Goal: Task Accomplishment & Management: Complete application form

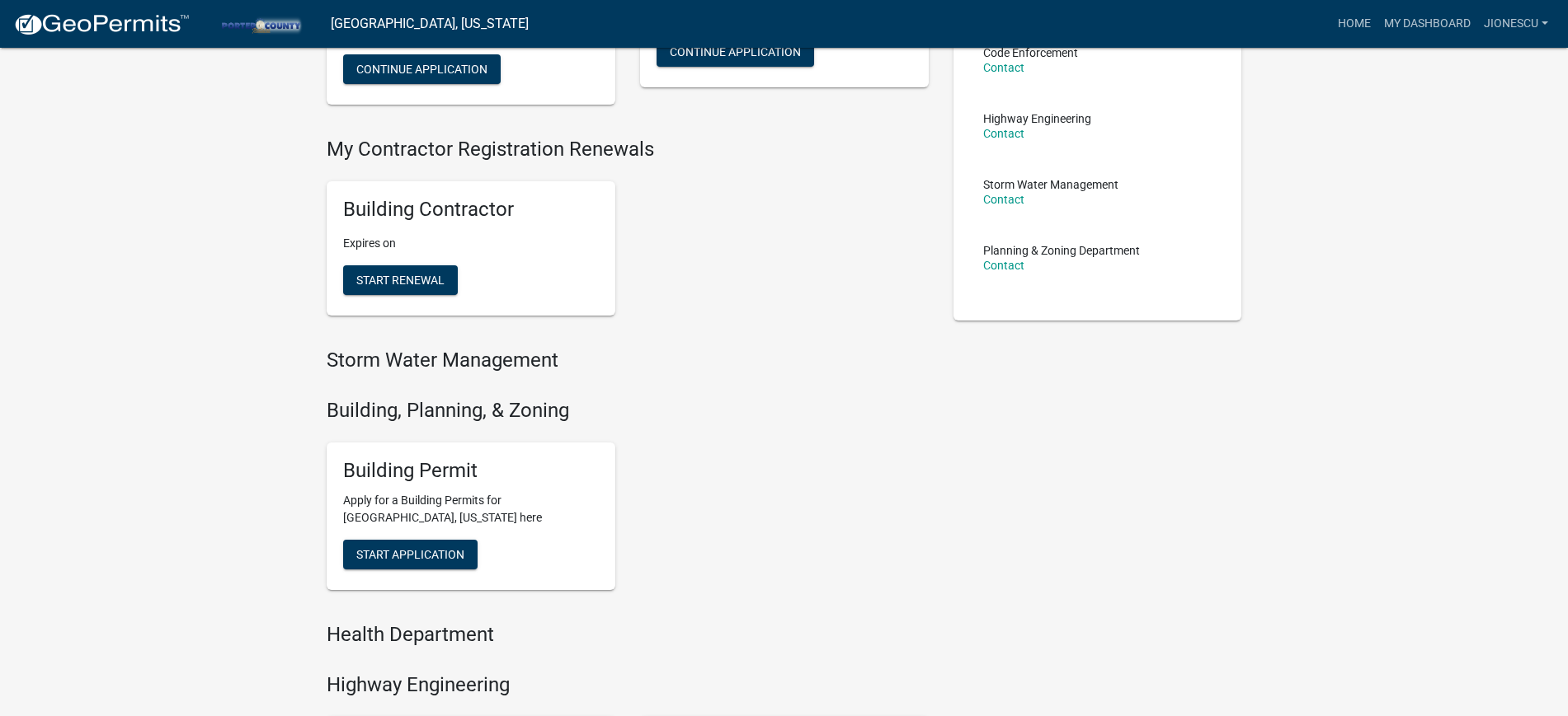
scroll to position [309, 0]
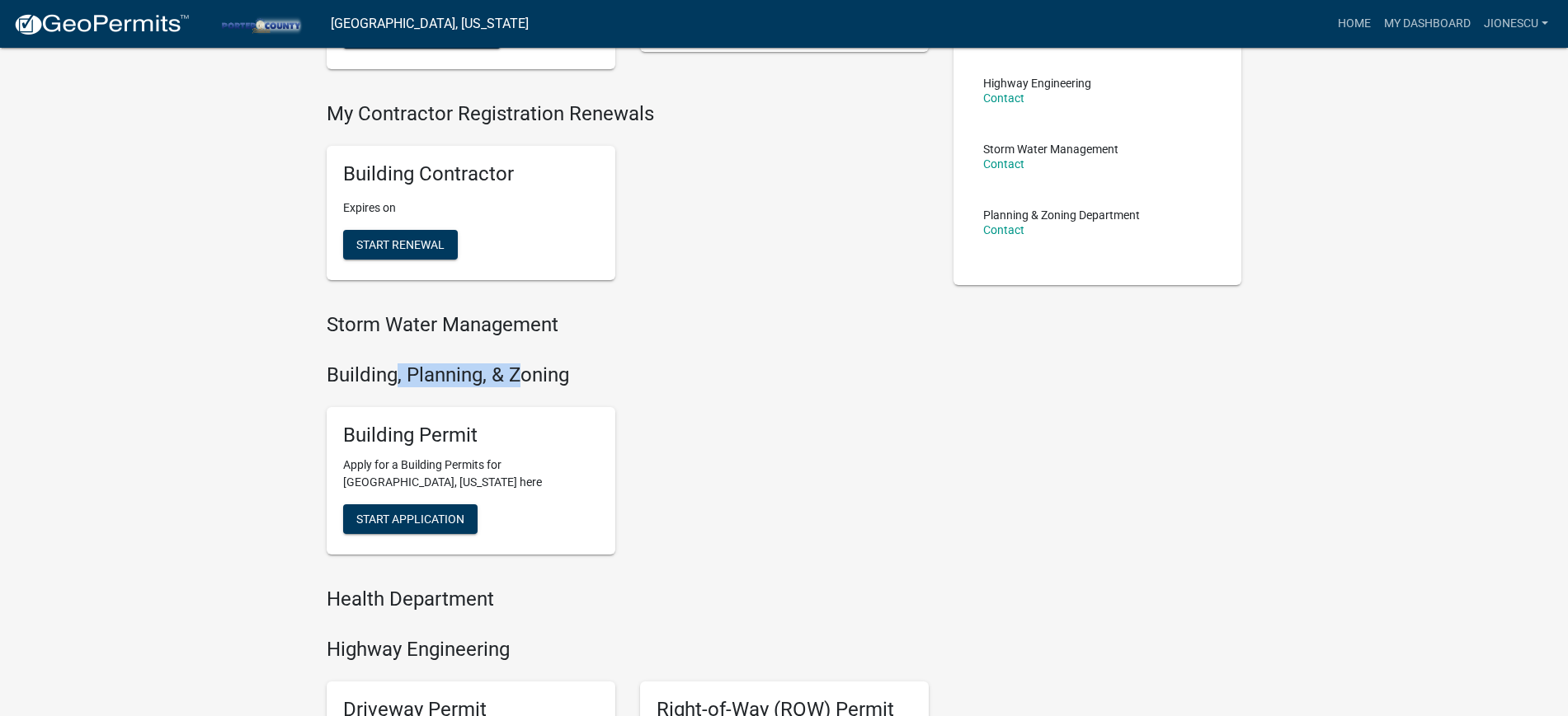
drag, startPoint x: 394, startPoint y: 369, endPoint x: 515, endPoint y: 369, distance: 121.0
click at [515, 369] on h4 "Building, Planning, & Zoning" at bounding box center [627, 376] width 602 height 24
click at [401, 520] on span "Start Application" at bounding box center [410, 520] width 108 height 13
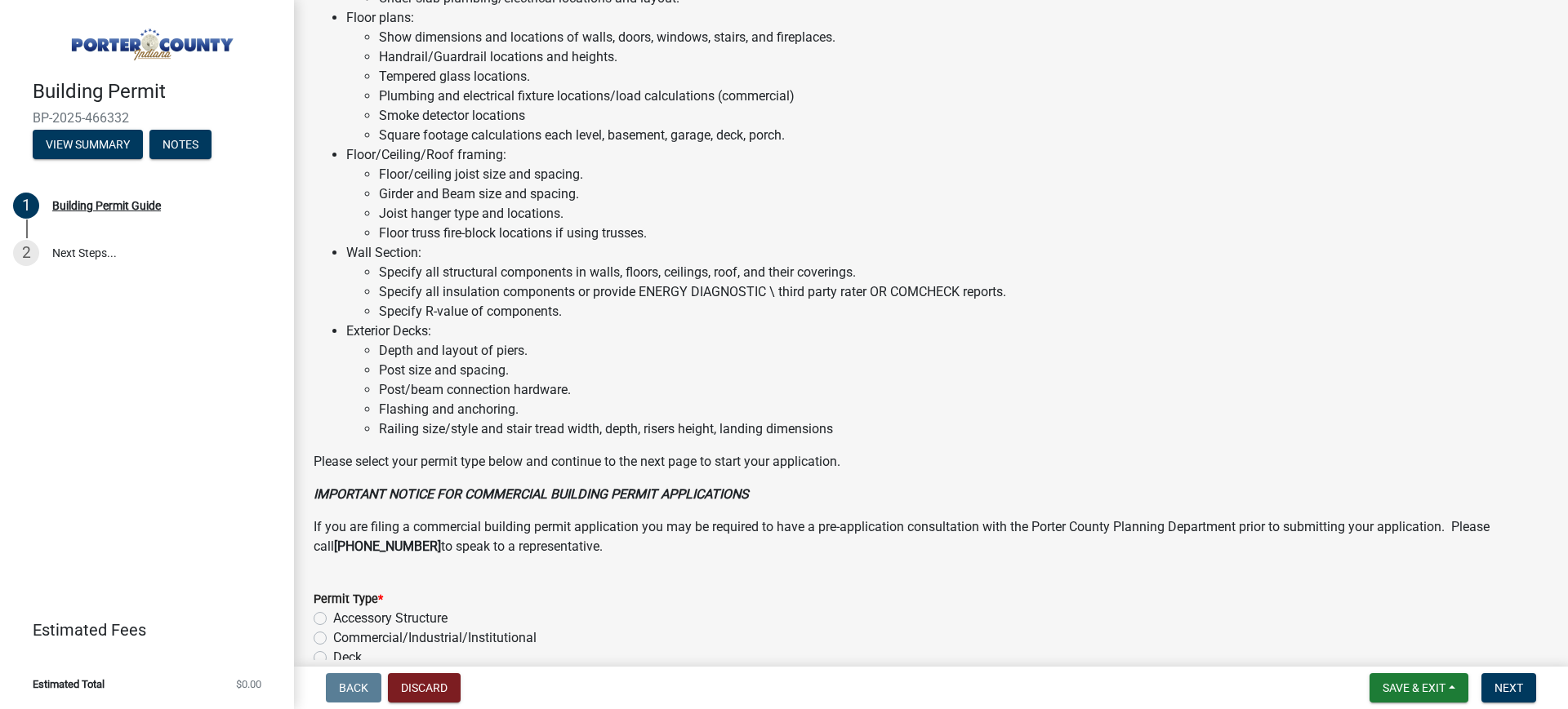
scroll to position [1123, 0]
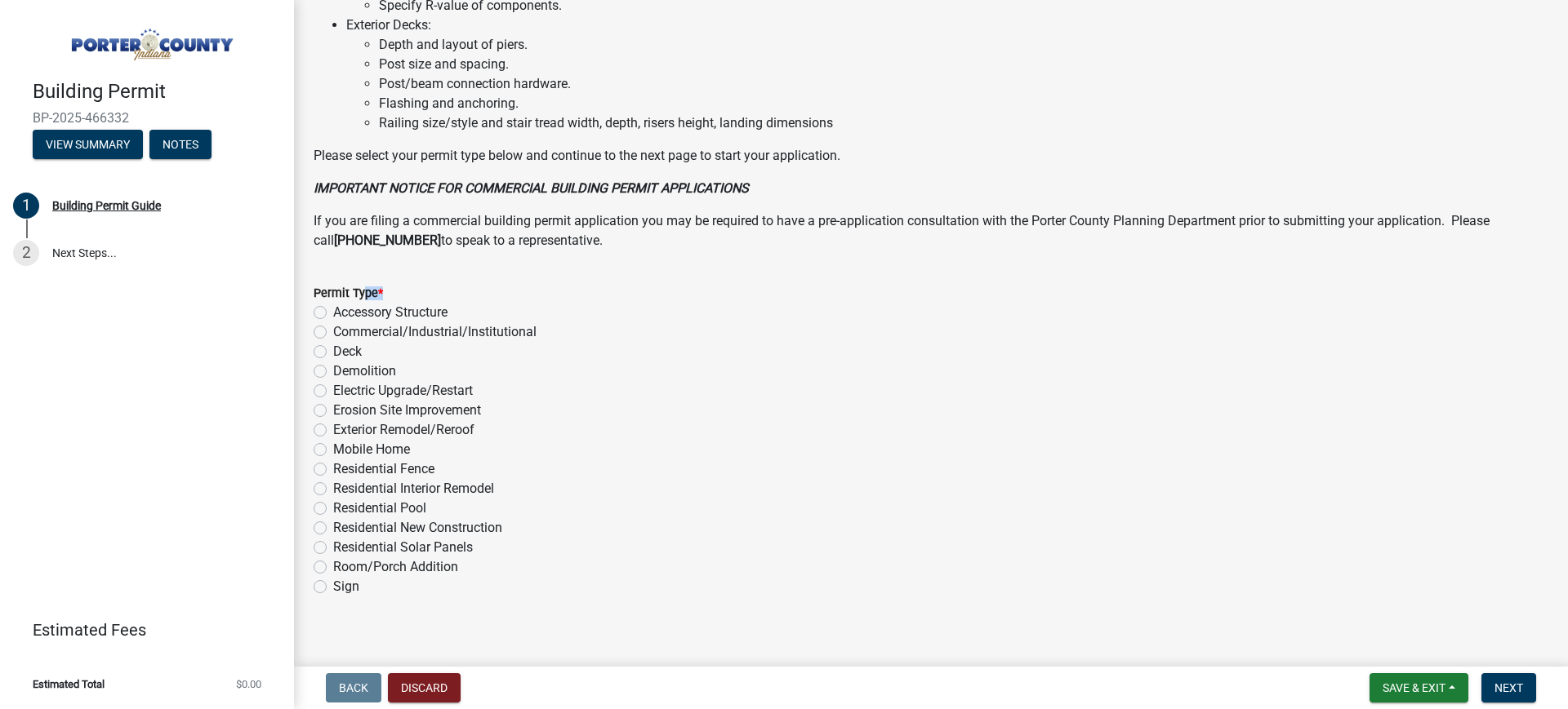
drag, startPoint x: 357, startPoint y: 289, endPoint x: 419, endPoint y: 289, distance: 62.0
click at [419, 289] on div "Permit Type *" at bounding box center [932, 292] width 1236 height 19
click at [381, 294] on span "*" at bounding box center [380, 293] width 5 height 14
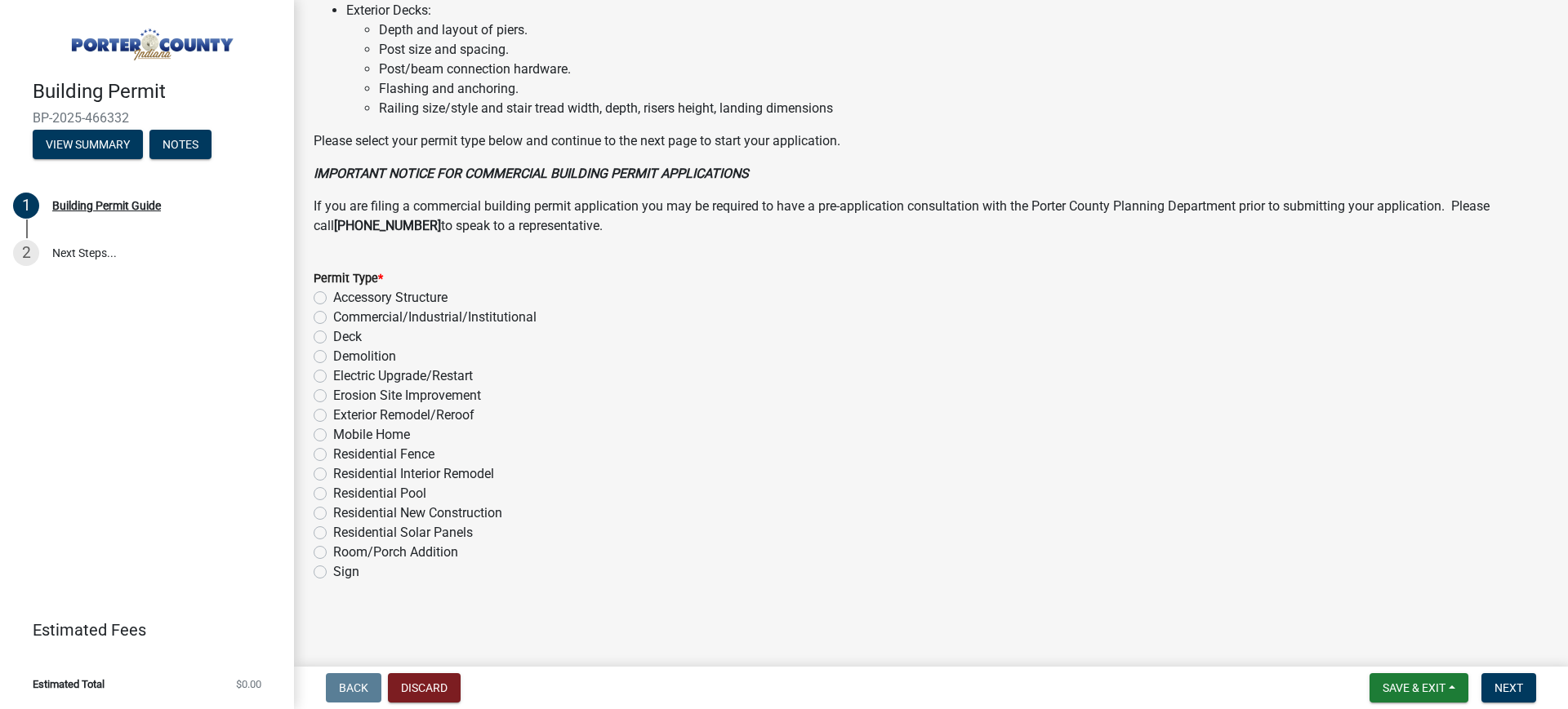
click at [353, 417] on label "Exterior Remodel/Reroof" at bounding box center [404, 415] width 142 height 19
click at [344, 417] on input "Exterior Remodel/Reroof" at bounding box center [338, 410] width 10 height 10
radio input "true"
click at [345, 418] on label "Exterior Remodel/Reroof" at bounding box center [404, 415] width 142 height 19
click at [344, 417] on input "Exterior Remodel/Reroof" at bounding box center [338, 410] width 10 height 10
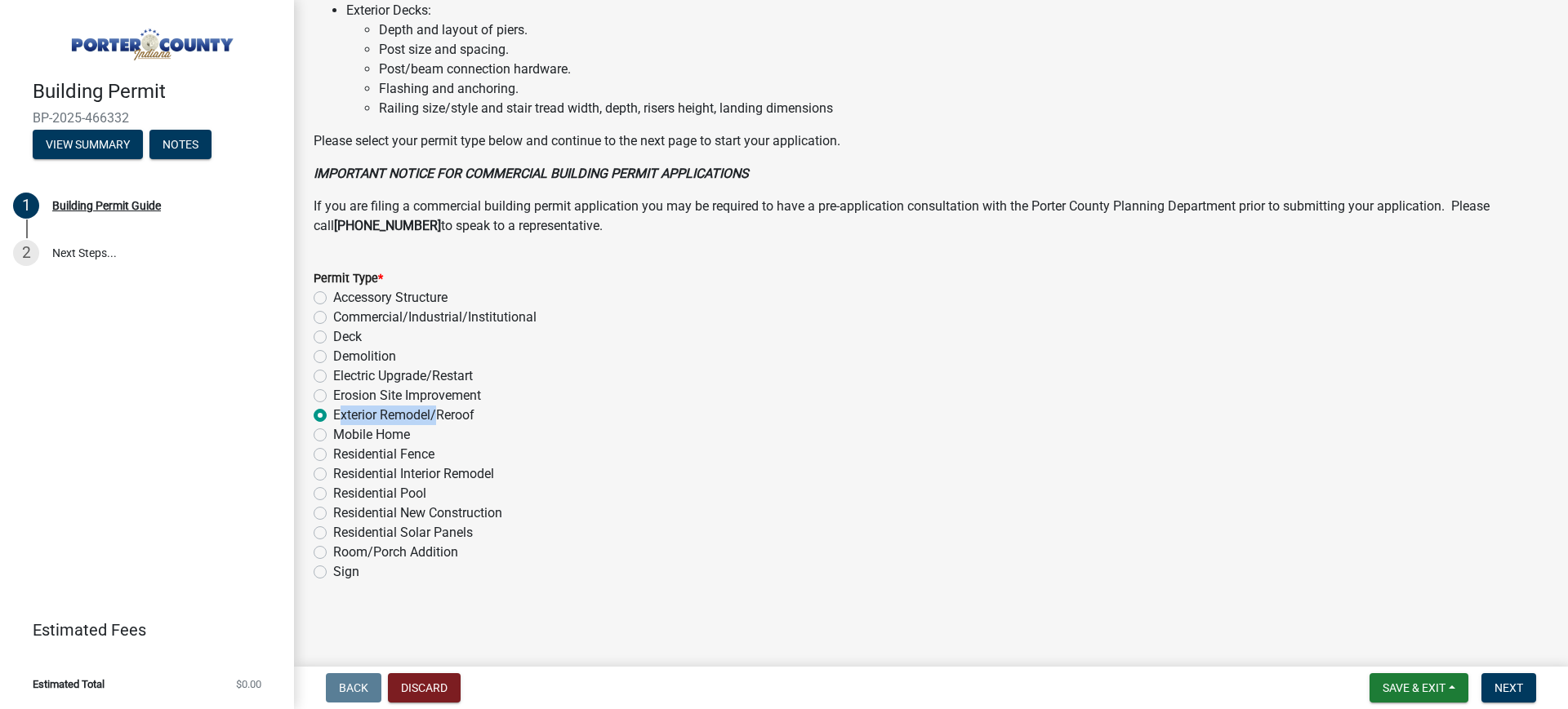
drag, startPoint x: 345, startPoint y: 418, endPoint x: 405, endPoint y: 416, distance: 60.0
click at [405, 416] on label "Exterior Remodel/Reroof" at bounding box center [404, 415] width 142 height 19
click at [344, 416] on input "Exterior Remodel/Reroof" at bounding box center [338, 410] width 10 height 10
click at [1242, 566] on span "Next" at bounding box center [1509, 688] width 29 height 13
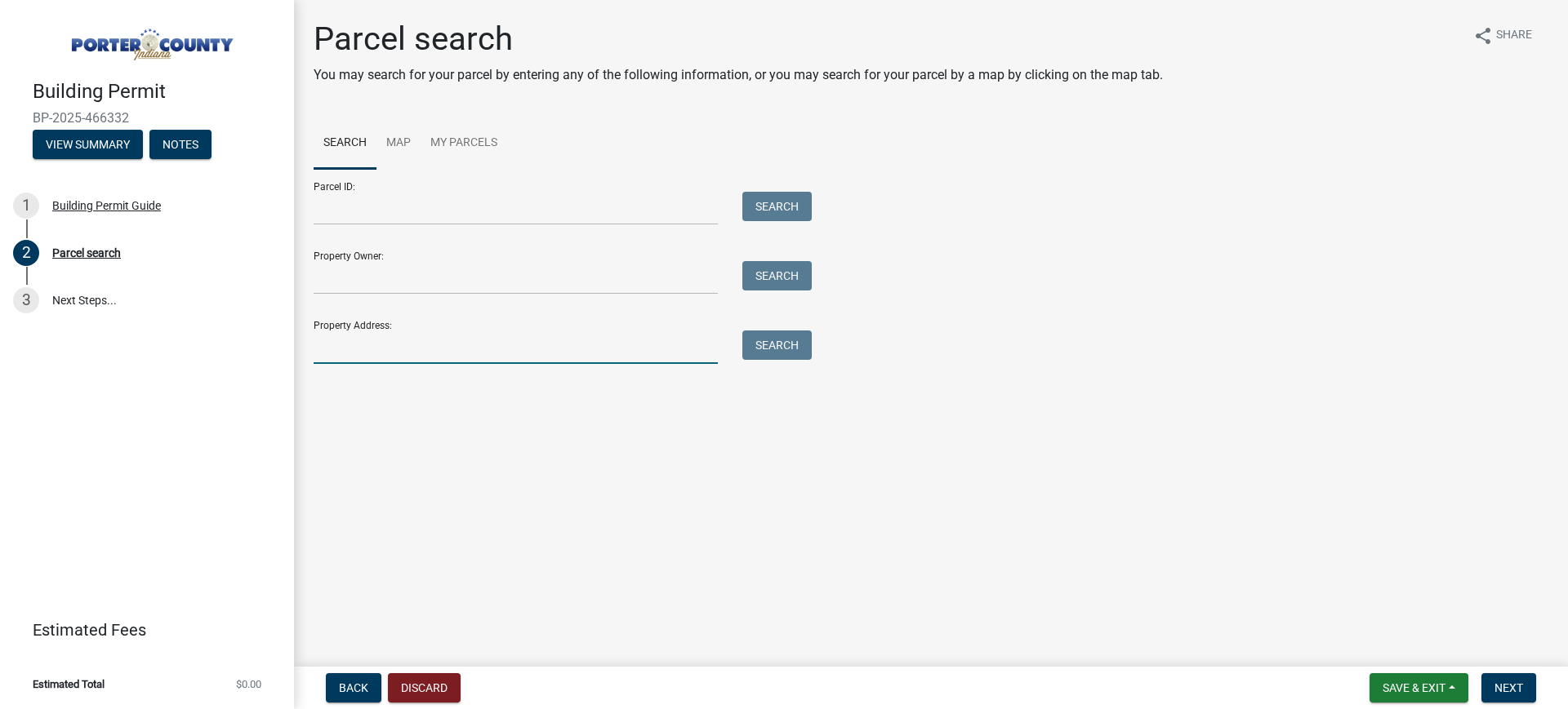
click at [419, 352] on input "Property Address:" at bounding box center [516, 347] width 405 height 33
paste input "[STREET_ADDRESS]"
type input "[STREET_ADDRESS]"
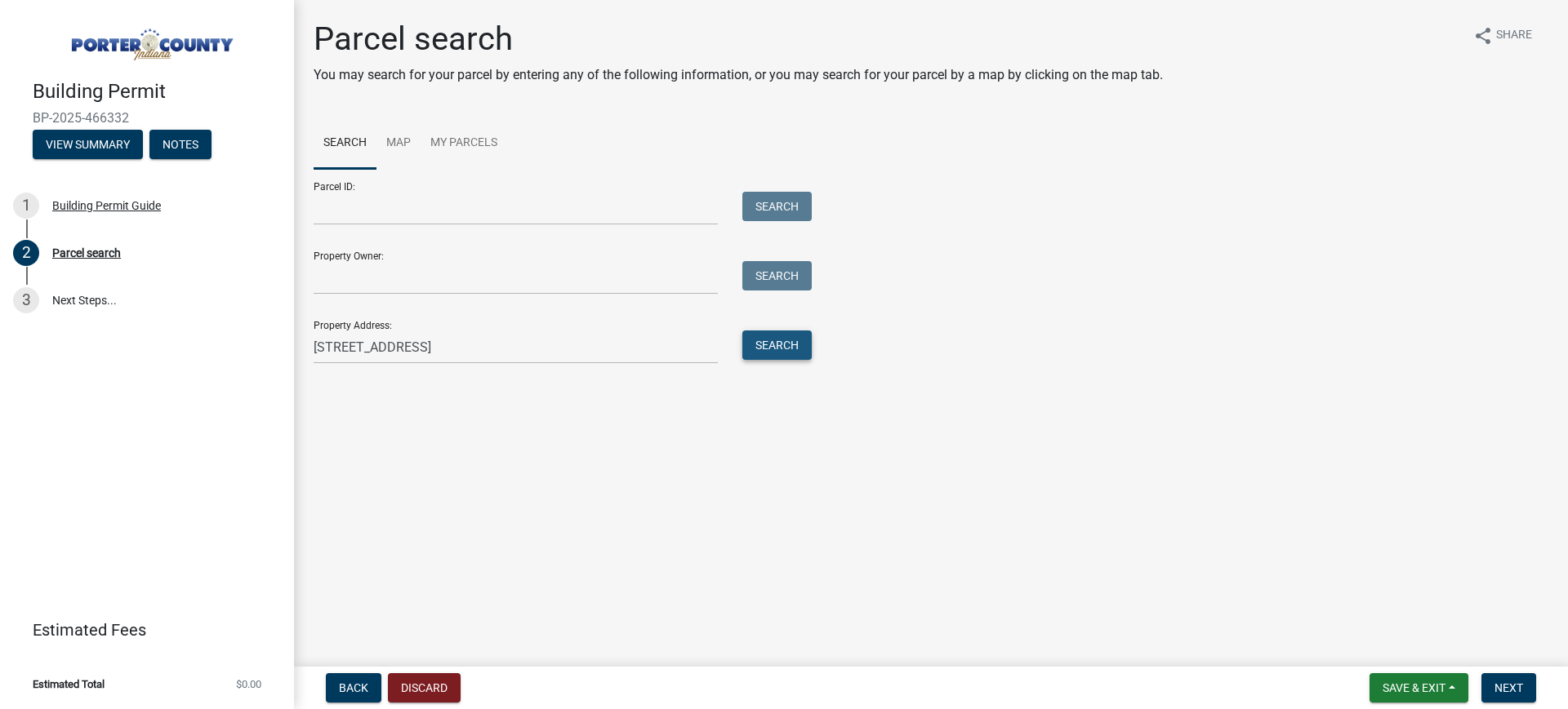
click at [782, 342] on button "Search" at bounding box center [777, 345] width 69 height 30
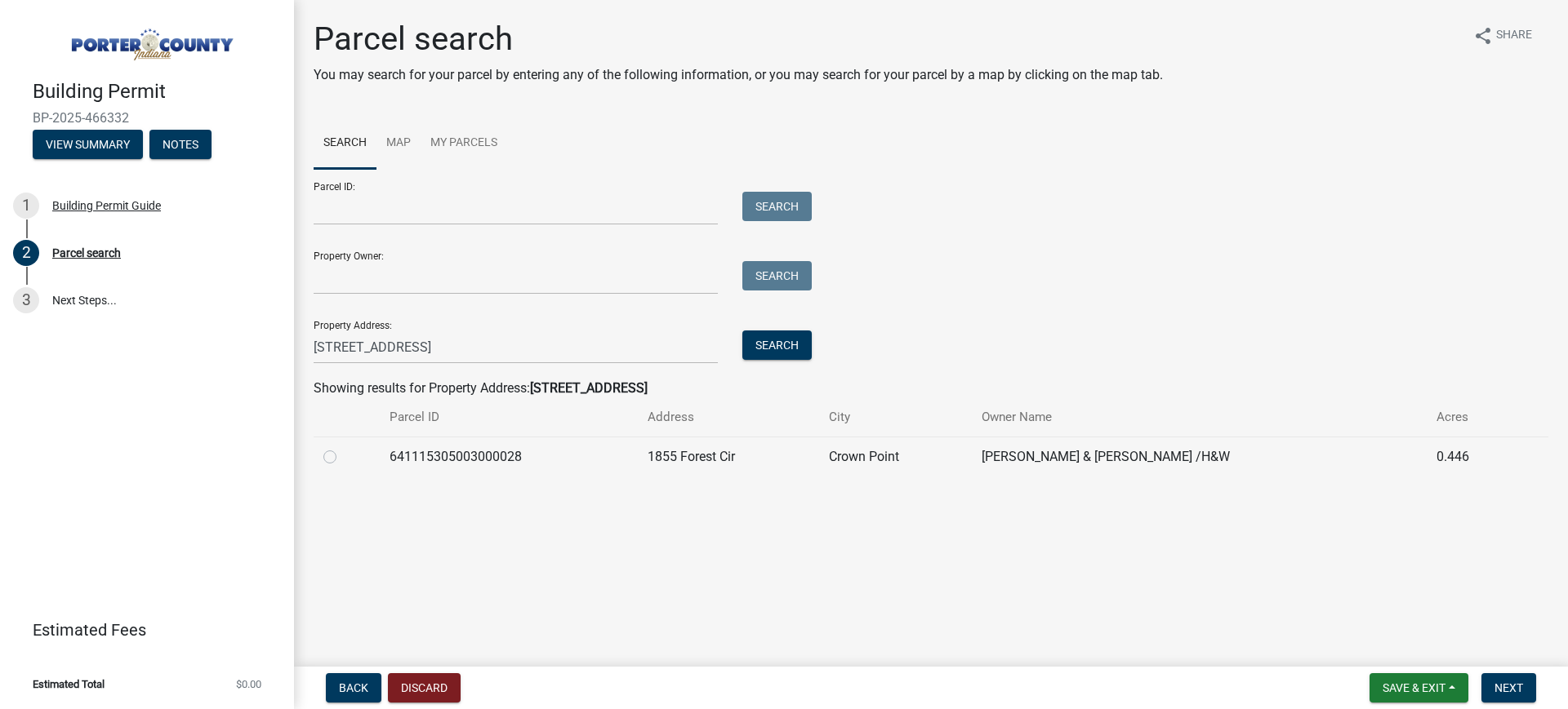
click at [343, 447] on label at bounding box center [343, 447] width 0 height 0
click at [343, 458] on input "radio" at bounding box center [347, 452] width 10 height 10
radio input "true"
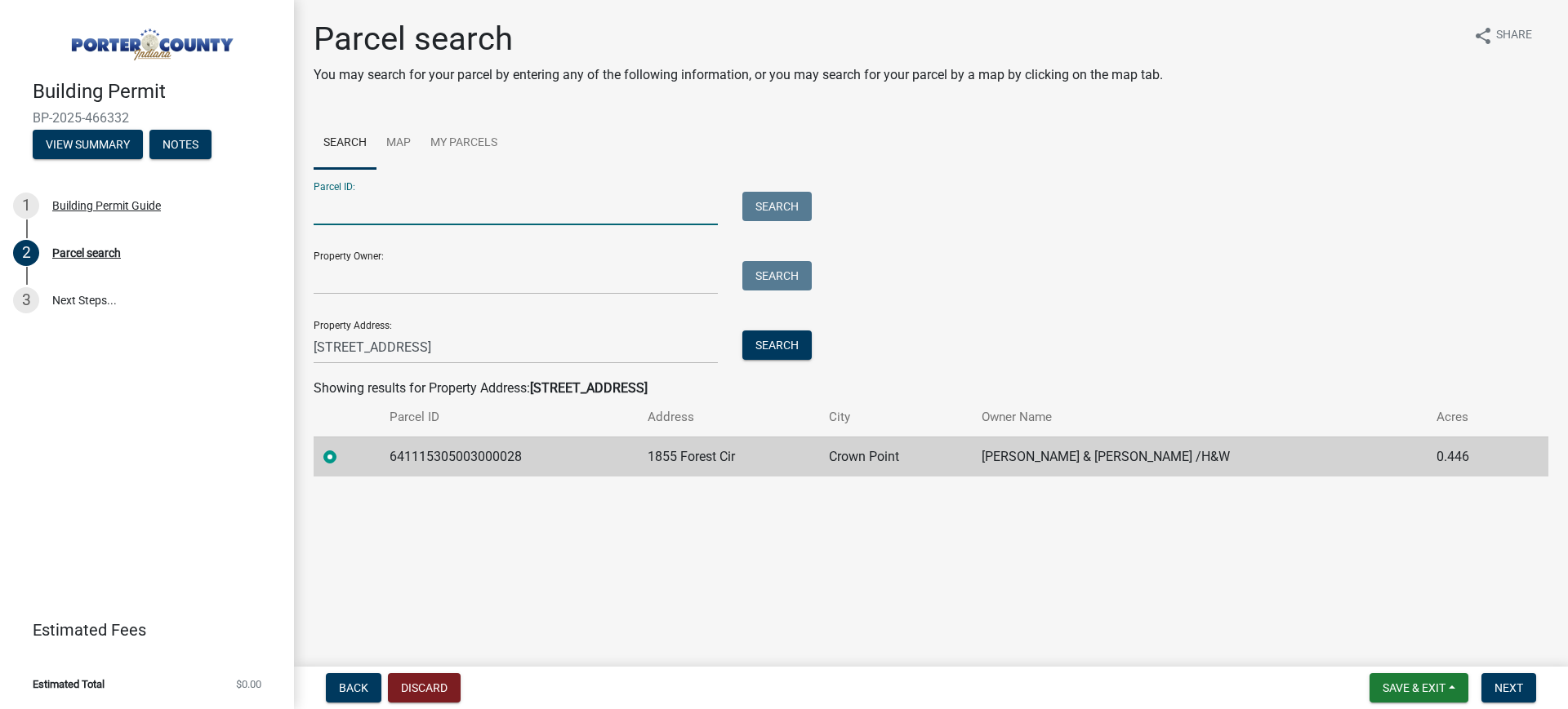
drag, startPoint x: 346, startPoint y: 209, endPoint x: 407, endPoint y: 209, distance: 61.0
click at [407, 209] on input "Parcel ID:" at bounding box center [516, 208] width 405 height 33
click at [1242, 566] on span "Next" at bounding box center [1509, 688] width 29 height 13
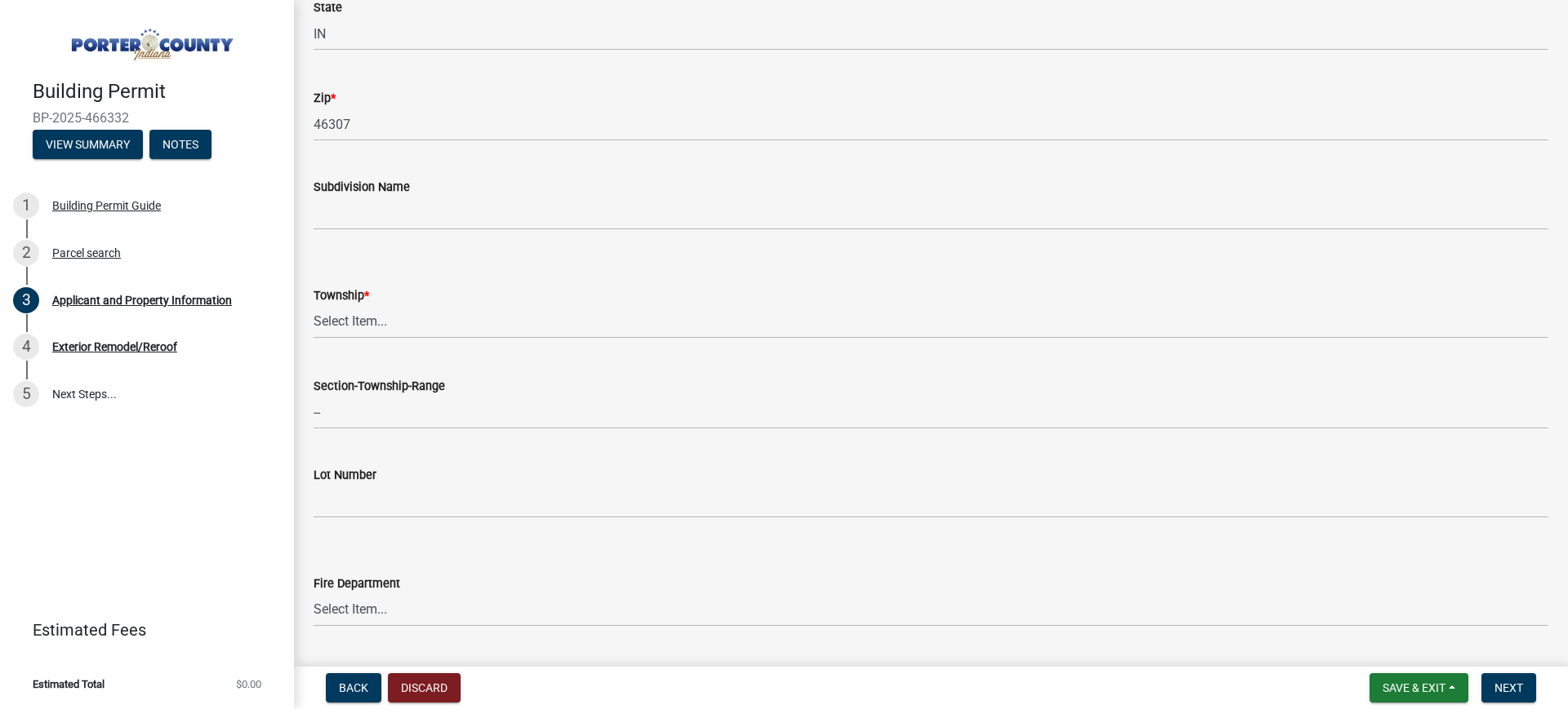
scroll to position [510, 0]
click at [340, 317] on select "Select Item... [PERSON_NAME][GEOGRAPHIC_DATA] [PERSON_NAME][GEOGRAPHIC_DATA] [G…" at bounding box center [932, 321] width 1236 height 33
click at [314, 305] on select "Select Item... [PERSON_NAME][GEOGRAPHIC_DATA] [PERSON_NAME][GEOGRAPHIC_DATA] [G…" at bounding box center [932, 321] width 1236 height 33
select select "eebc071e-620a-4db8-83e9-cb6b194c67e9"
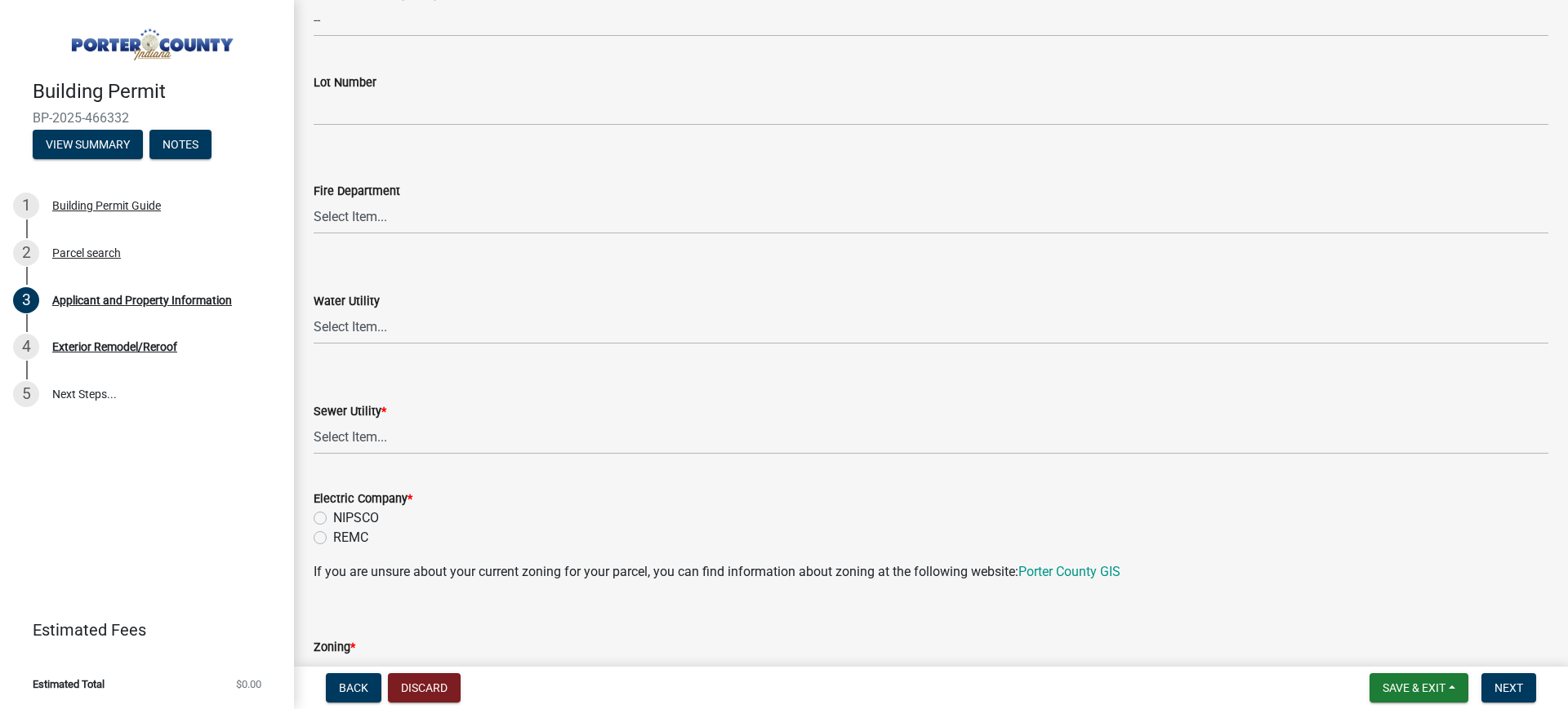
scroll to position [918, 0]
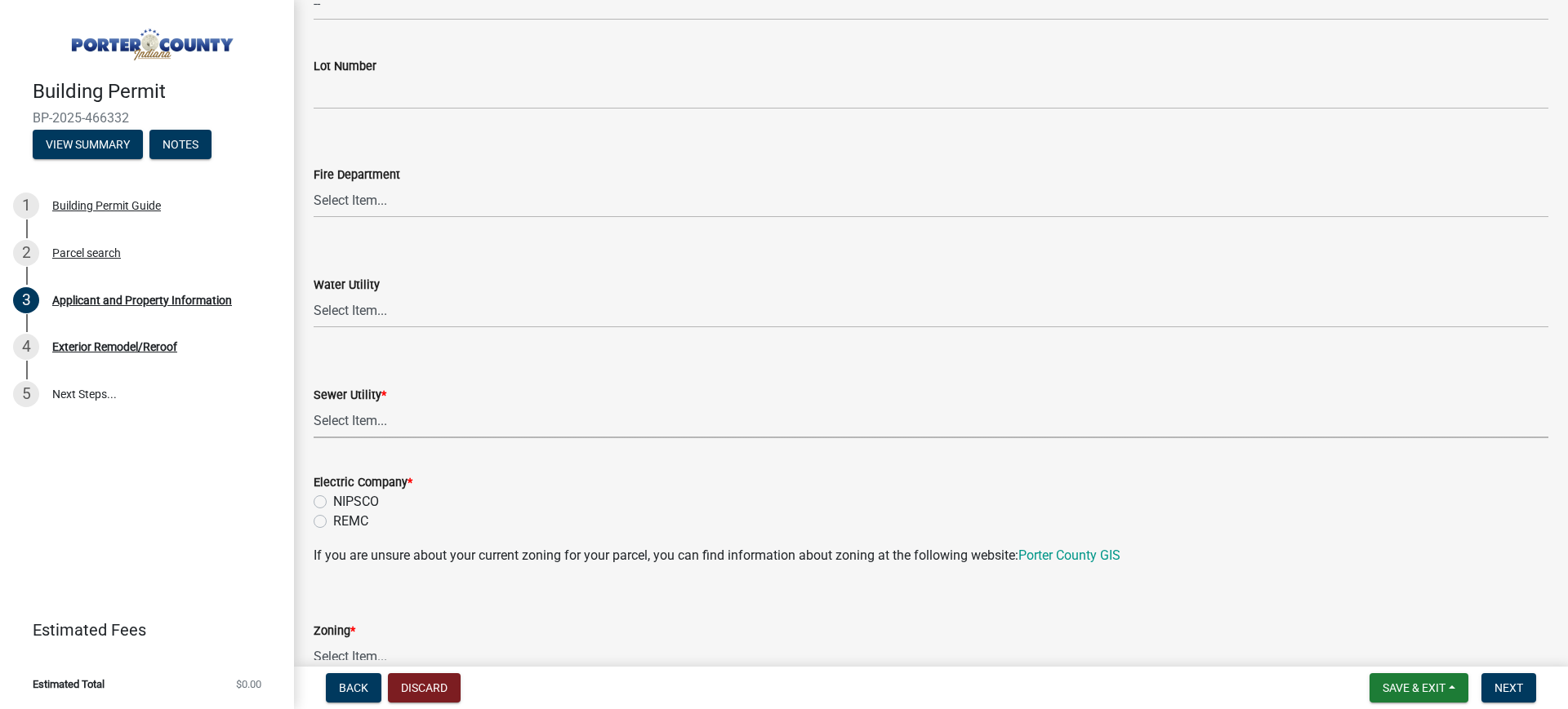
click at [325, 412] on select "Select Item... Aqua [US_STATE] Inc Damon Run Falling Waters Lake Eliza - LEACD …" at bounding box center [932, 421] width 1236 height 33
click at [314, 404] on select "Select Item... Aqua [US_STATE] Inc Damon Run Falling Waters Lake Eliza - LEACD …" at bounding box center [932, 421] width 1236 height 33
select select "ad46db9b-b68a-4590-8d08-f4fb10f3ead6"
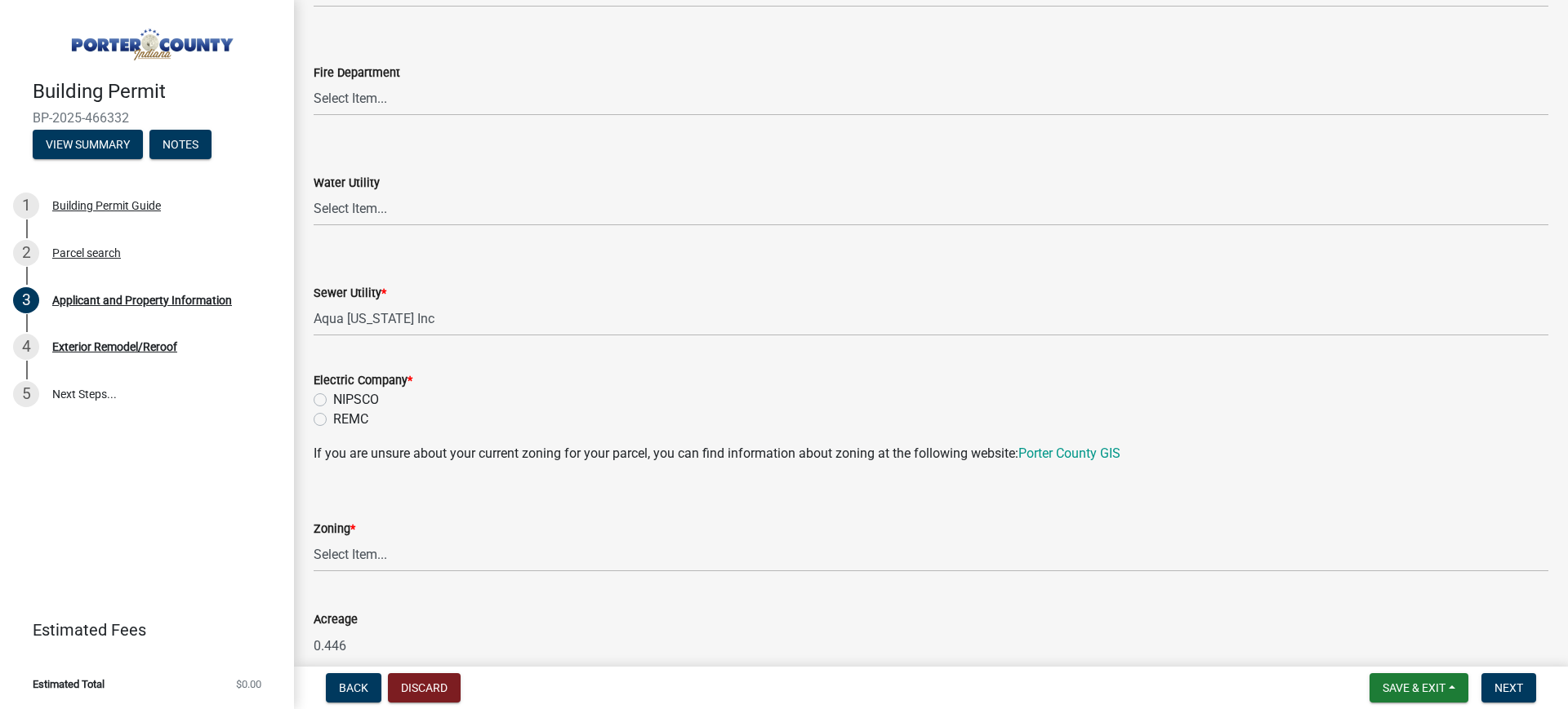
click at [348, 393] on label "NIPSCO" at bounding box center [356, 400] width 45 height 19
click at [344, 393] on input "NIPSCO" at bounding box center [338, 395] width 10 height 10
radio input "true"
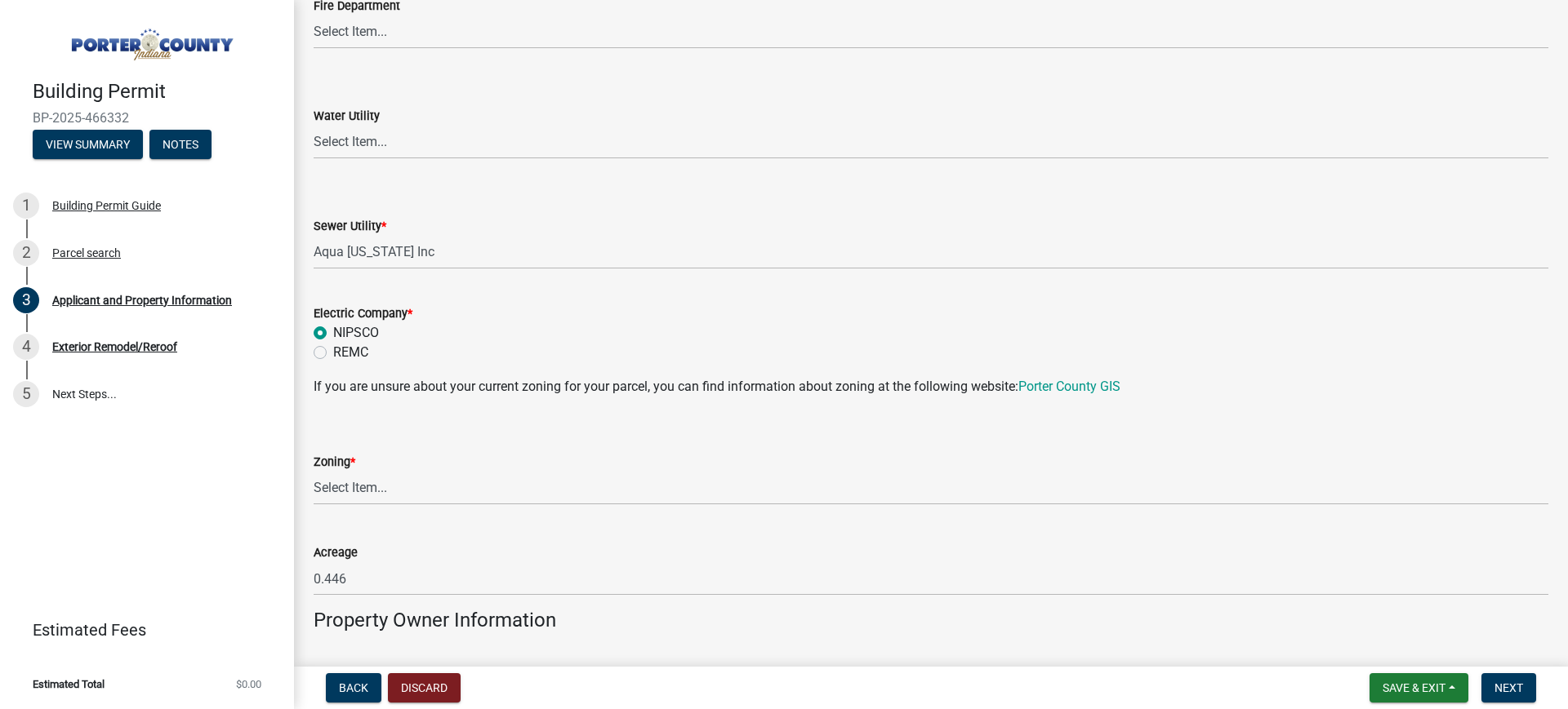
scroll to position [1123, 0]
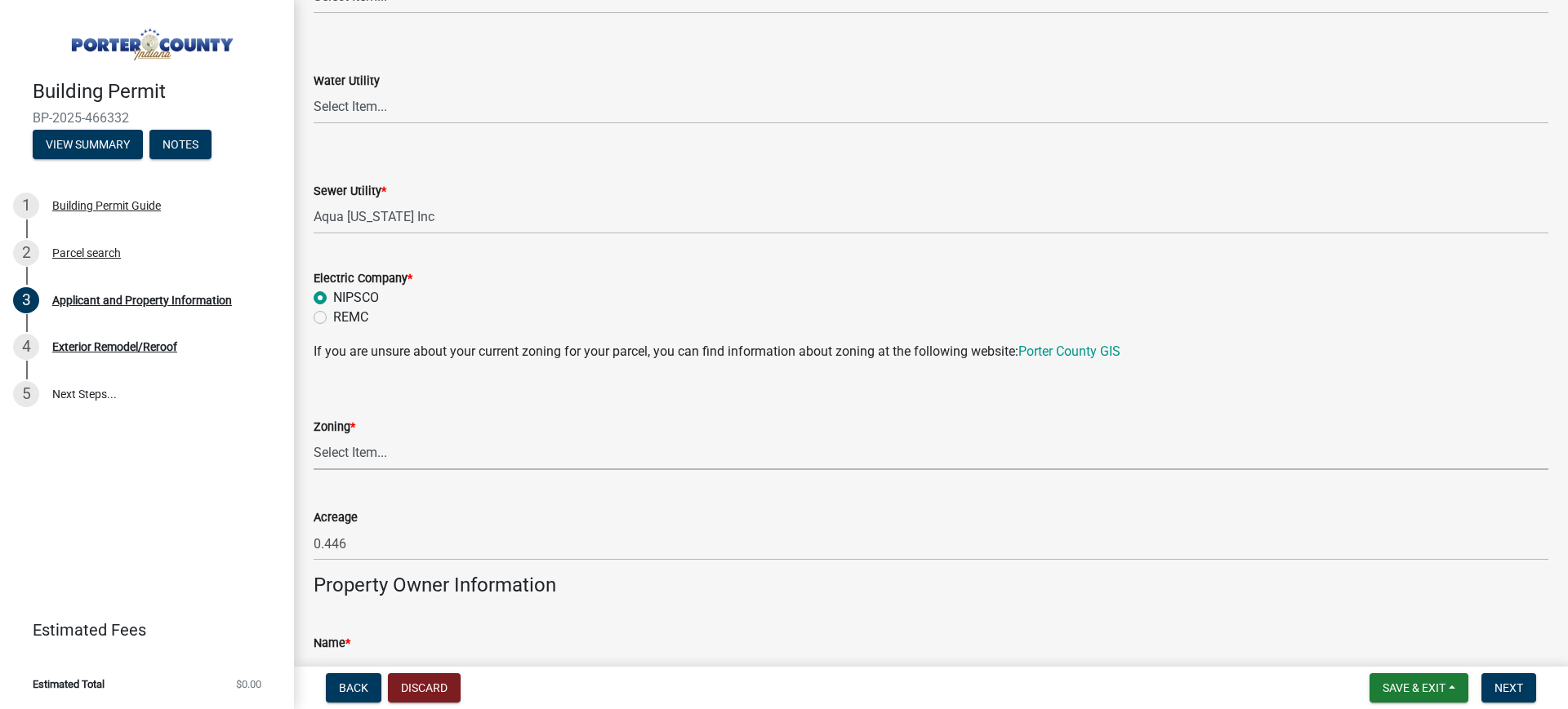
click at [380, 447] on select "Select Item... A1 A2 CH CM CN I1 I2 I3 IN MP OT P1 P2 PUD R1 R2 R3 R4 RL RR" at bounding box center [932, 454] width 1236 height 33
click at [314, 437] on select "Select Item... A1 A2 CH CM CN I1 I2 I3 IN MP OT P1 P2 PUD R1 R2 R3 R4 RL RR" at bounding box center [932, 454] width 1236 height 33
select select "0d764019-f1ff-4f3b-9299-33f0d080acc7"
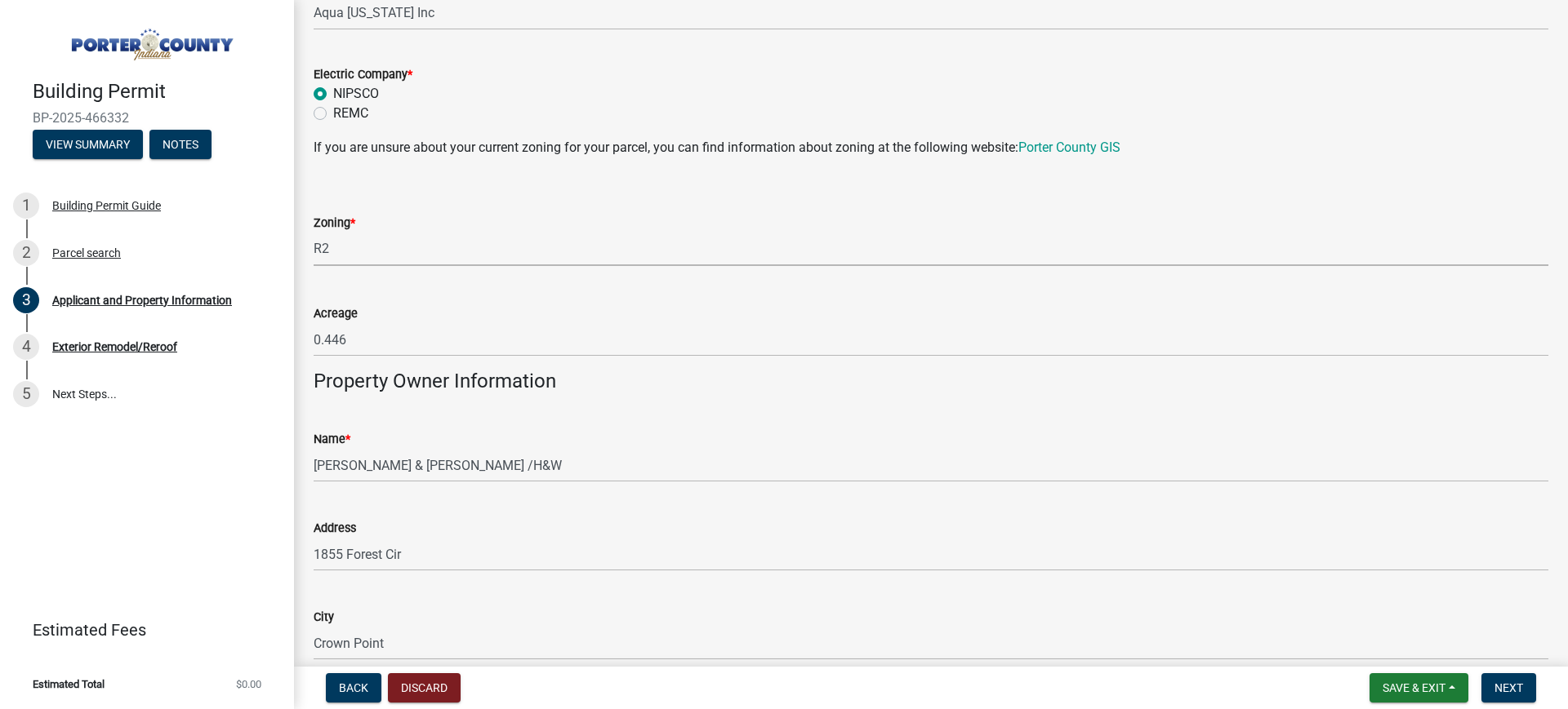
scroll to position [1428, 0]
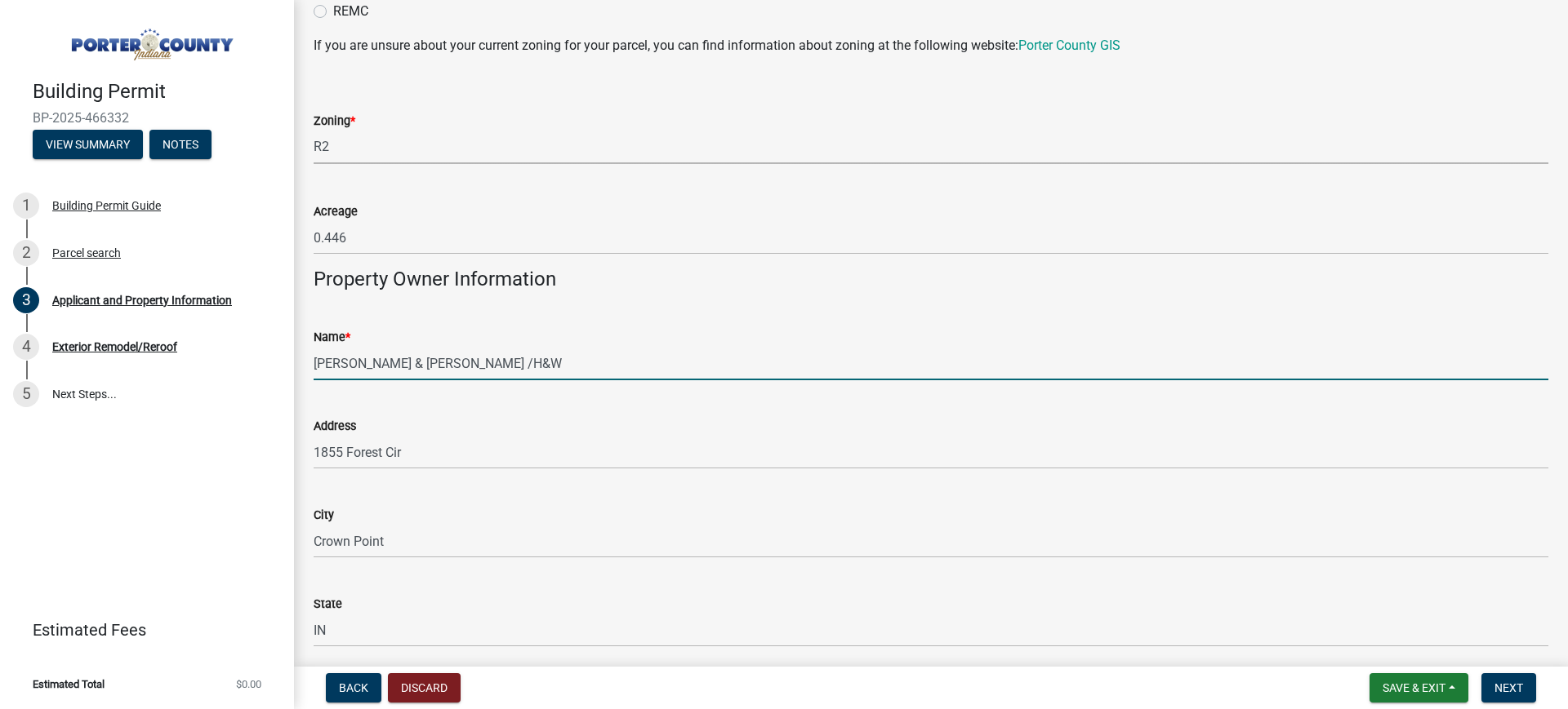
click at [514, 373] on input "[PERSON_NAME] & [PERSON_NAME] /H&W" at bounding box center [932, 364] width 1236 height 33
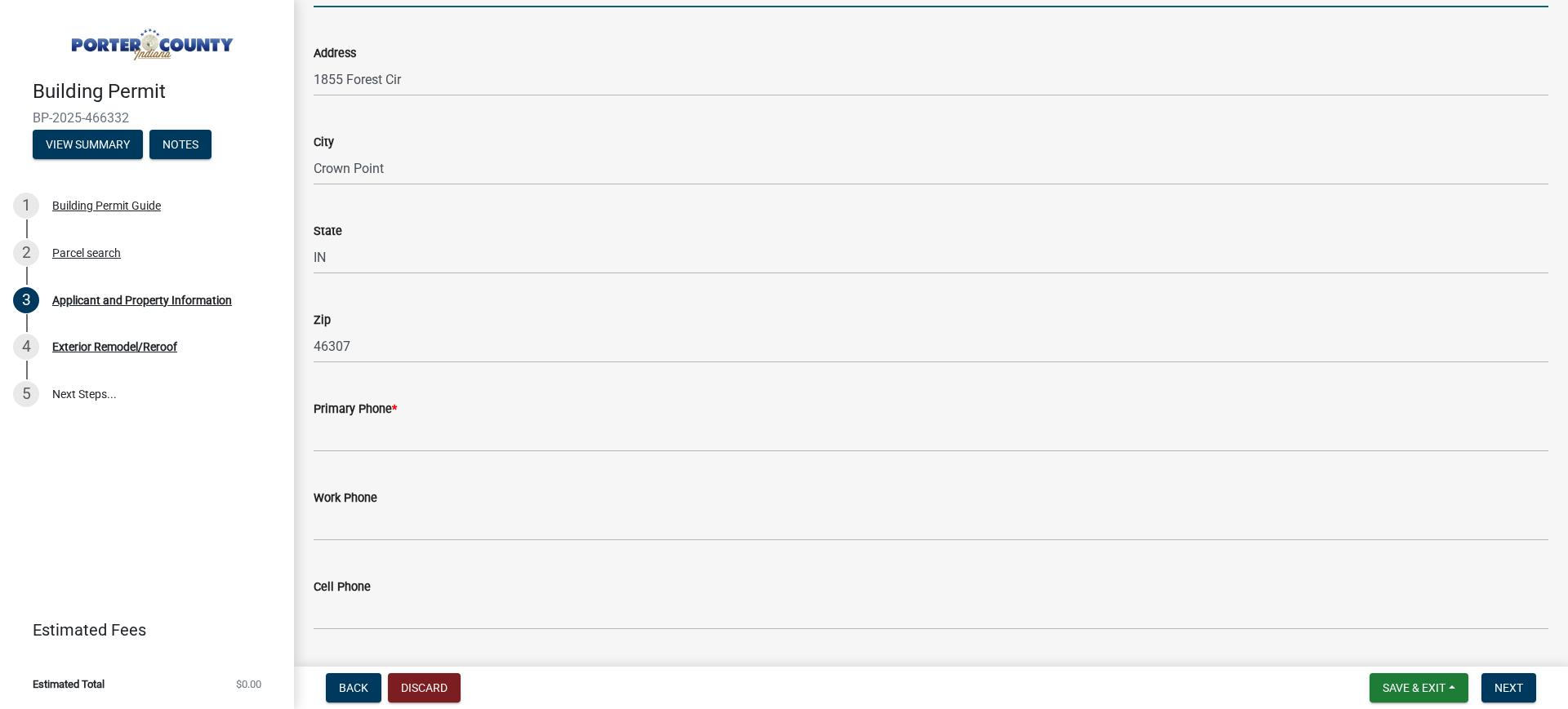
scroll to position [1836, 0]
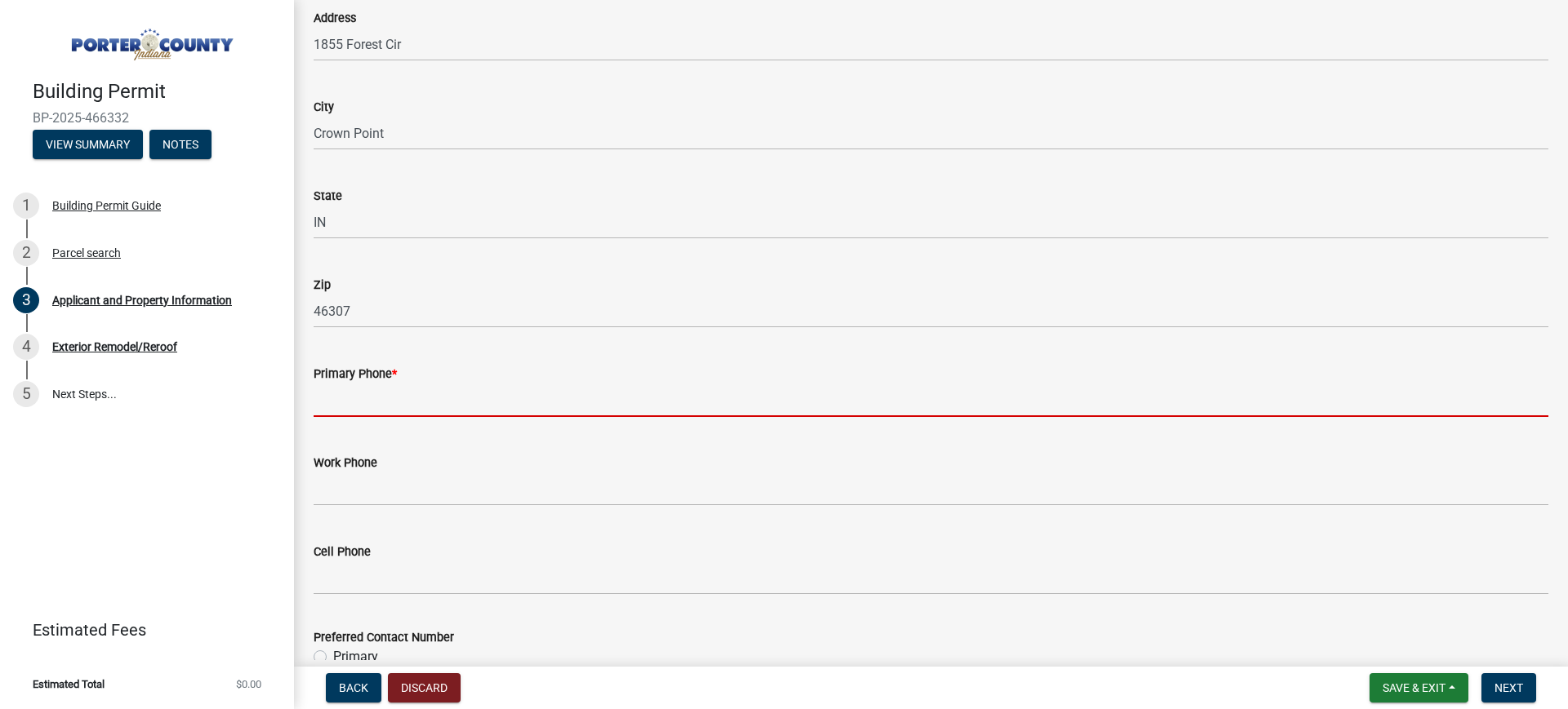
click at [372, 401] on input "Primary Phone *" at bounding box center [932, 401] width 1236 height 33
paste input "[PHONE_NUMBER]"
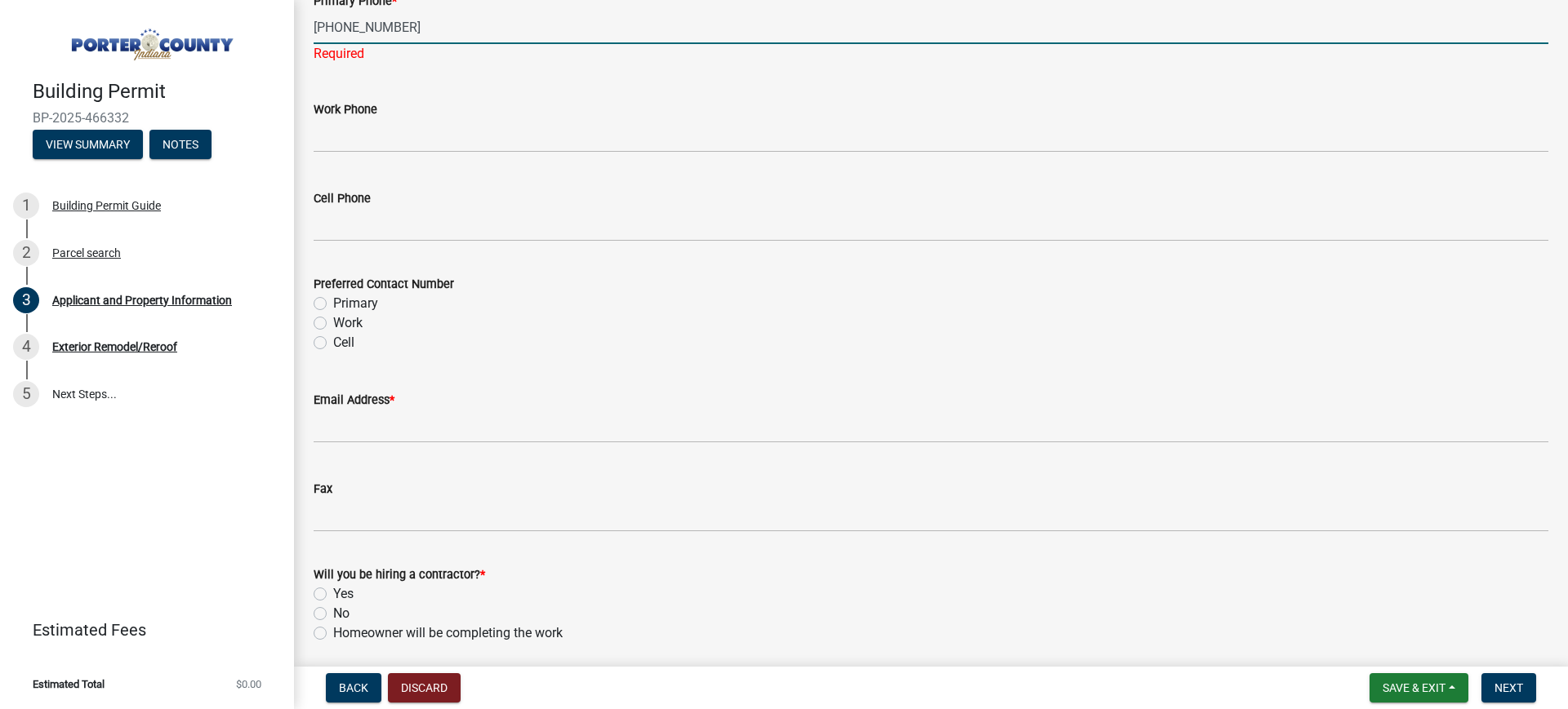
scroll to position [2245, 0]
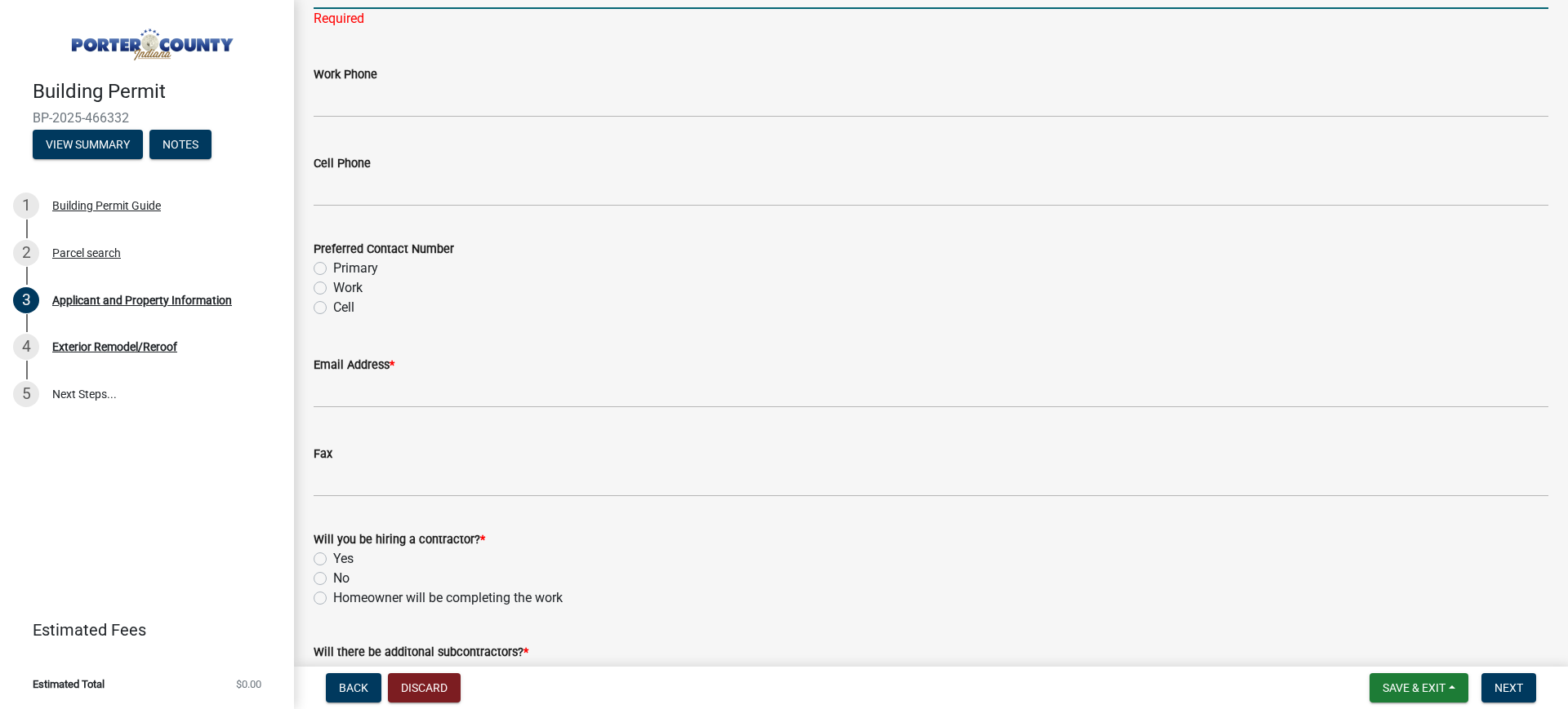
type input "[PHONE_NUMBER]"
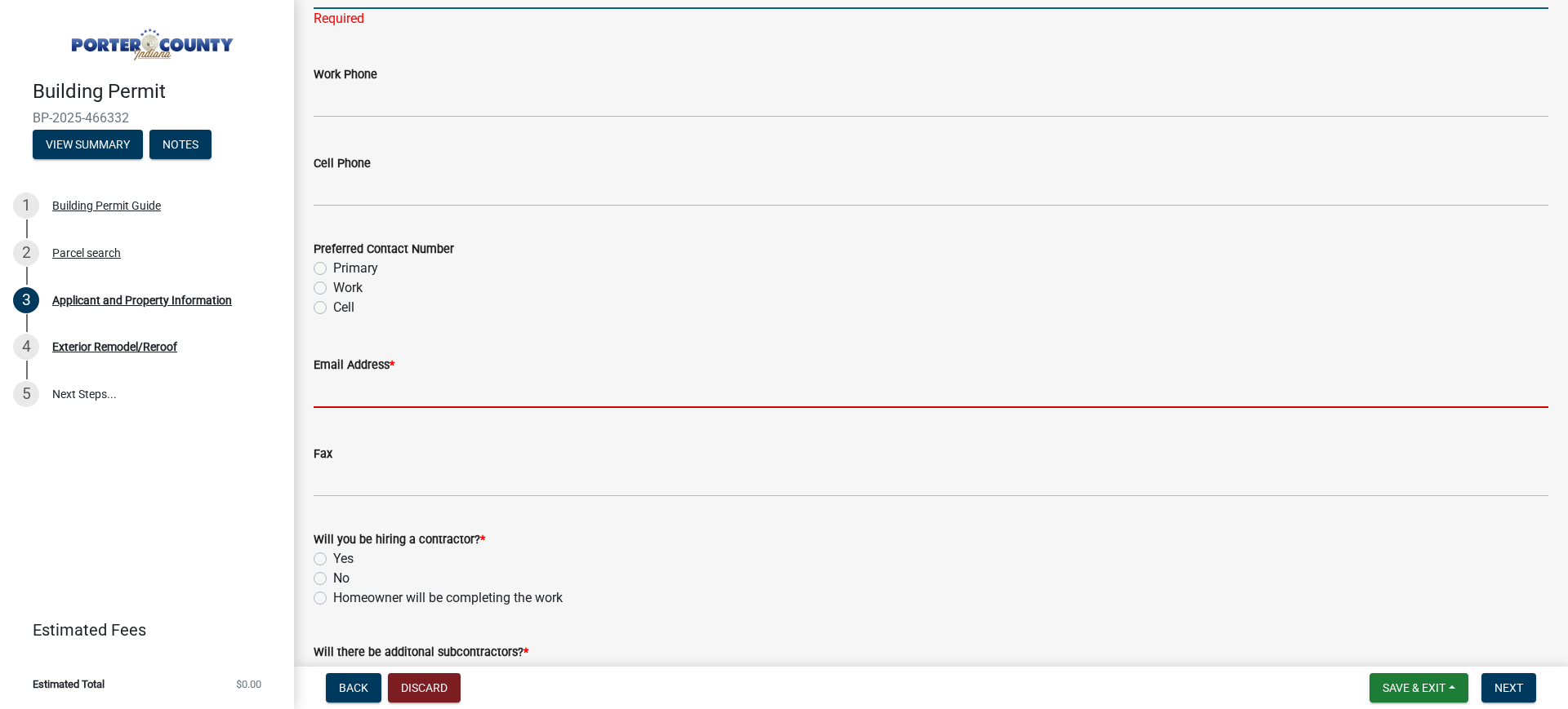
click at [399, 393] on wm-data-entity-input "Email Address *" at bounding box center [932, 377] width 1236 height 89
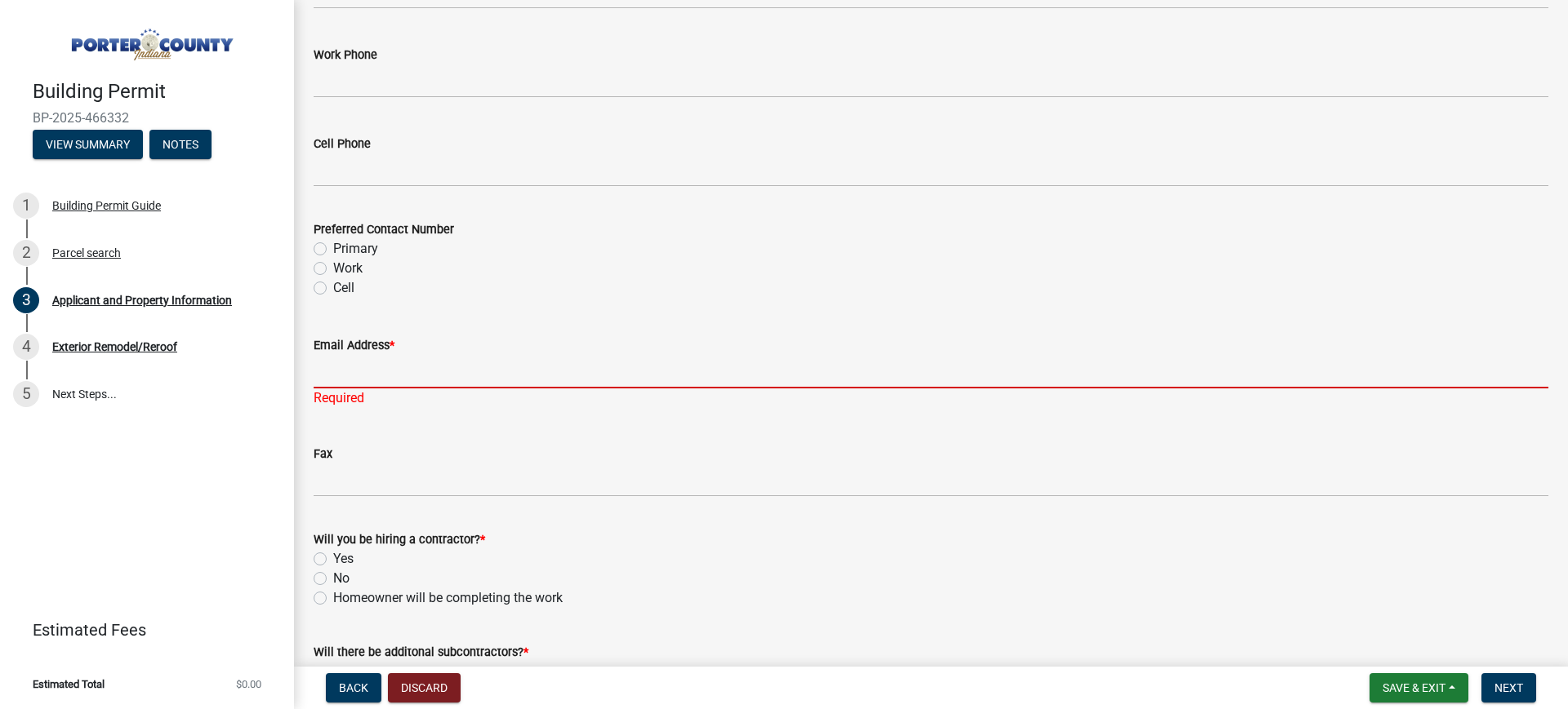
paste input "[EMAIL_ADDRESS][DOMAIN_NAME]"
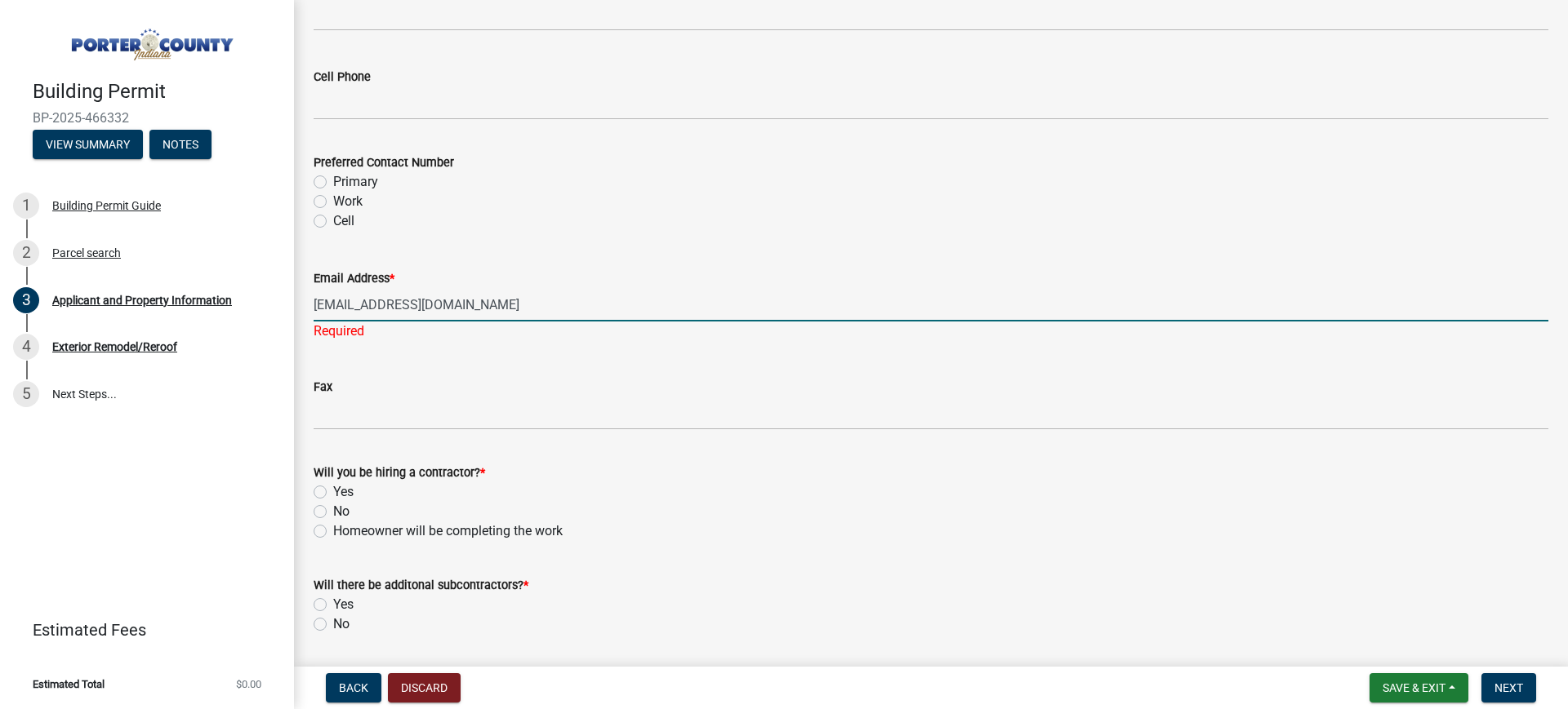
scroll to position [2347, 0]
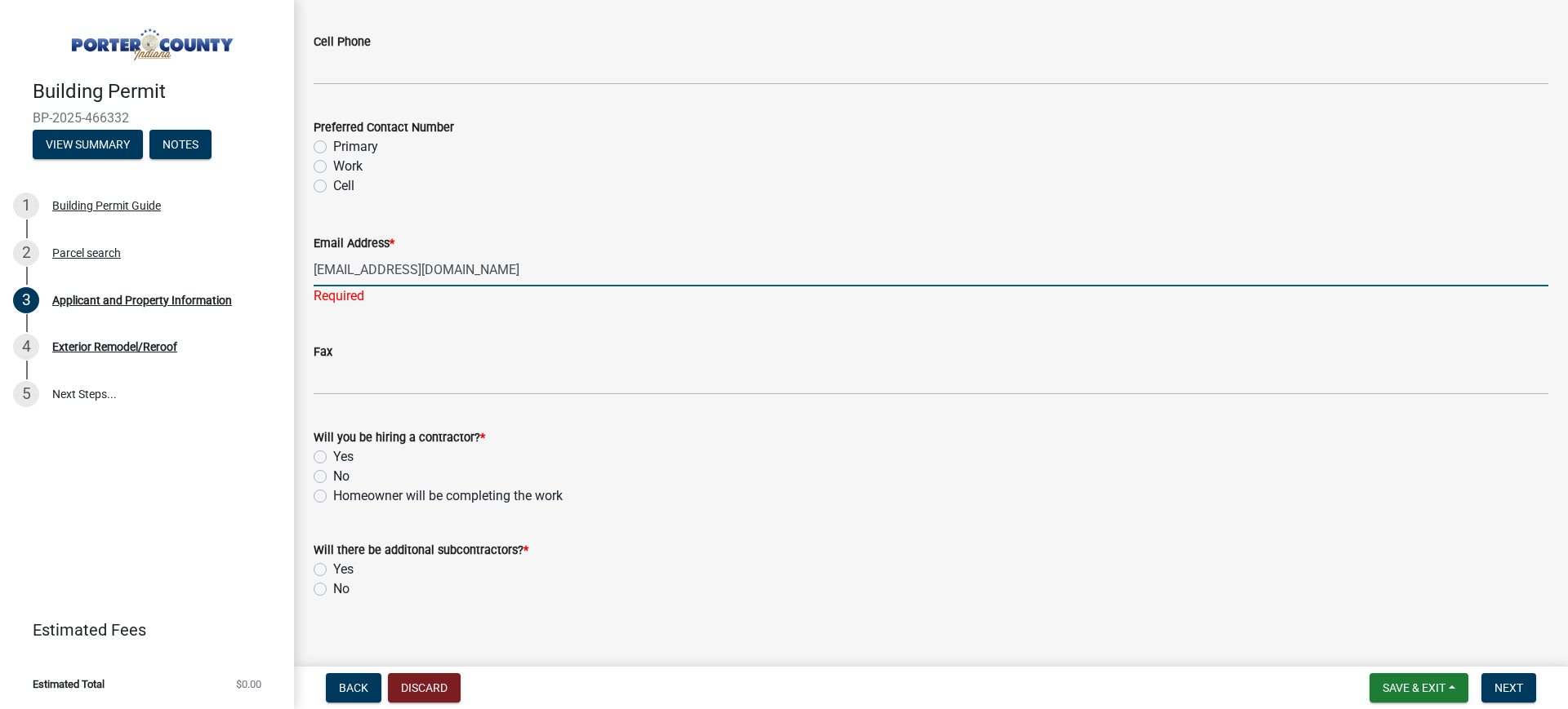
type input "[EMAIL_ADDRESS][DOMAIN_NAME]"
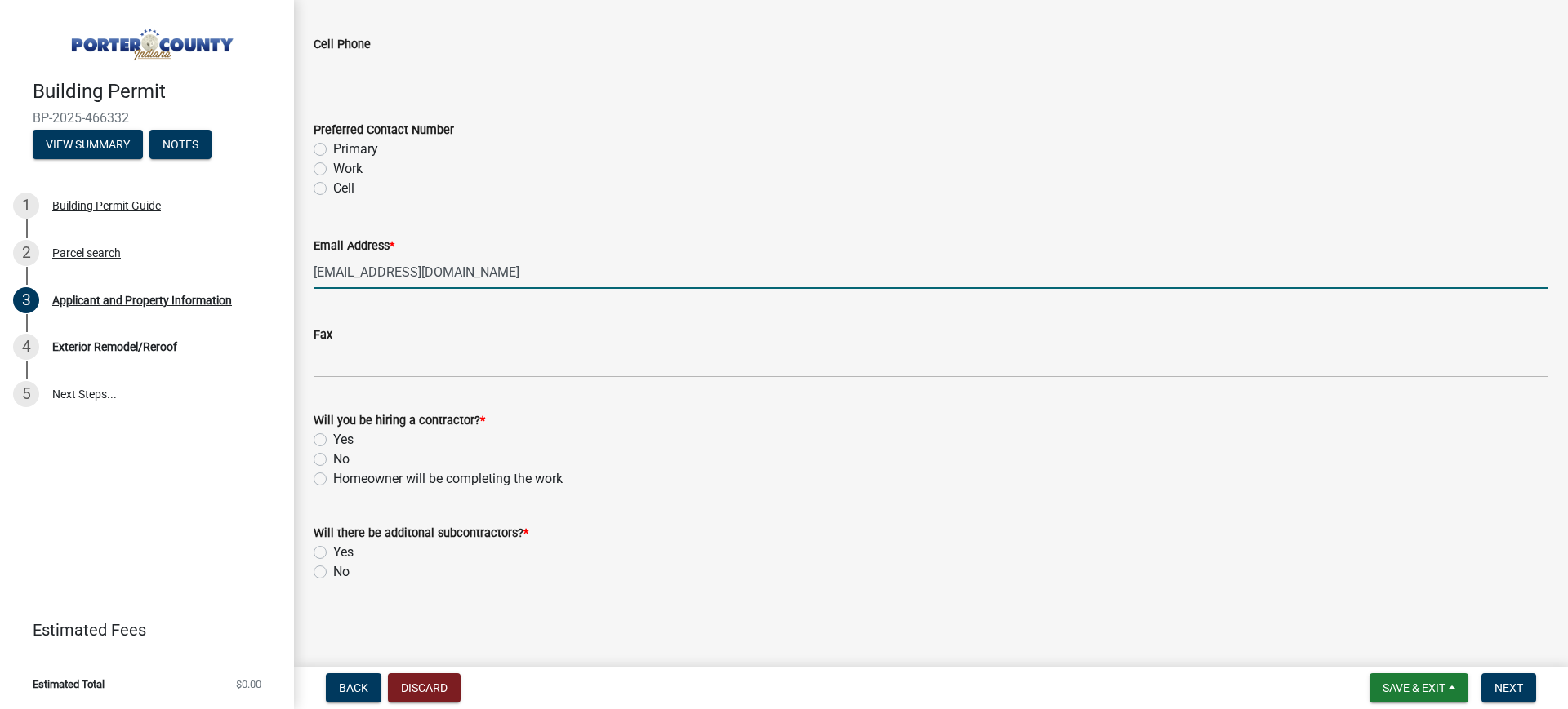
scroll to position [2345, 0]
click at [333, 436] on label "Yes" at bounding box center [344, 440] width 20 height 19
click at [333, 436] on input "Yes" at bounding box center [338, 435] width 10 height 10
radio input "true"
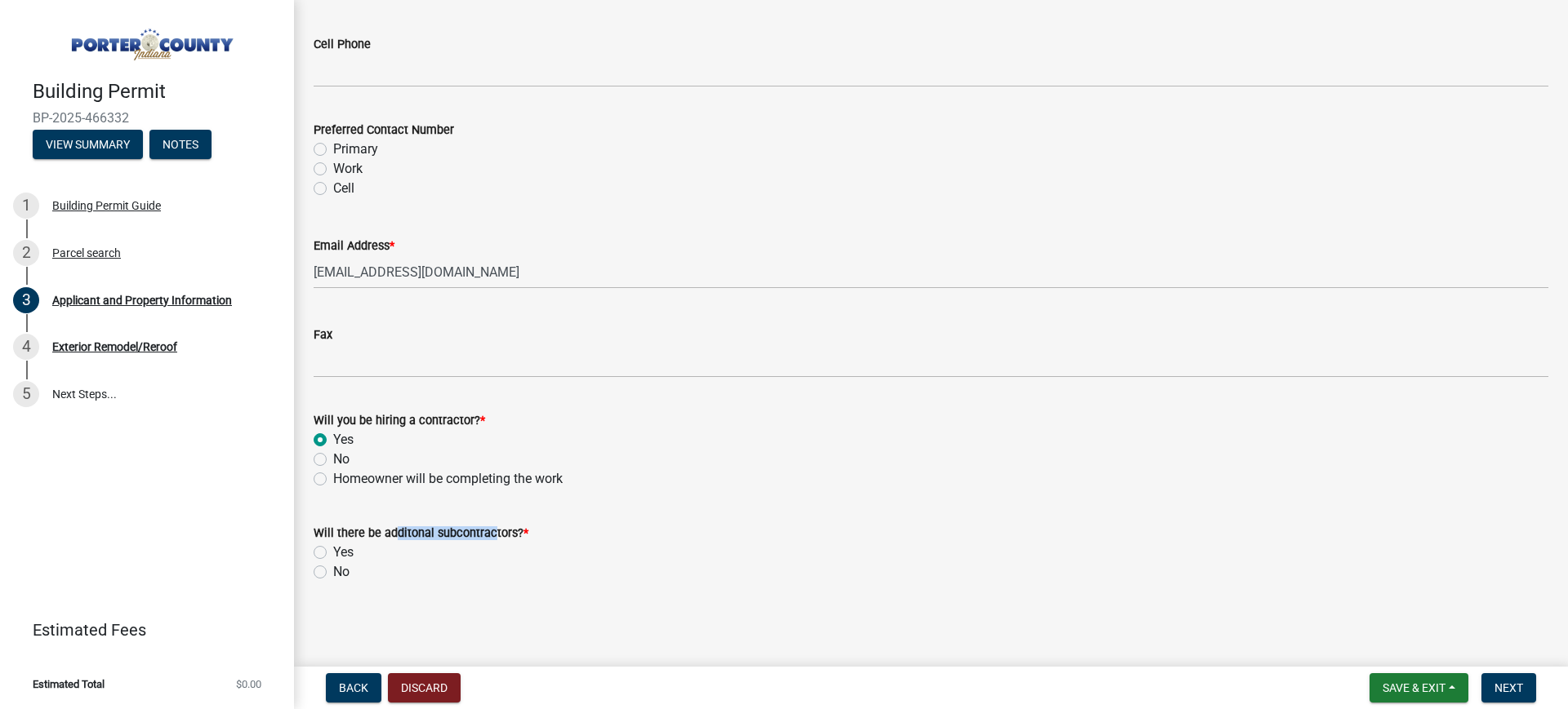
drag, startPoint x: 386, startPoint y: 535, endPoint x: 486, endPoint y: 532, distance: 100.0
click at [486, 532] on label "Will there be additonal subcontractors? *" at bounding box center [421, 534] width 215 height 11
click at [333, 566] on label "No" at bounding box center [342, 572] width 17 height 19
click at [333, 566] on input "No" at bounding box center [338, 567] width 10 height 10
radio input "true"
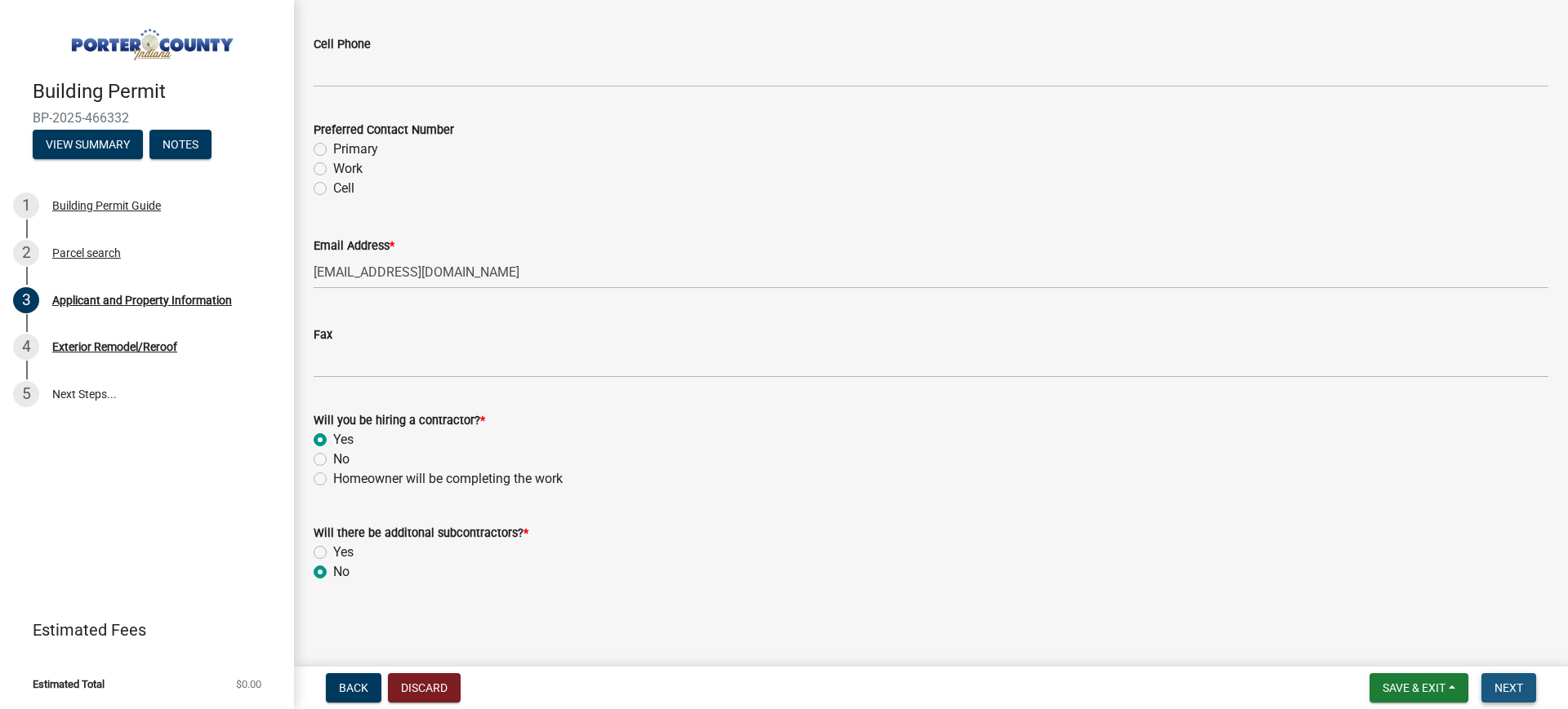
click at [1242, 566] on span "Next" at bounding box center [1509, 688] width 29 height 13
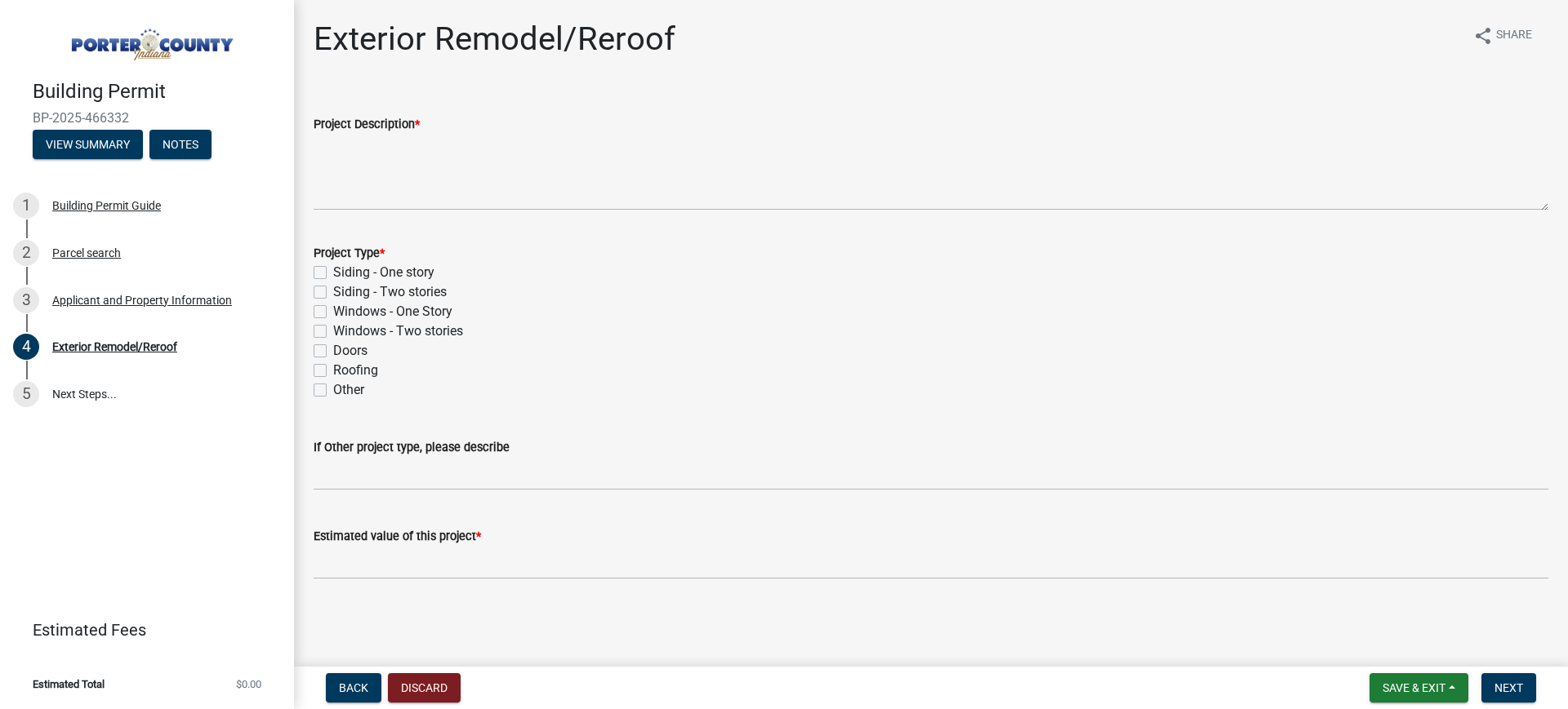
click at [333, 312] on label "Windows - One Story" at bounding box center [393, 311] width 119 height 19
click at [333, 312] on input "Windows - One Story" at bounding box center [338, 306] width 10 height 10
checkbox input "true"
checkbox input "false"
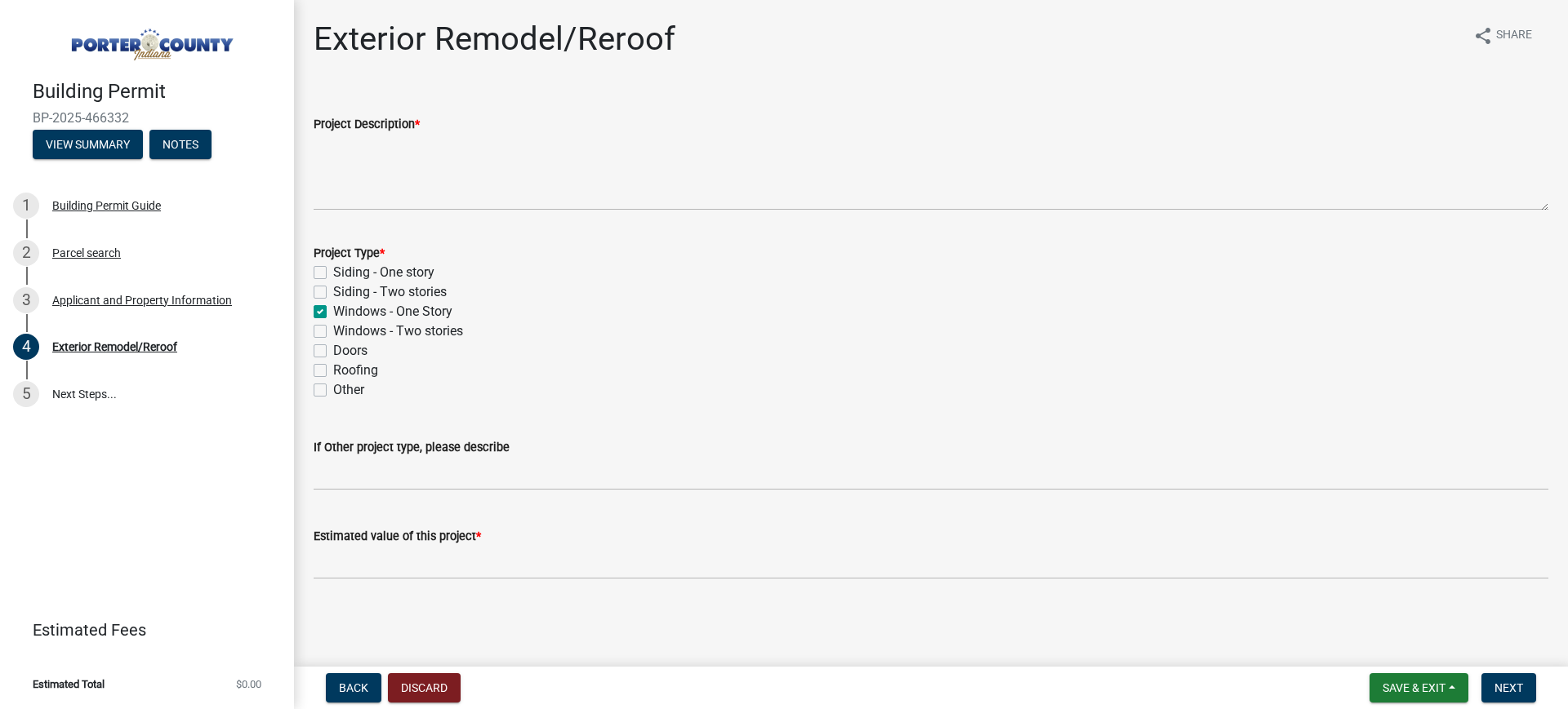
checkbox input "true"
checkbox input "false"
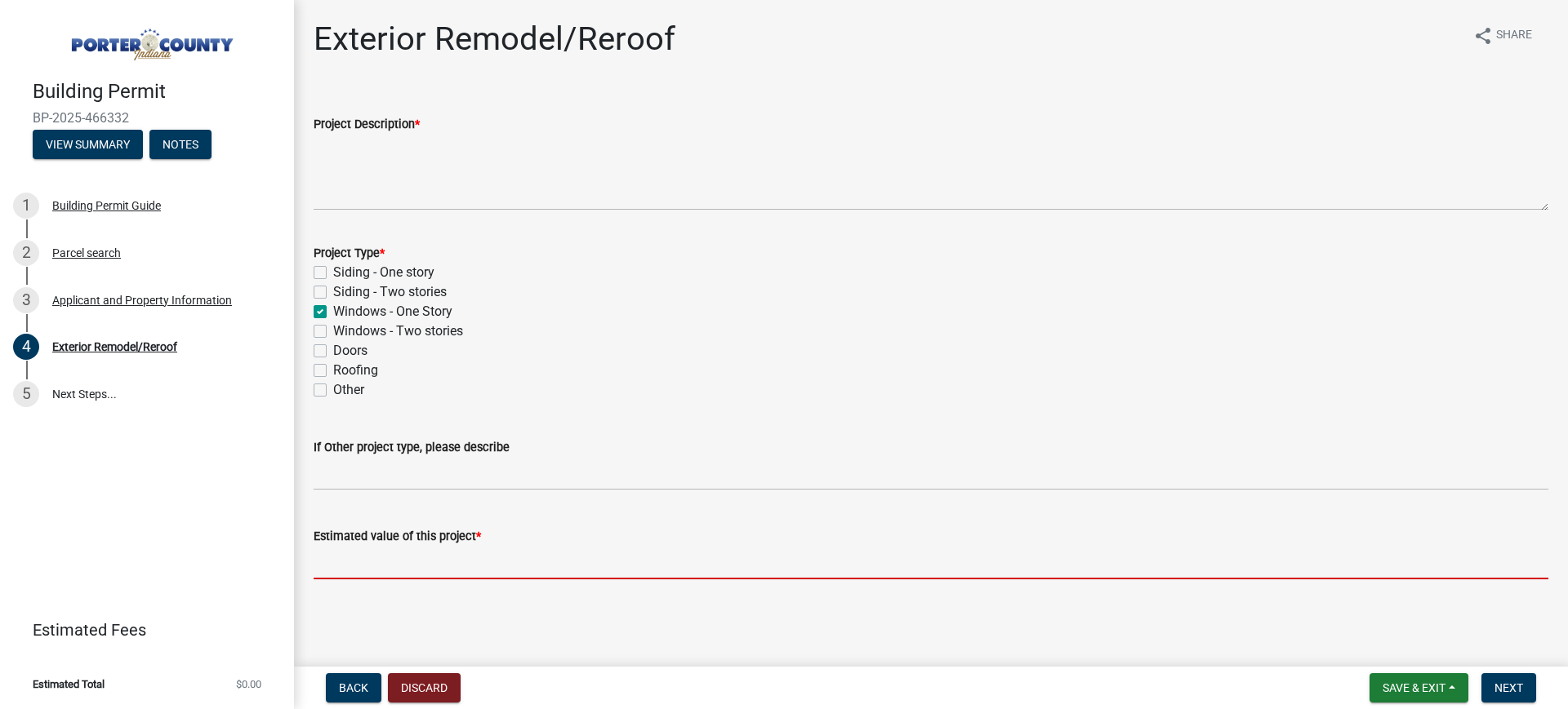
click at [387, 561] on input "text" at bounding box center [932, 563] width 1236 height 33
paste input "3,118"
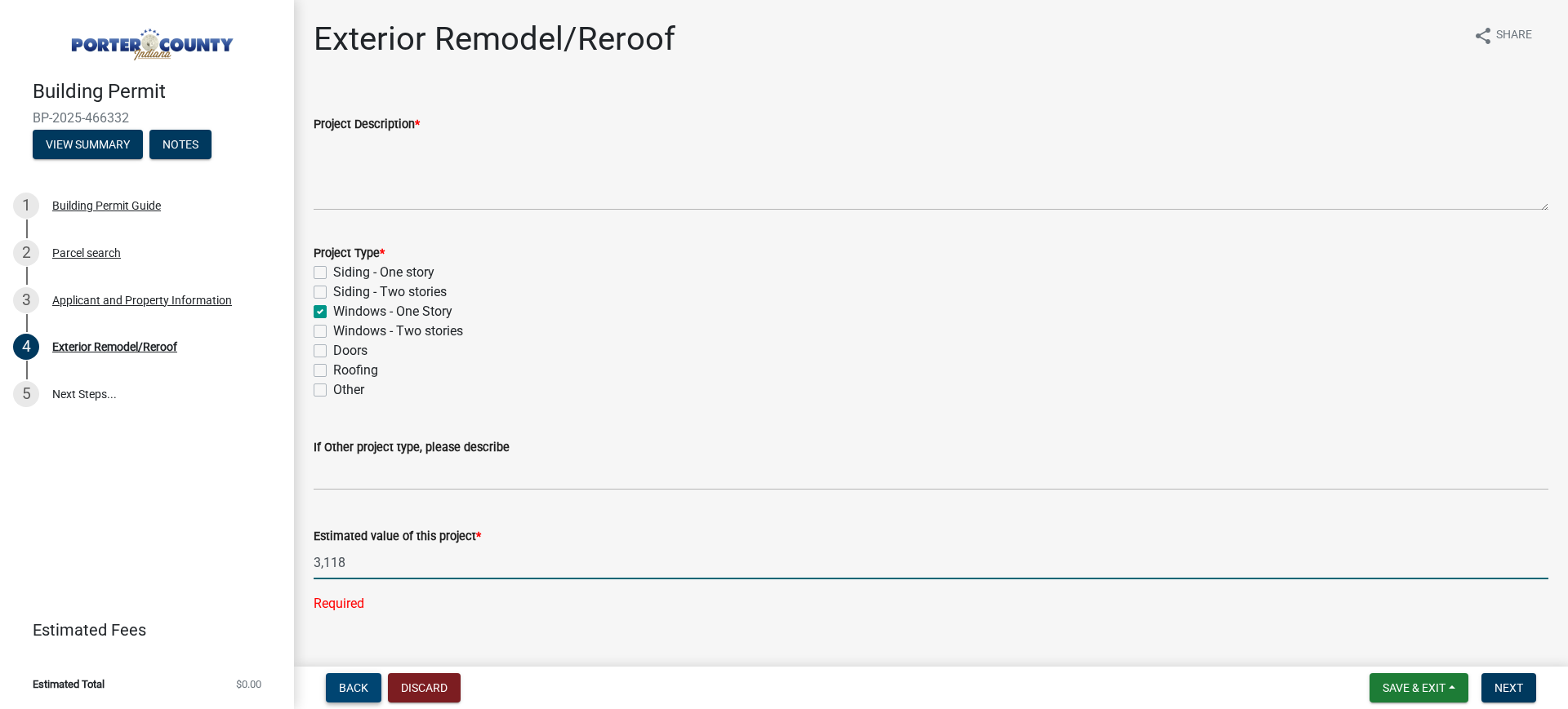
type input "3118"
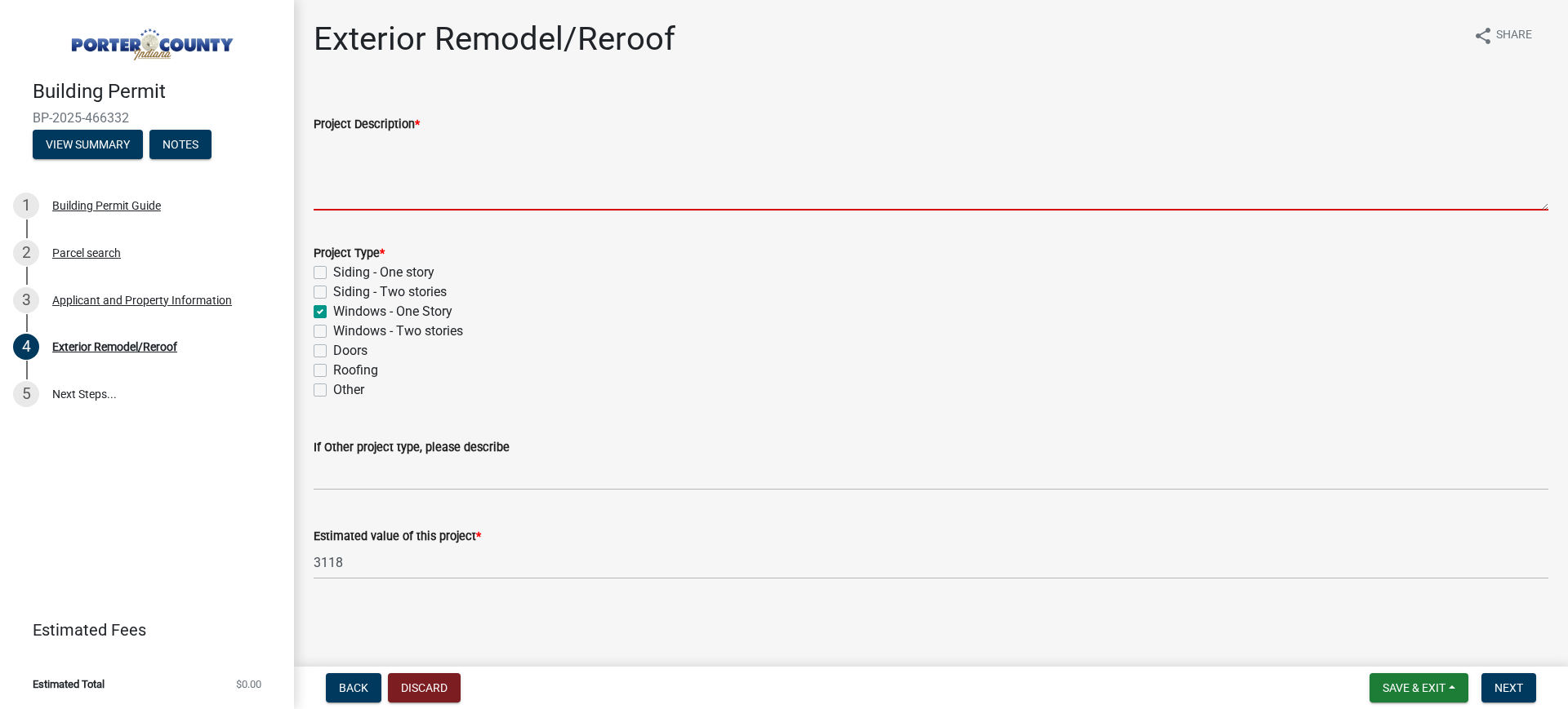
click at [403, 189] on textarea "Project Description *" at bounding box center [932, 172] width 1236 height 77
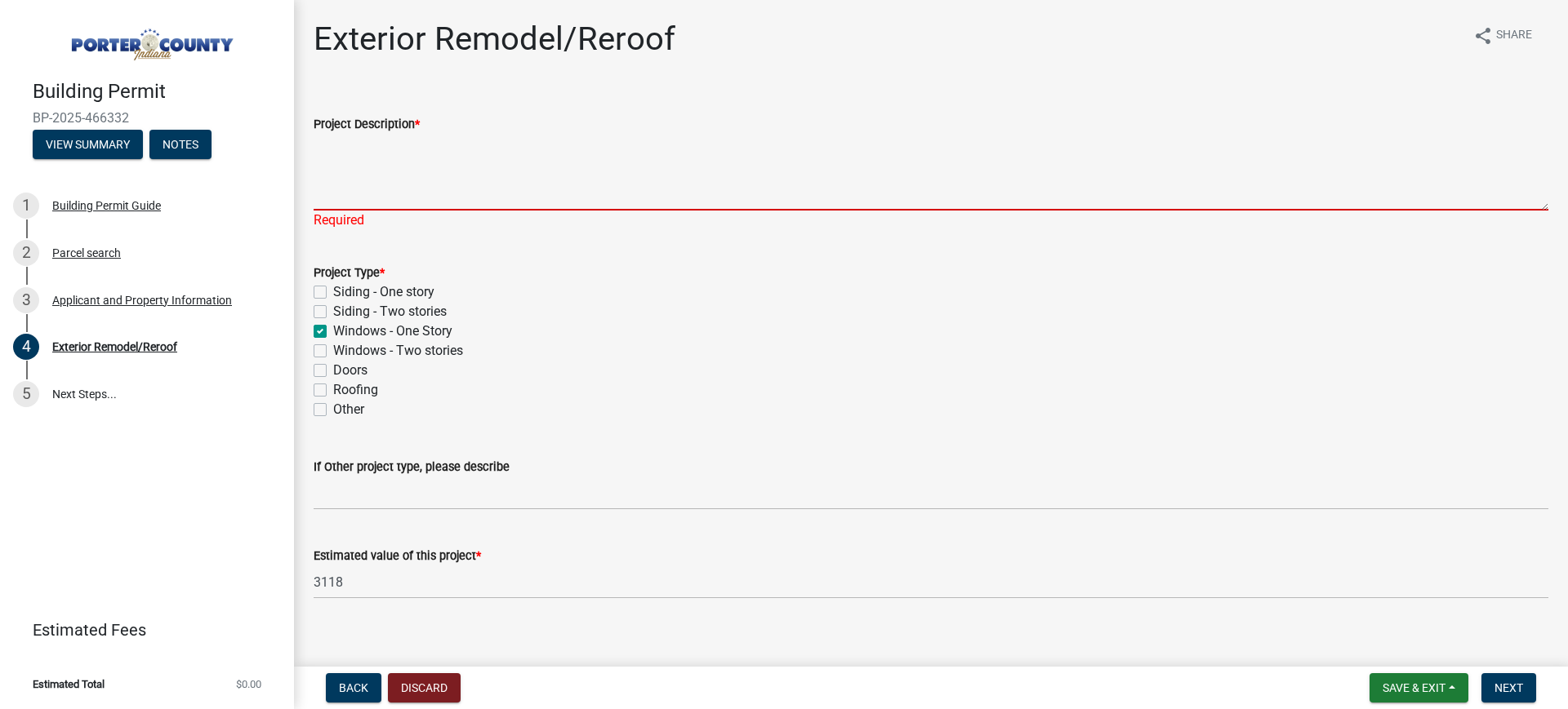
click at [383, 197] on textarea "Project Description *" at bounding box center [932, 172] width 1236 height 77
paste textarea "Replace X Windows - no size change"
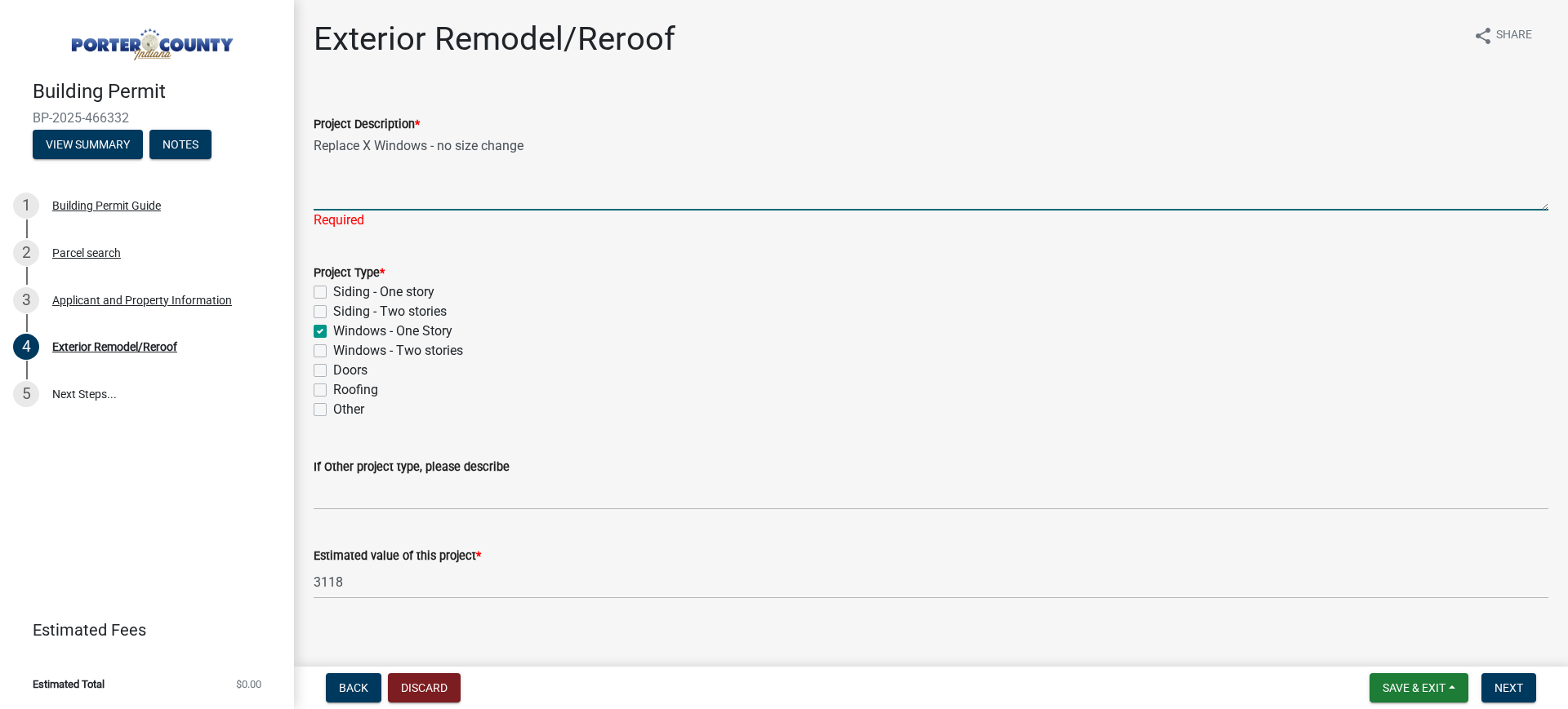
click at [365, 143] on textarea "Replace X Windows - no size change" at bounding box center [932, 172] width 1236 height 77
drag, startPoint x: 420, startPoint y: 142, endPoint x: 432, endPoint y: 146, distance: 12.6
click at [432, 146] on textarea "Replace 1 Windows - no size change" at bounding box center [932, 172] width 1236 height 77
type textarea "Replace 1 Window - no size change"
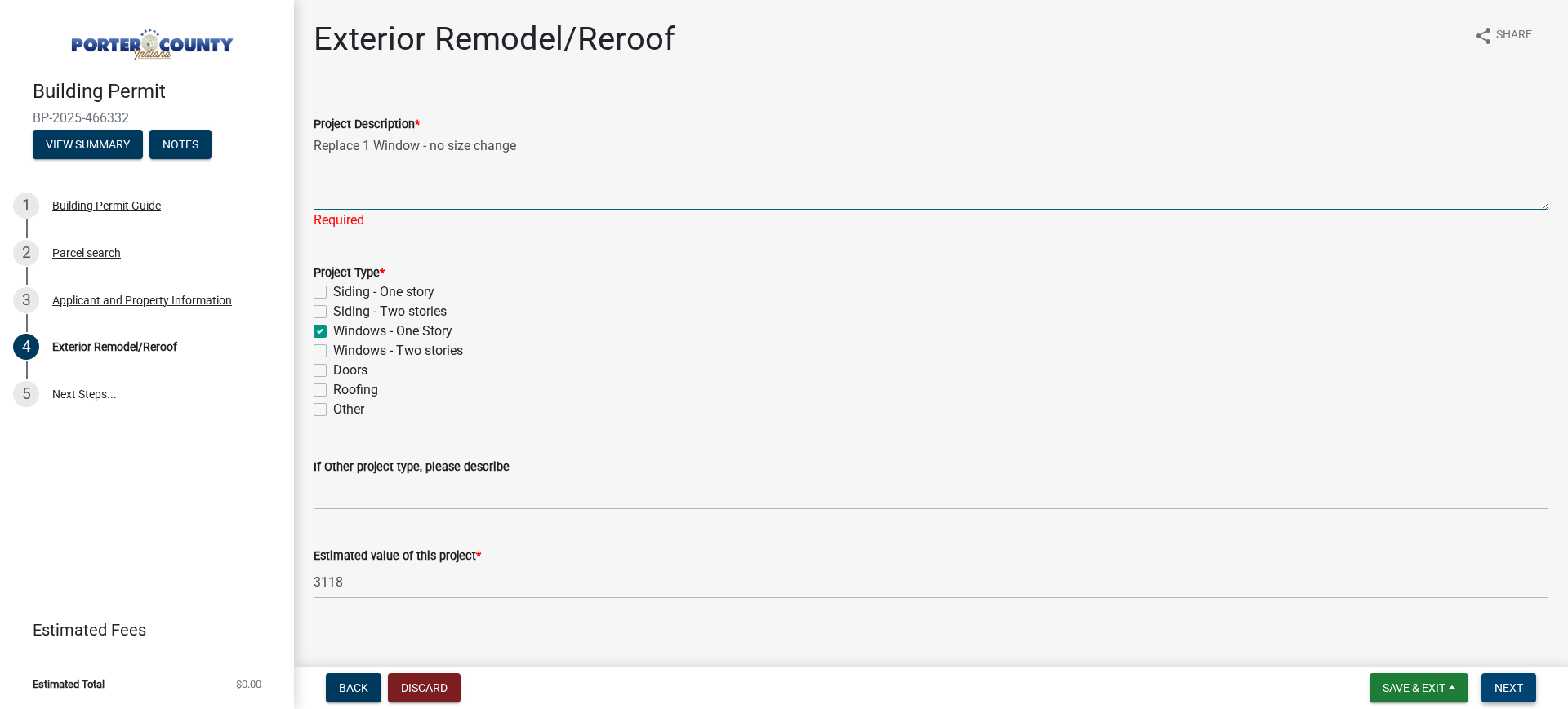
click at [1242, 566] on span "Next" at bounding box center [1509, 688] width 29 height 13
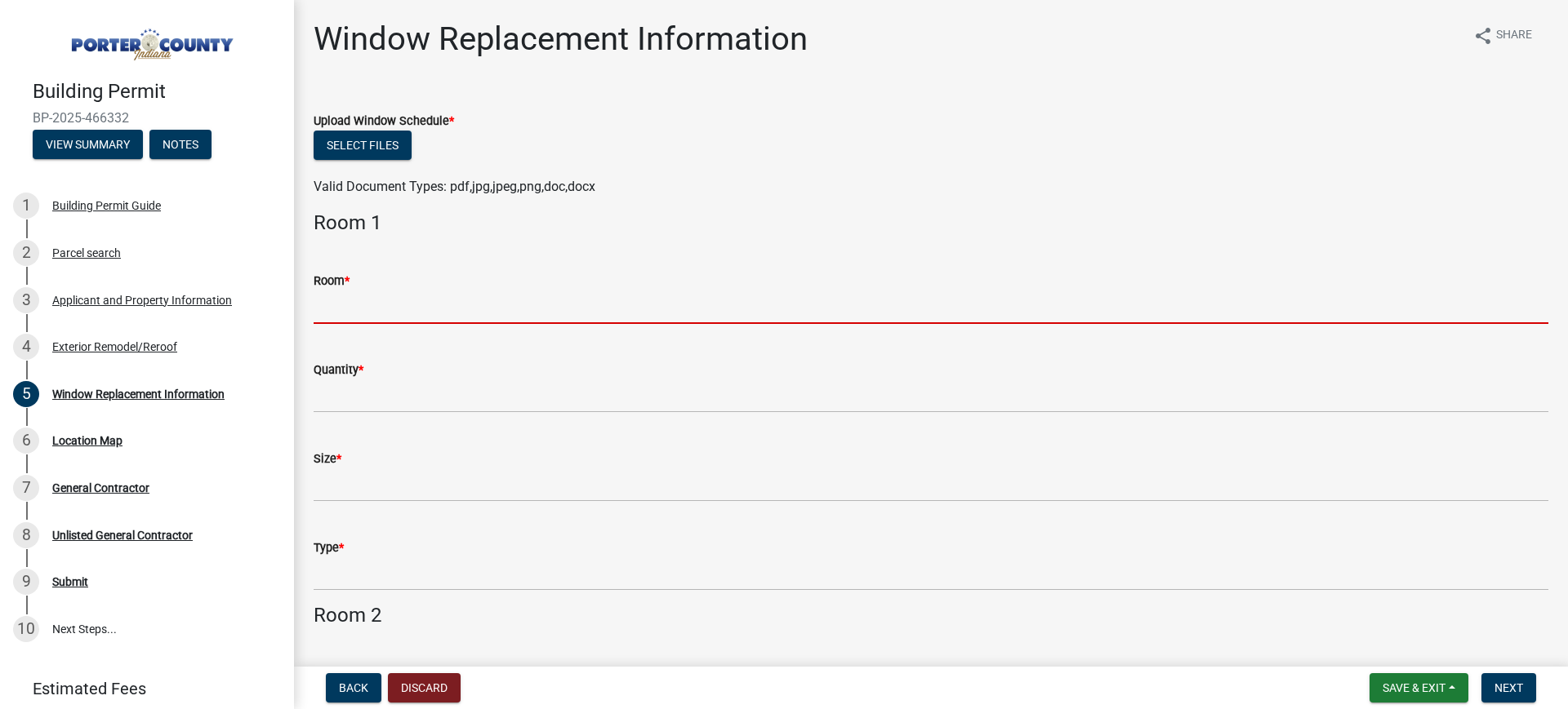
click at [475, 294] on input "Room *" at bounding box center [932, 307] width 1236 height 33
paste input "Basement Bedroom"
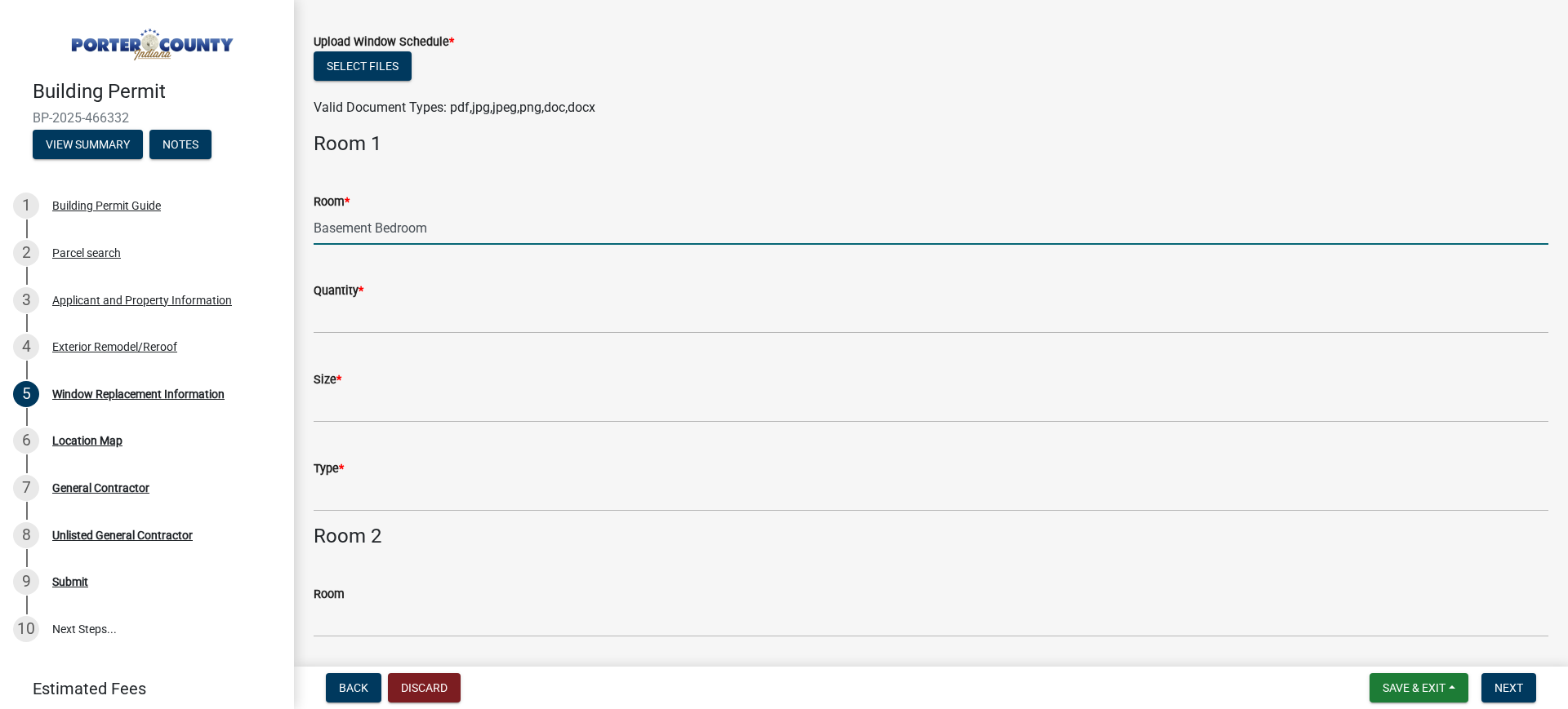
scroll to position [204, 0]
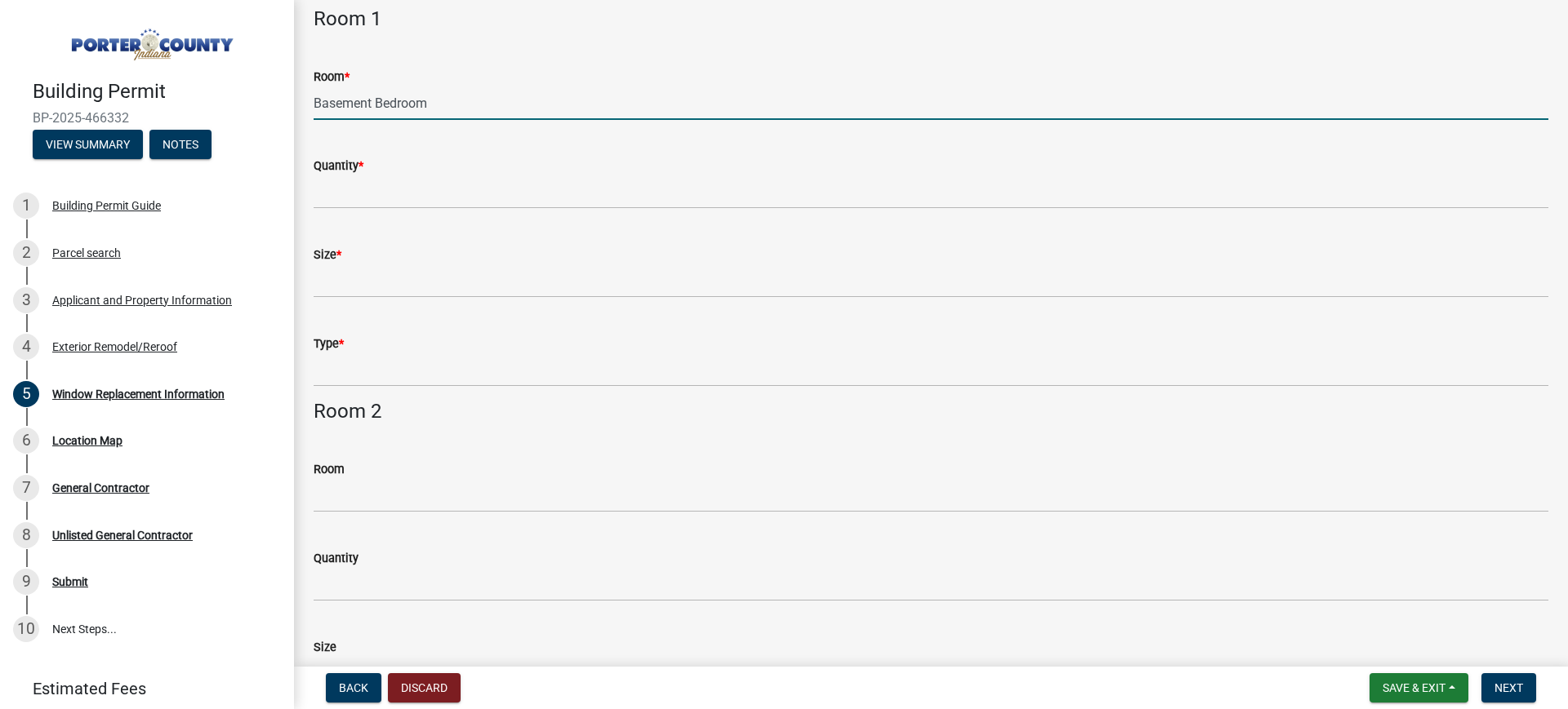
type input "Basement Bedroom"
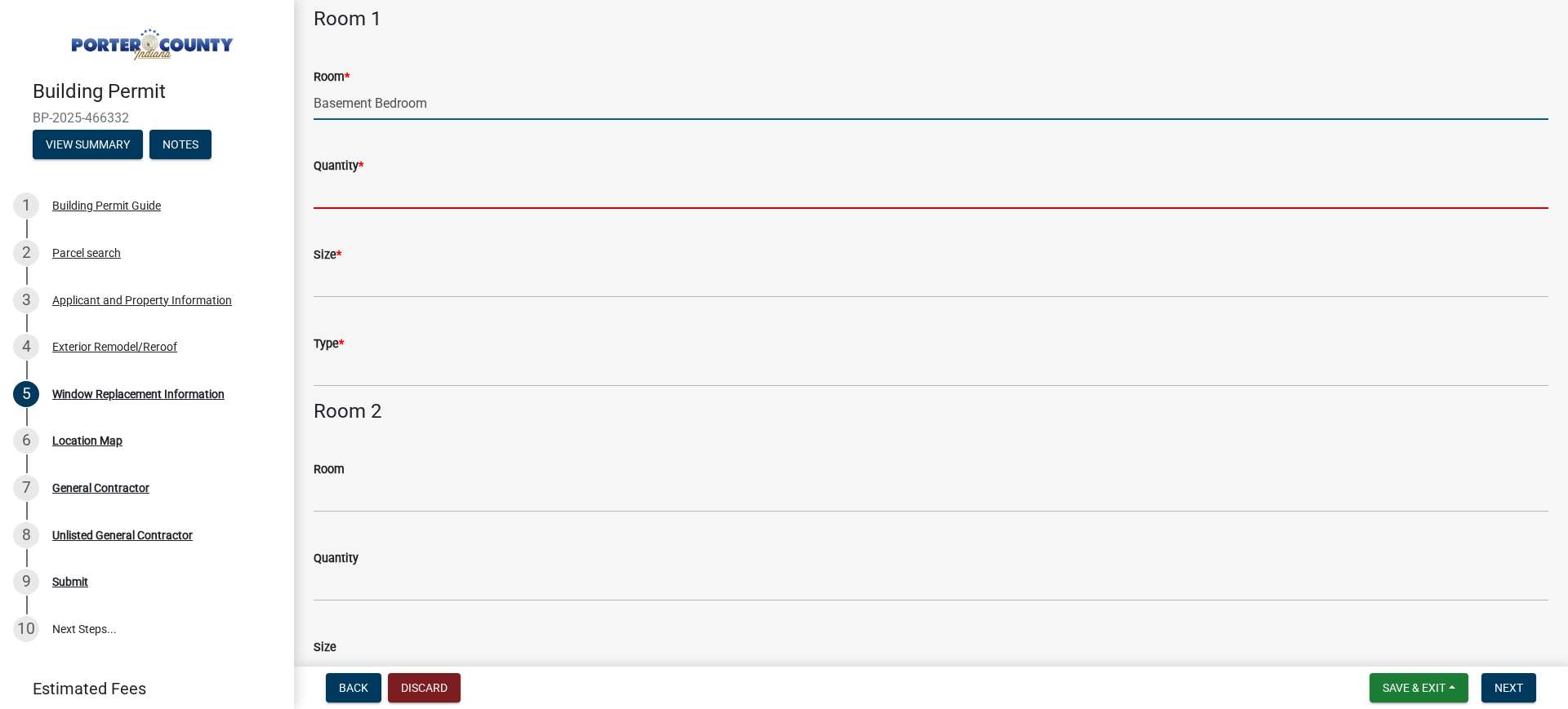
click at [410, 183] on input "Quantity *" at bounding box center [932, 193] width 1236 height 33
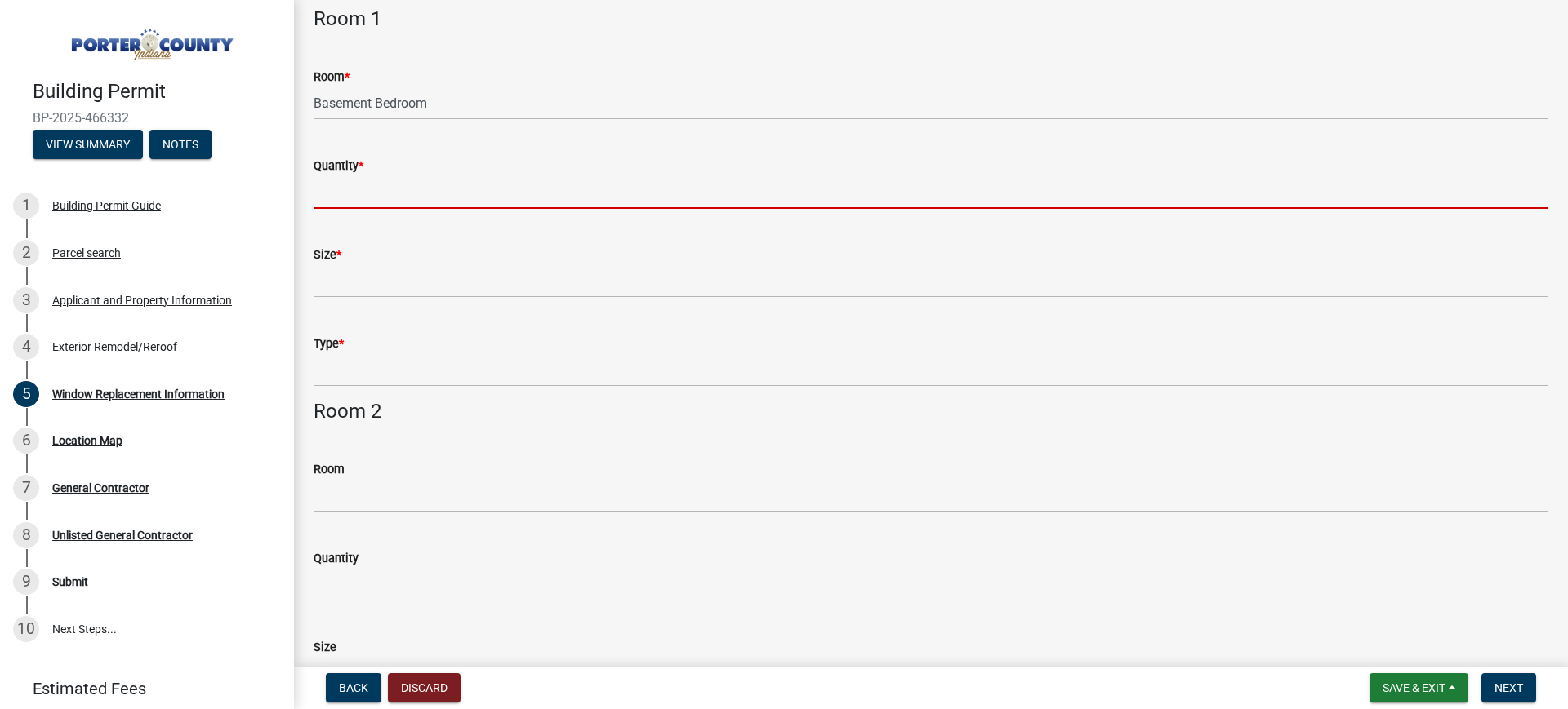
type input "1"
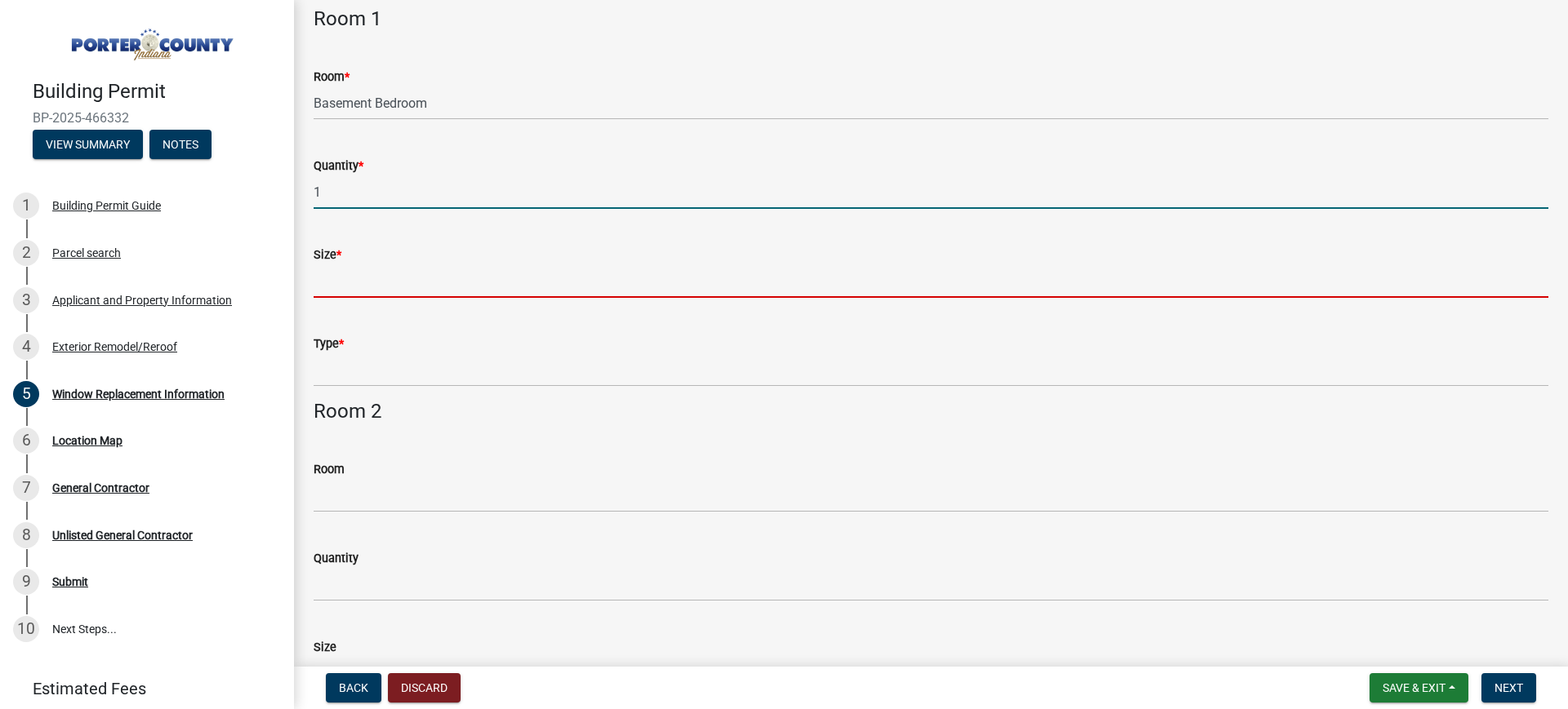
click at [419, 280] on input "Size *" at bounding box center [932, 281] width 1236 height 33
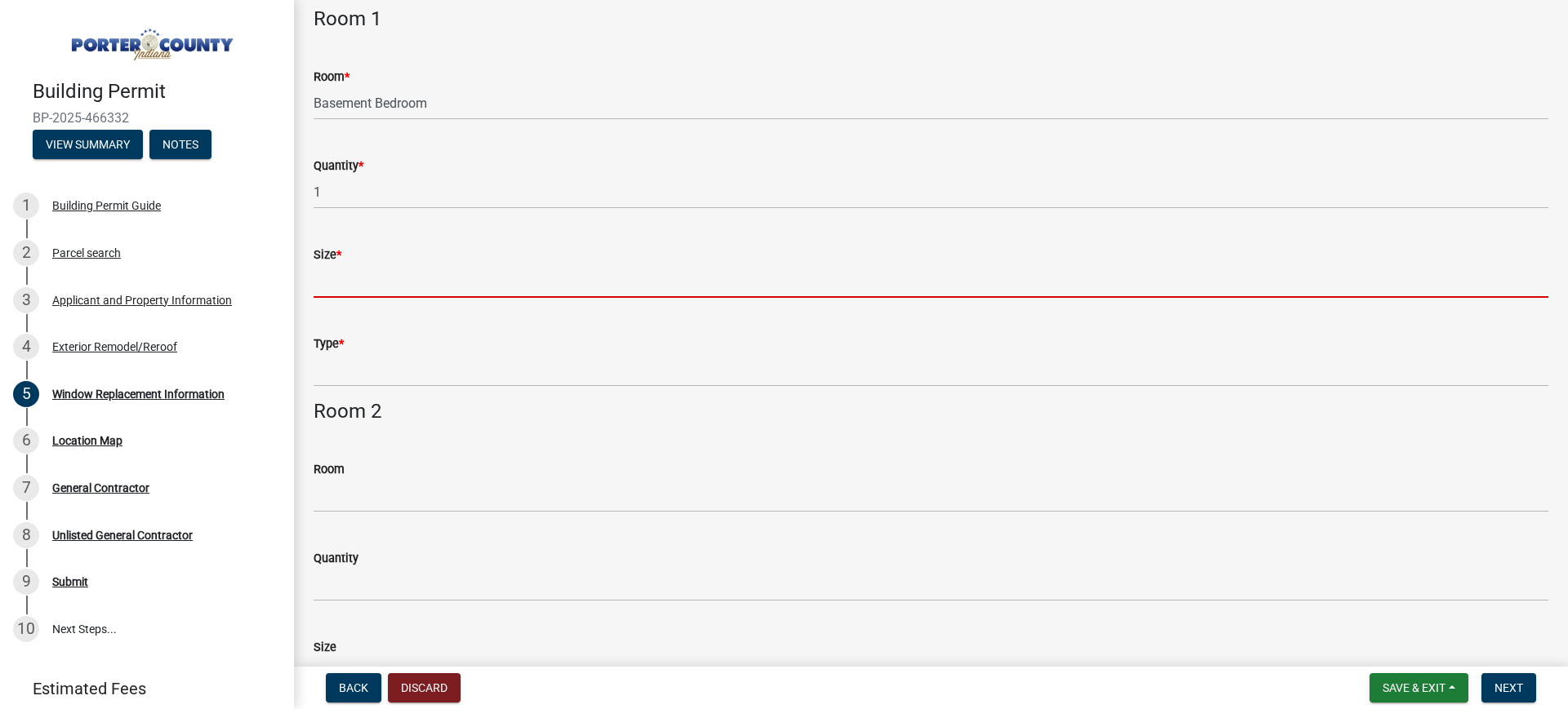
paste input "36 W 38"
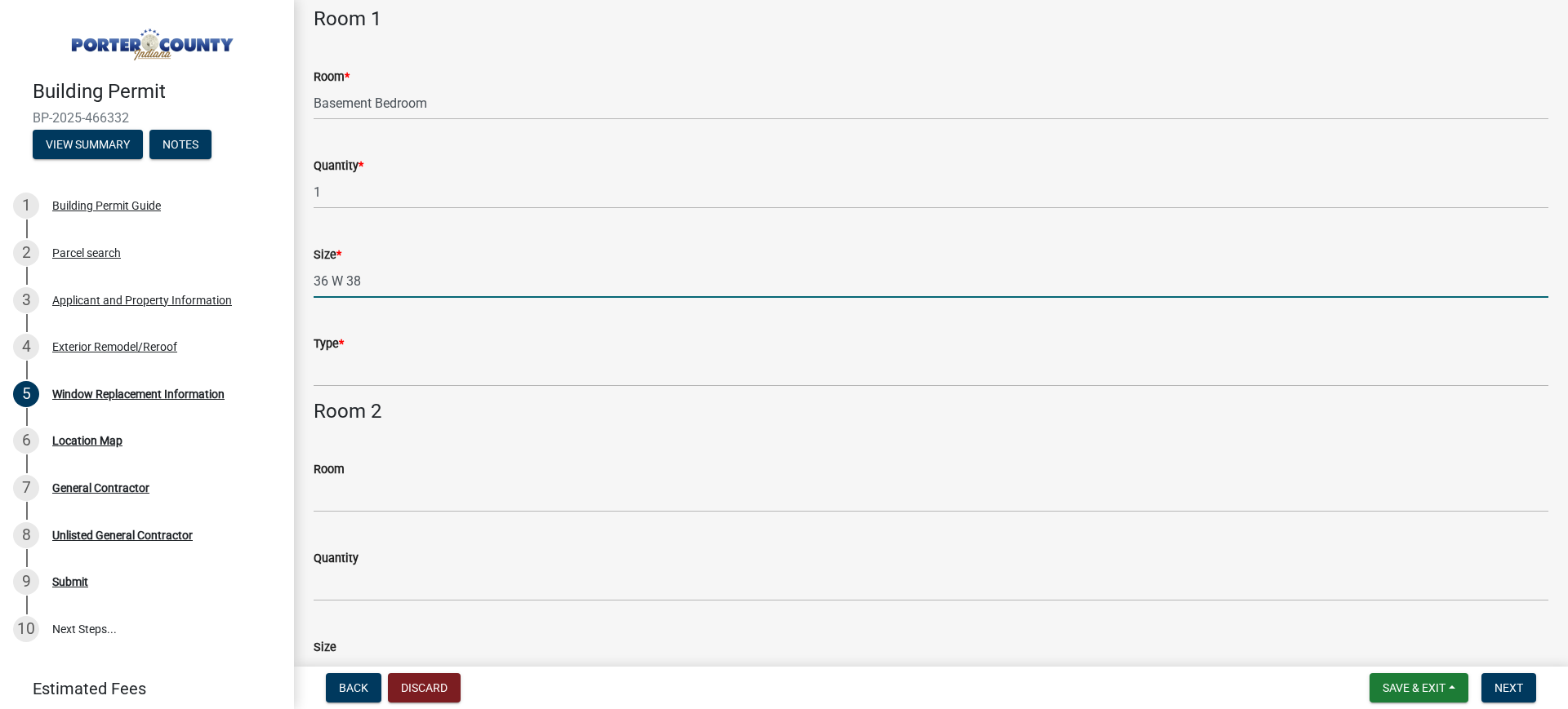
click at [335, 279] on input "36 W 38" at bounding box center [932, 281] width 1236 height 33
type input "36 x 38"
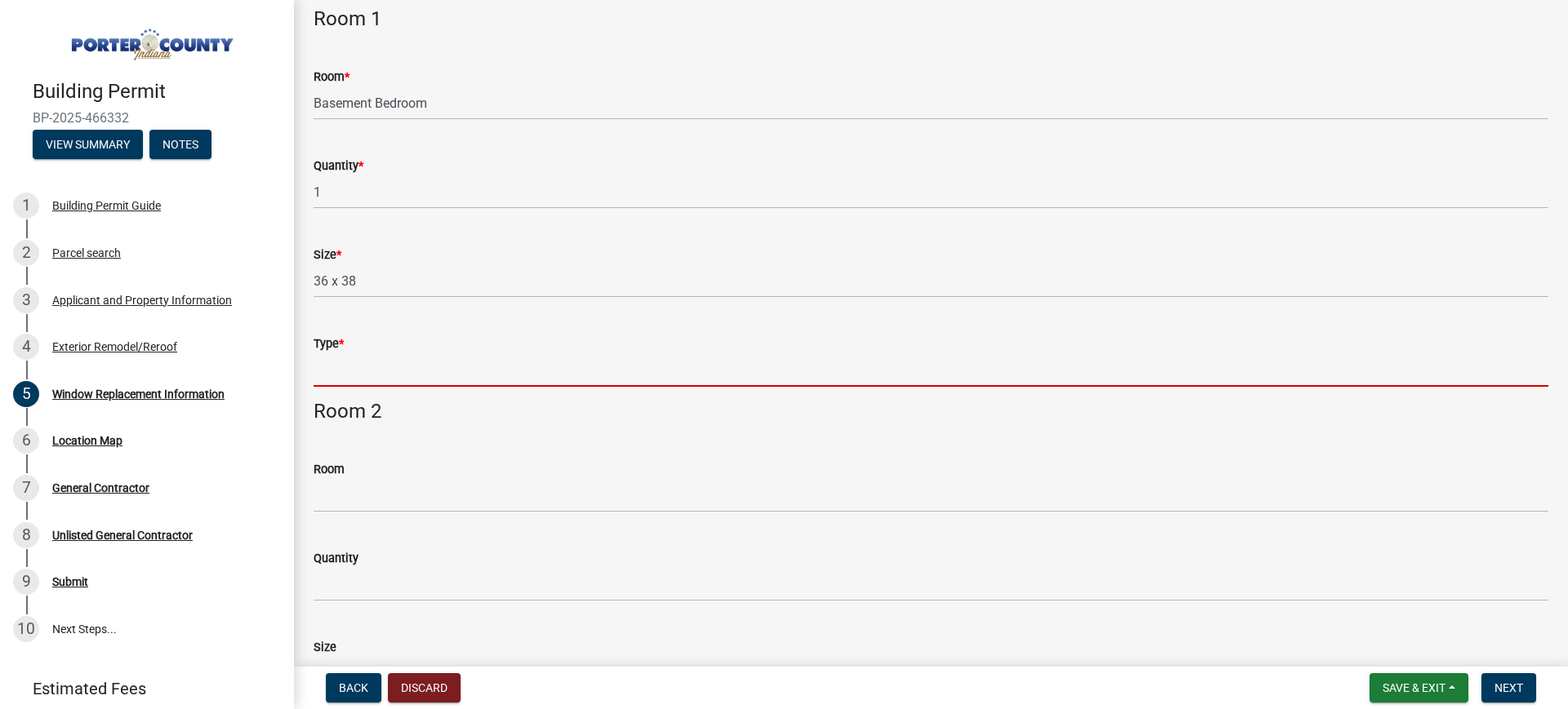
click at [440, 377] on input "Type *" at bounding box center [932, 370] width 1236 height 33
paste input "Double-Hung"
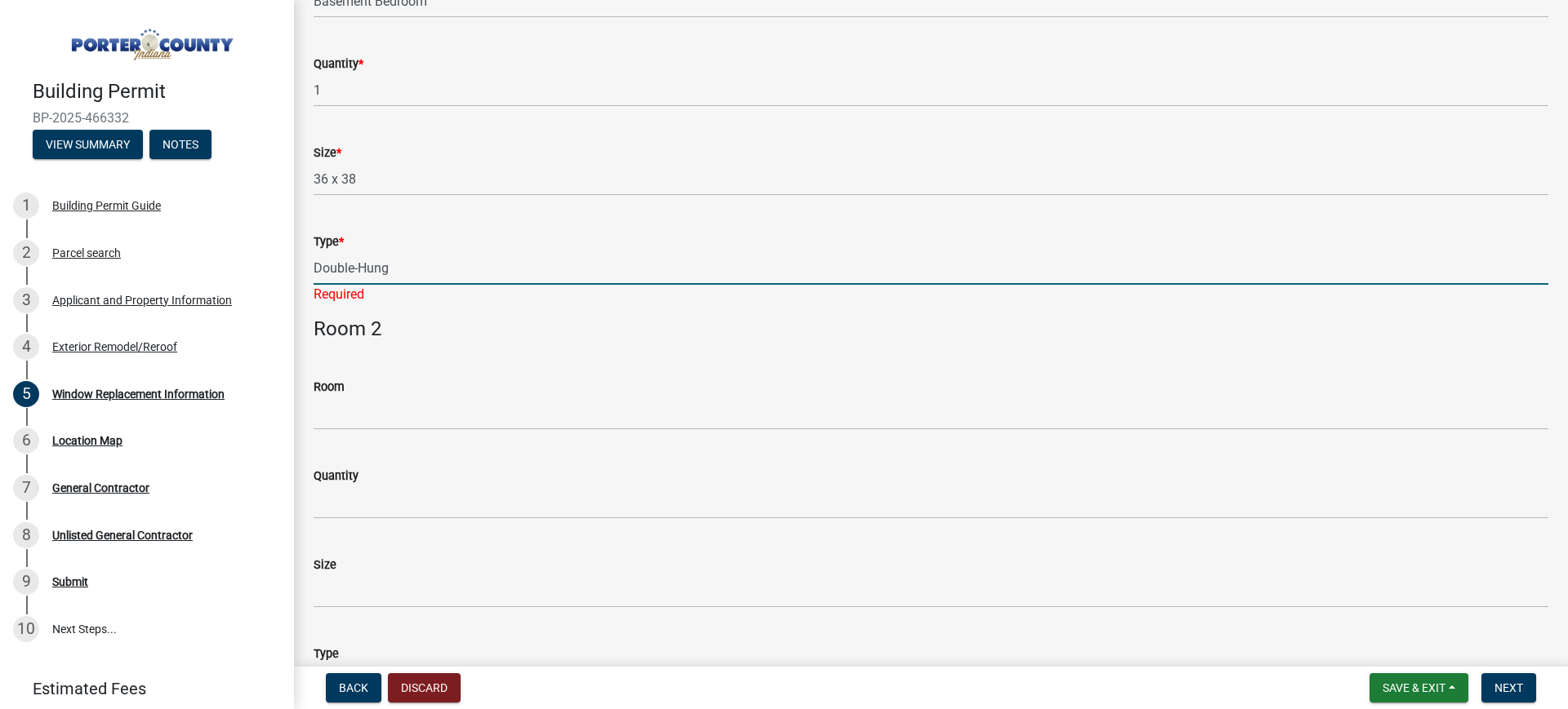
type input "Double-Hung"
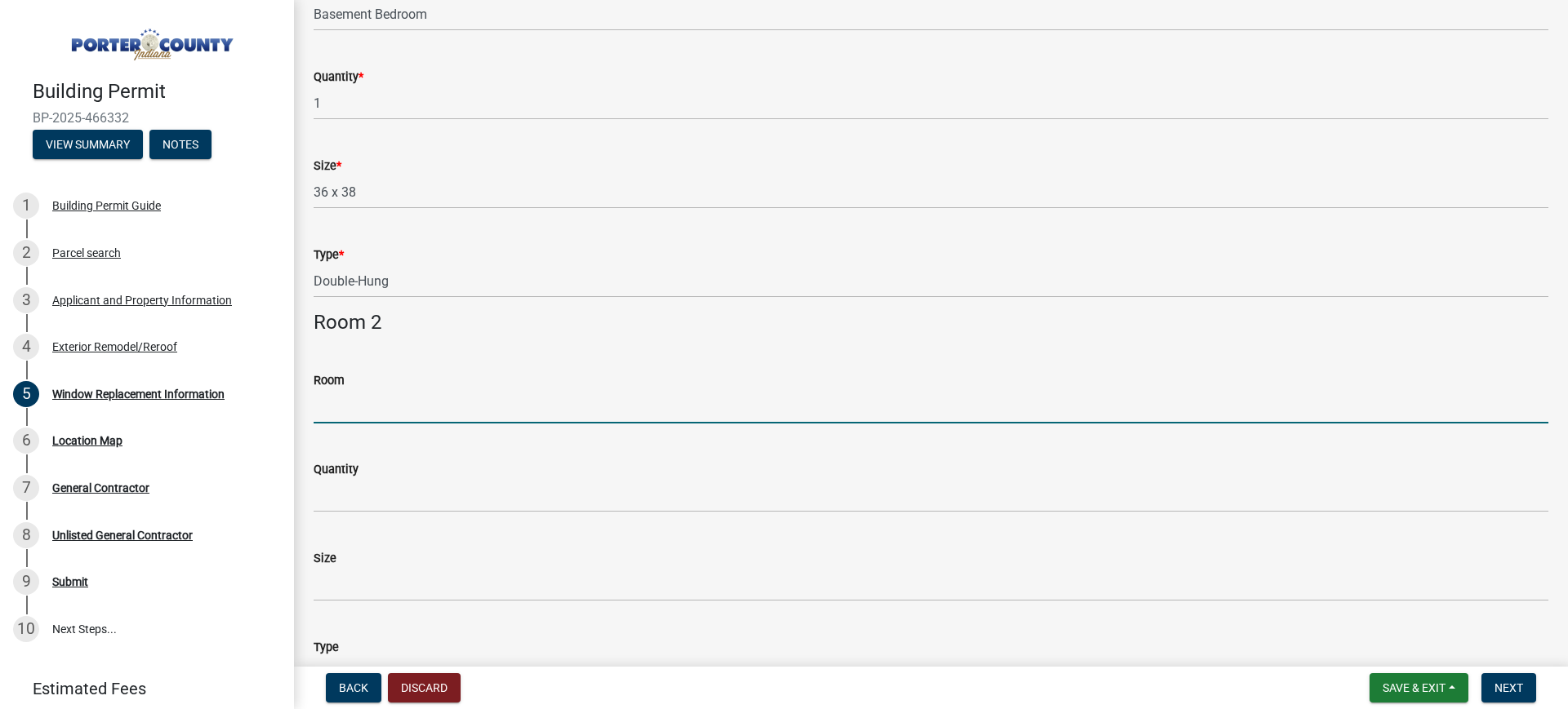
scroll to position [0, 0]
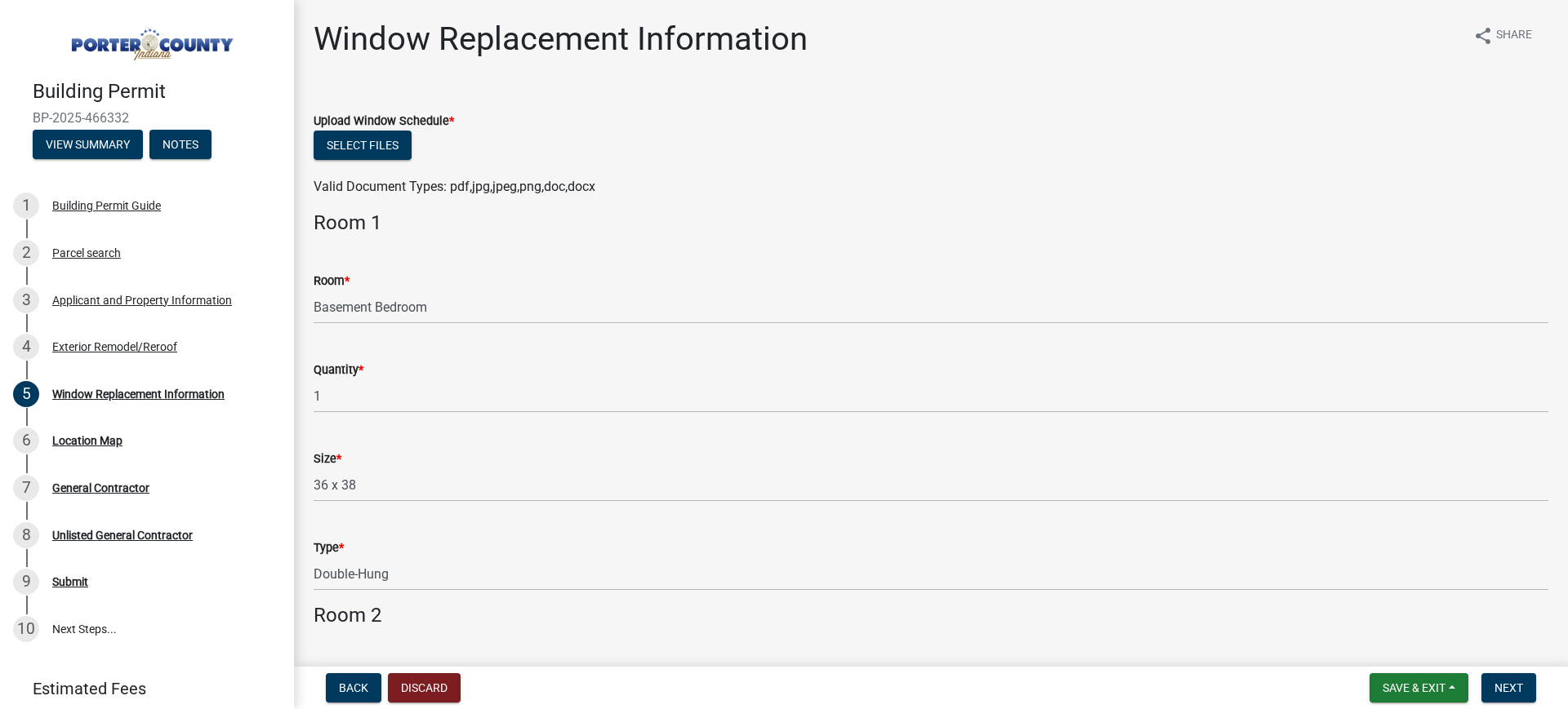
drag, startPoint x: 372, startPoint y: 111, endPoint x: 452, endPoint y: 110, distance: 80.0
click at [452, 111] on div "Upload Window Schedule *" at bounding box center [932, 120] width 1236 height 19
click at [350, 142] on button "Select files" at bounding box center [363, 145] width 98 height 30
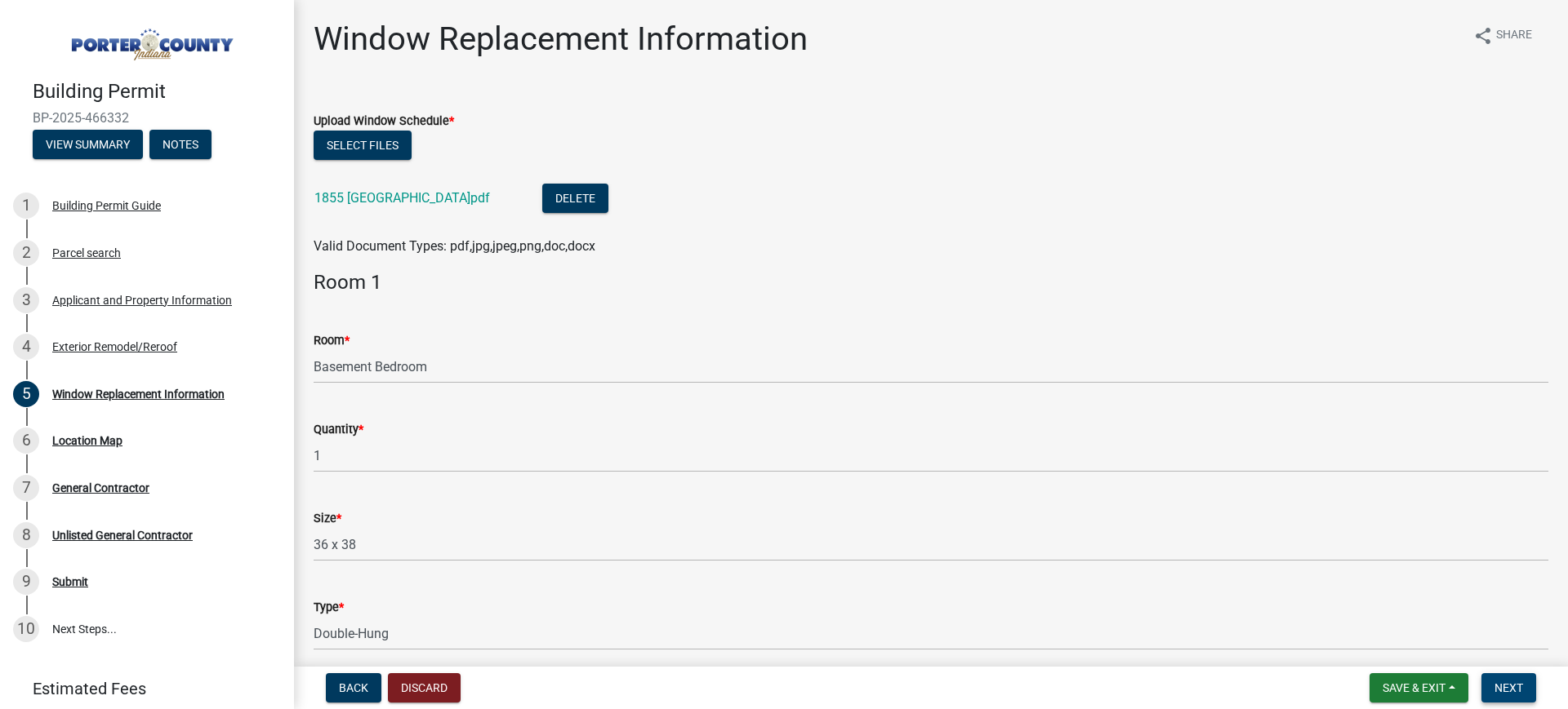
click at [1242, 566] on span "Next" at bounding box center [1509, 688] width 29 height 13
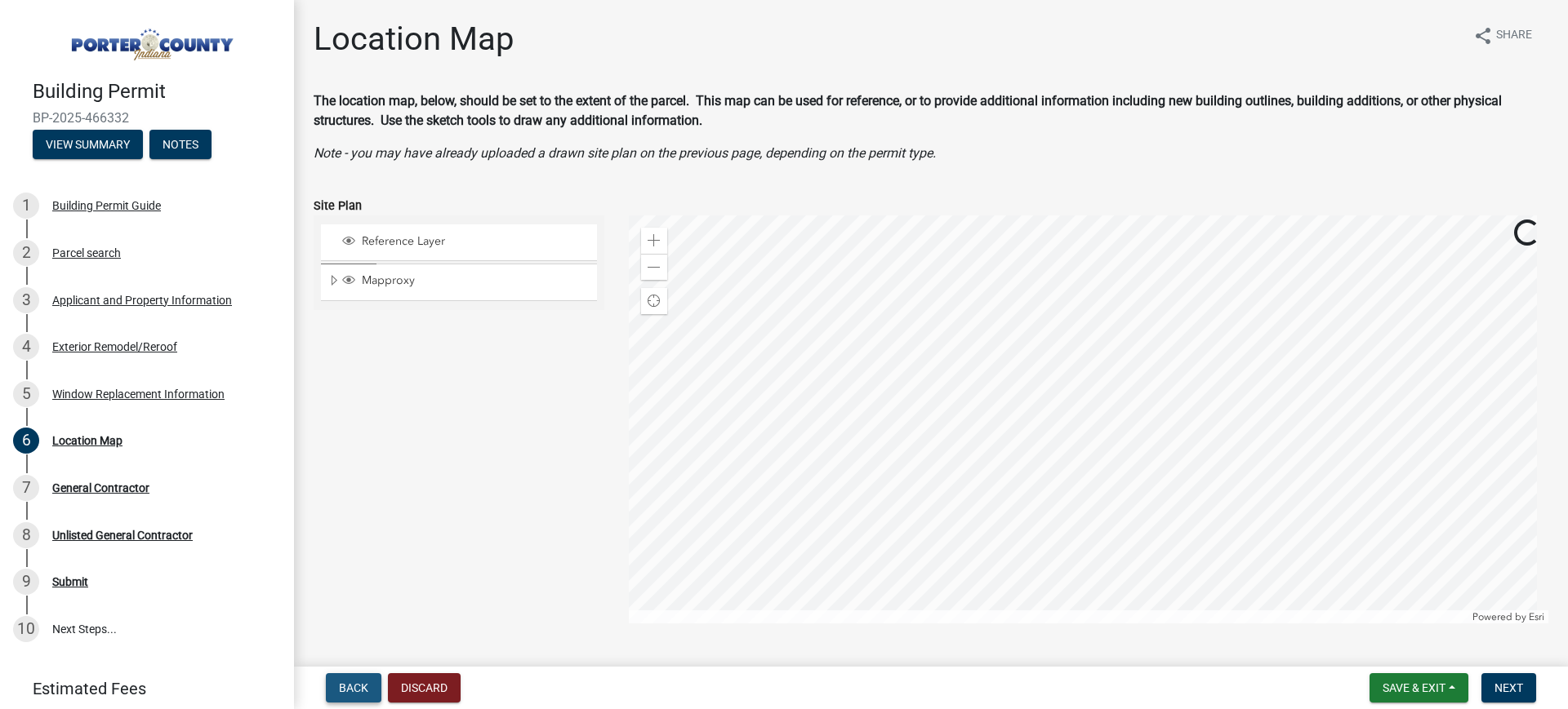
click at [344, 566] on span "Back" at bounding box center [354, 688] width 30 height 13
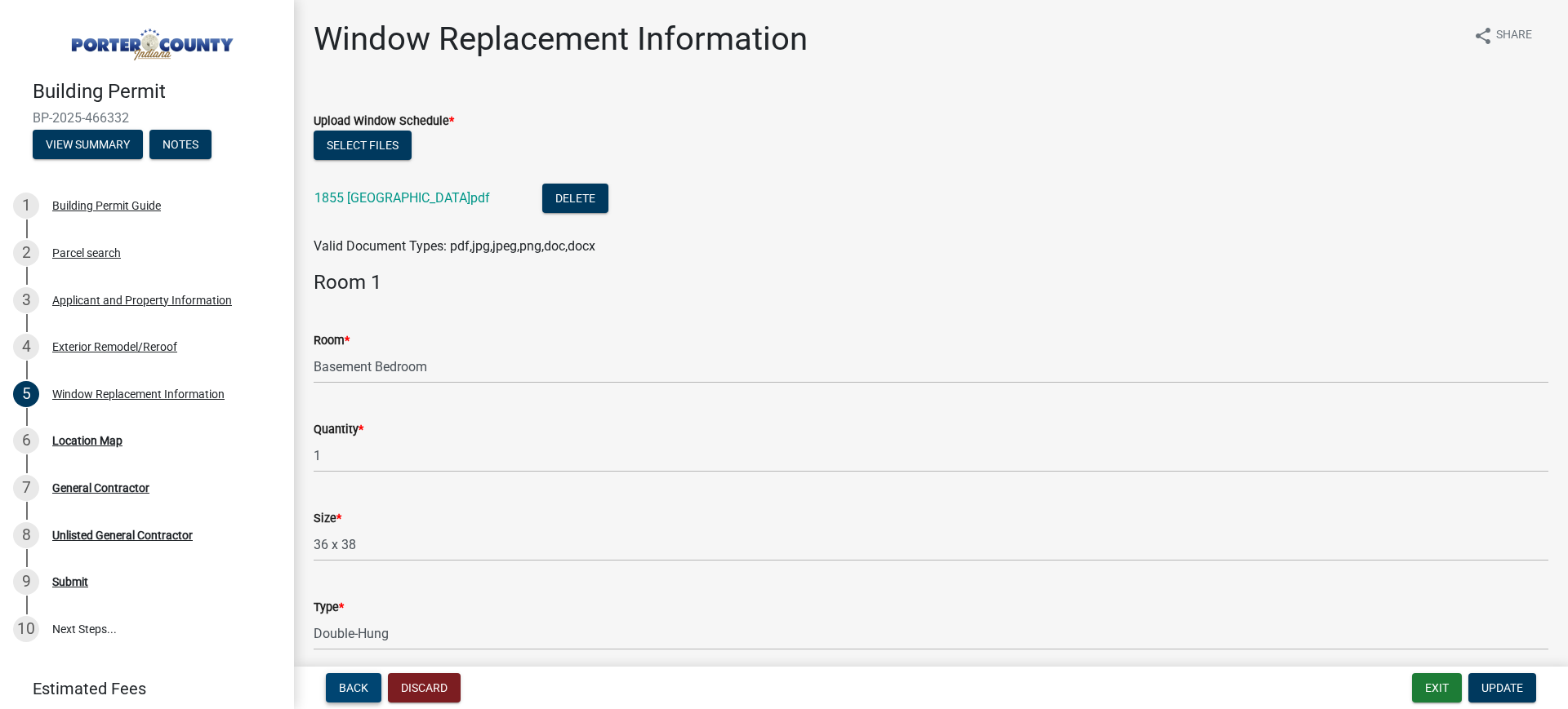
click at [369, 566] on button "Back" at bounding box center [354, 689] width 56 height 30
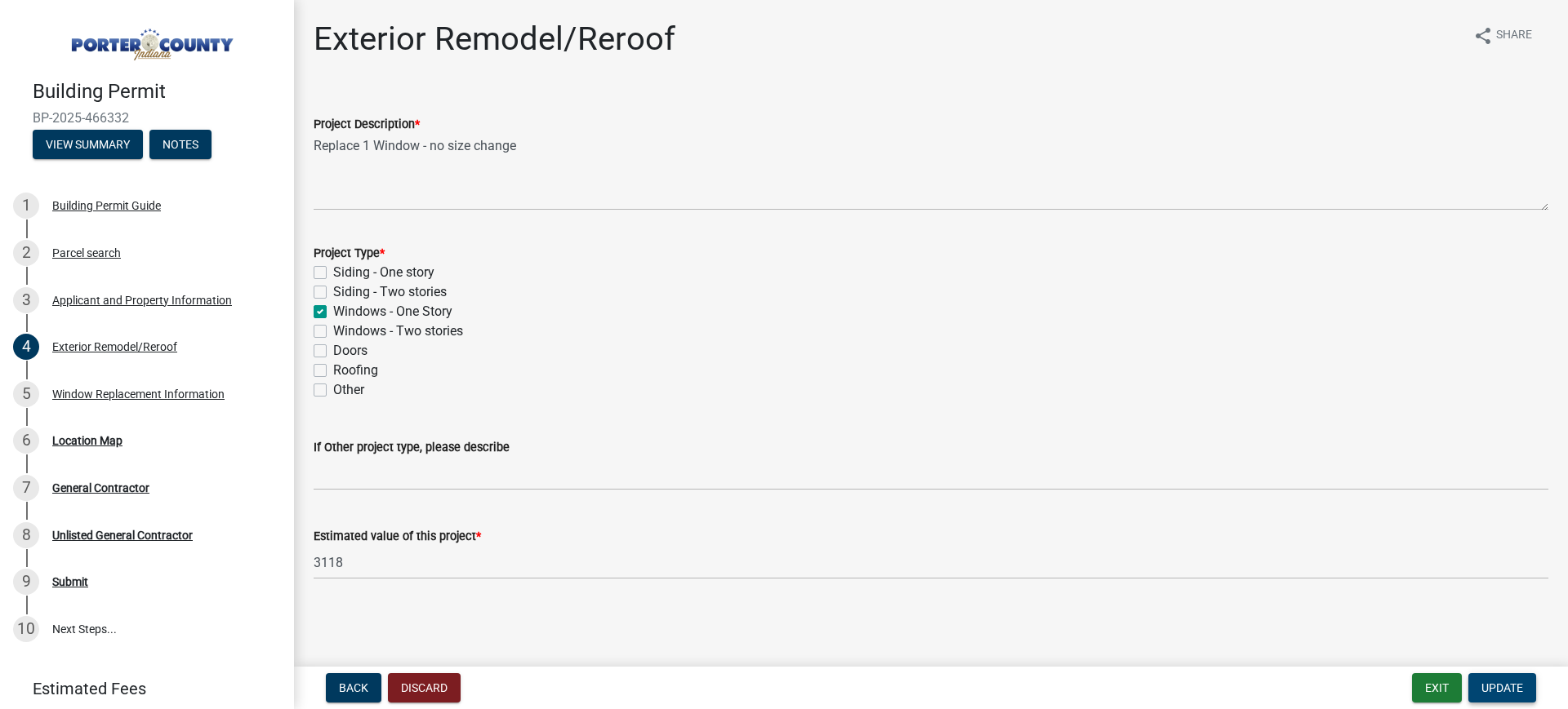
click at [1242, 566] on span "Update" at bounding box center [1502, 688] width 42 height 13
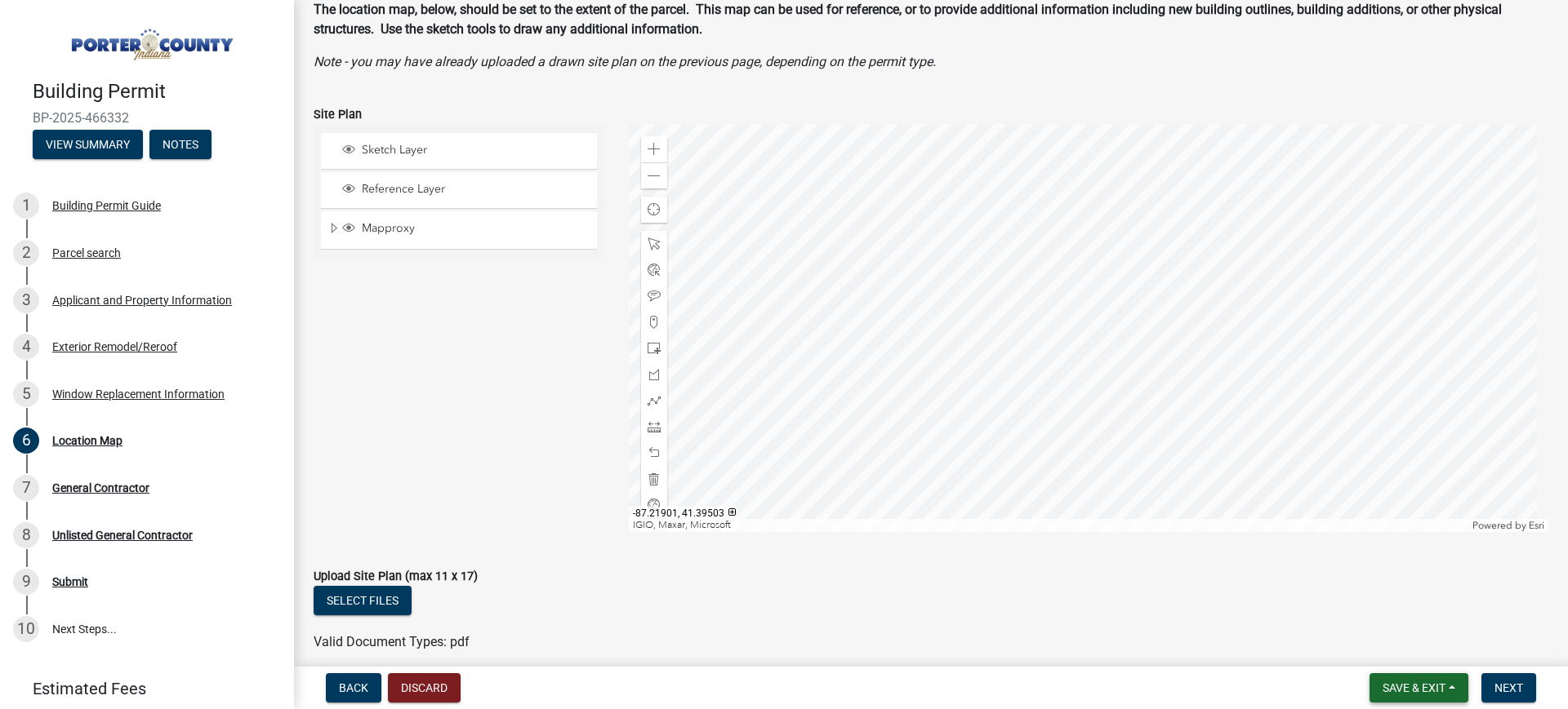
scroll to position [162, 0]
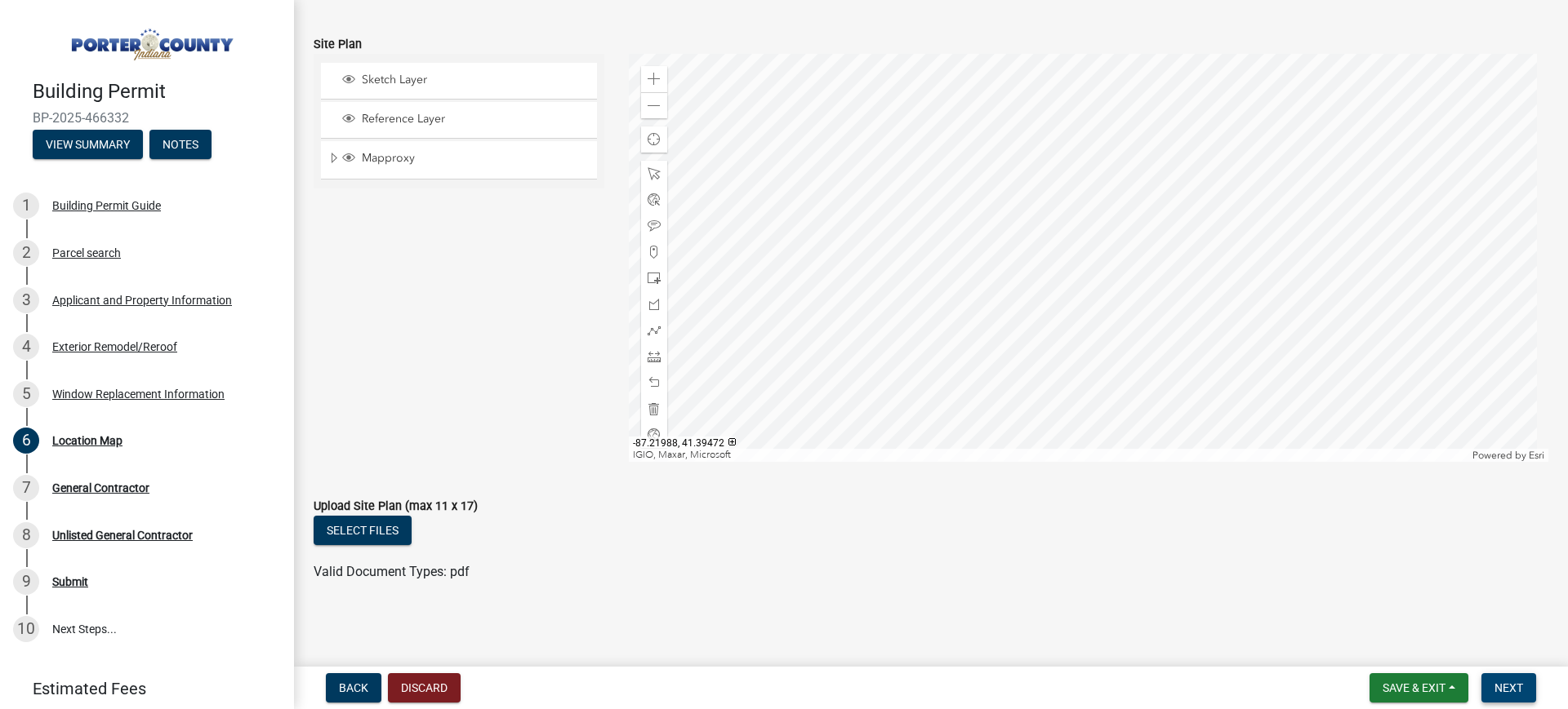
click at [1242, 566] on span "Next" at bounding box center [1509, 688] width 29 height 13
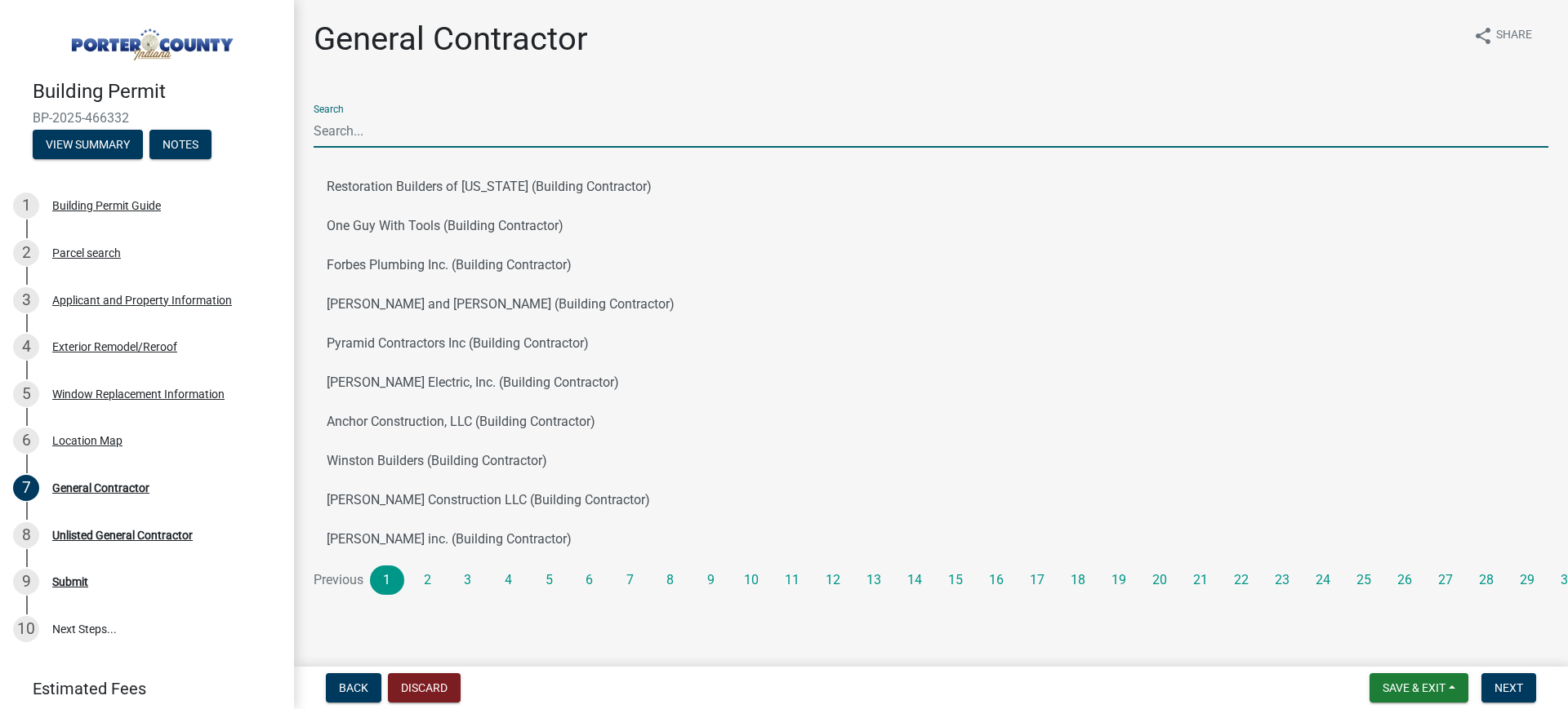
click at [385, 127] on input "Search" at bounding box center [932, 131] width 1236 height 33
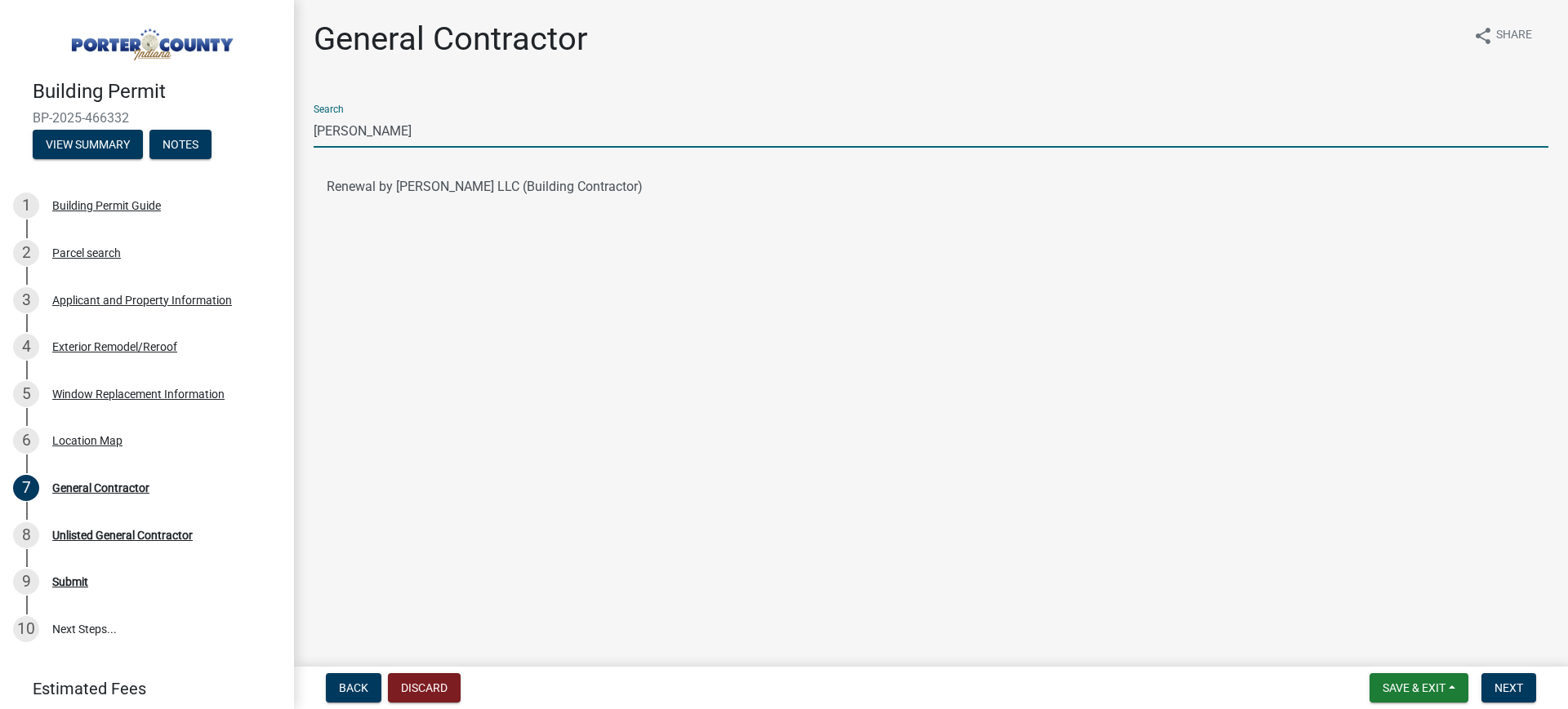
type input "Renewal by [PERSON_NAME]"
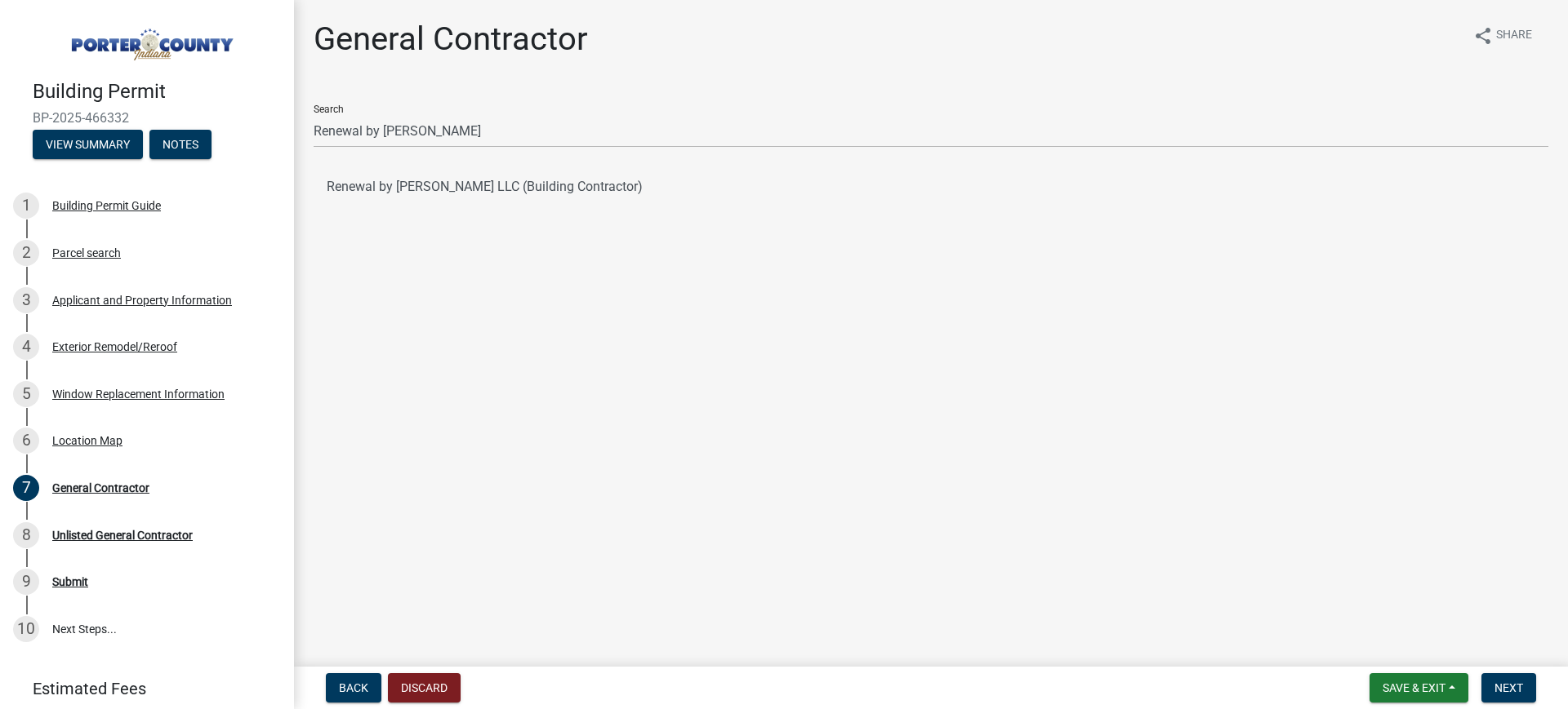
click at [466, 193] on button "Renewal by [PERSON_NAME] LLC (Building Contractor)" at bounding box center [932, 187] width 1236 height 39
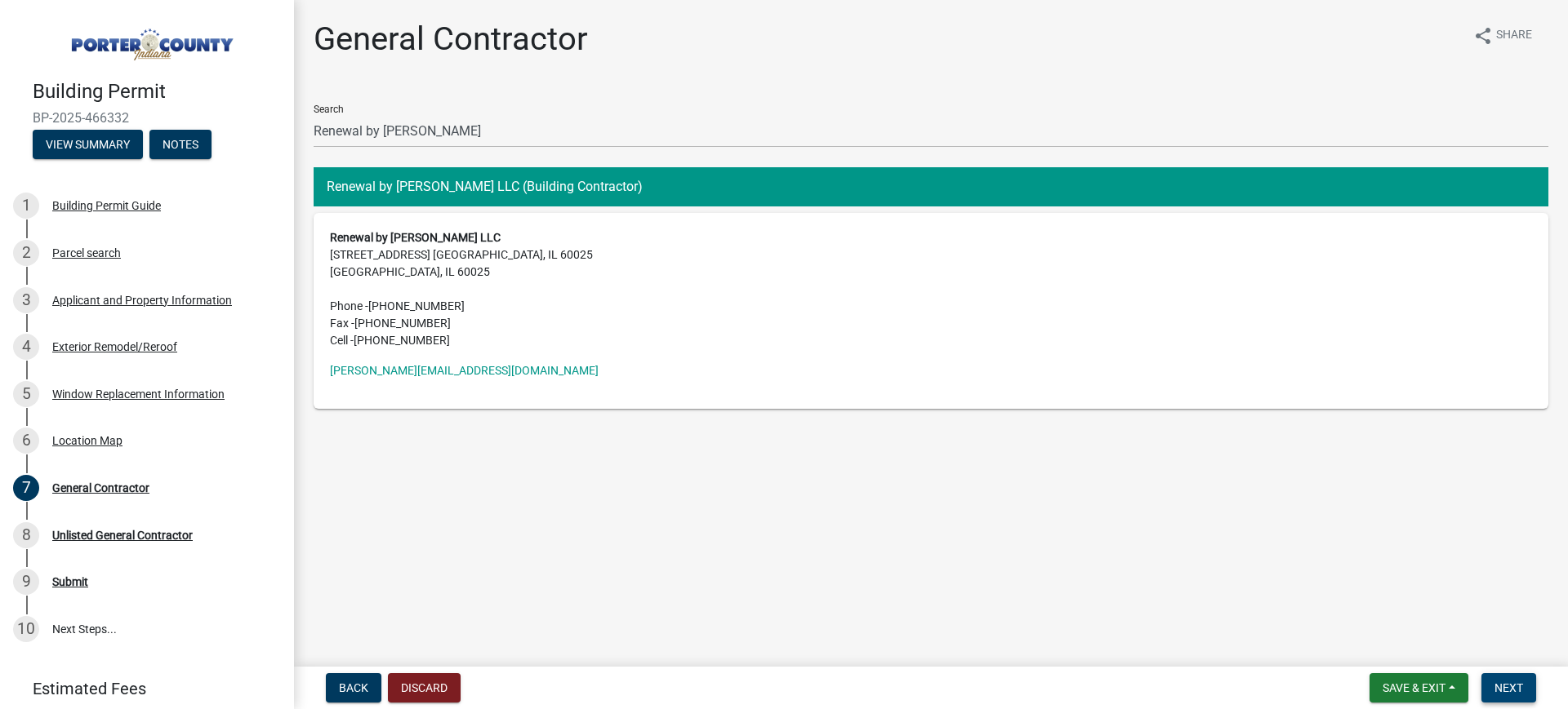
click at [1242, 566] on span "Next" at bounding box center [1509, 688] width 29 height 13
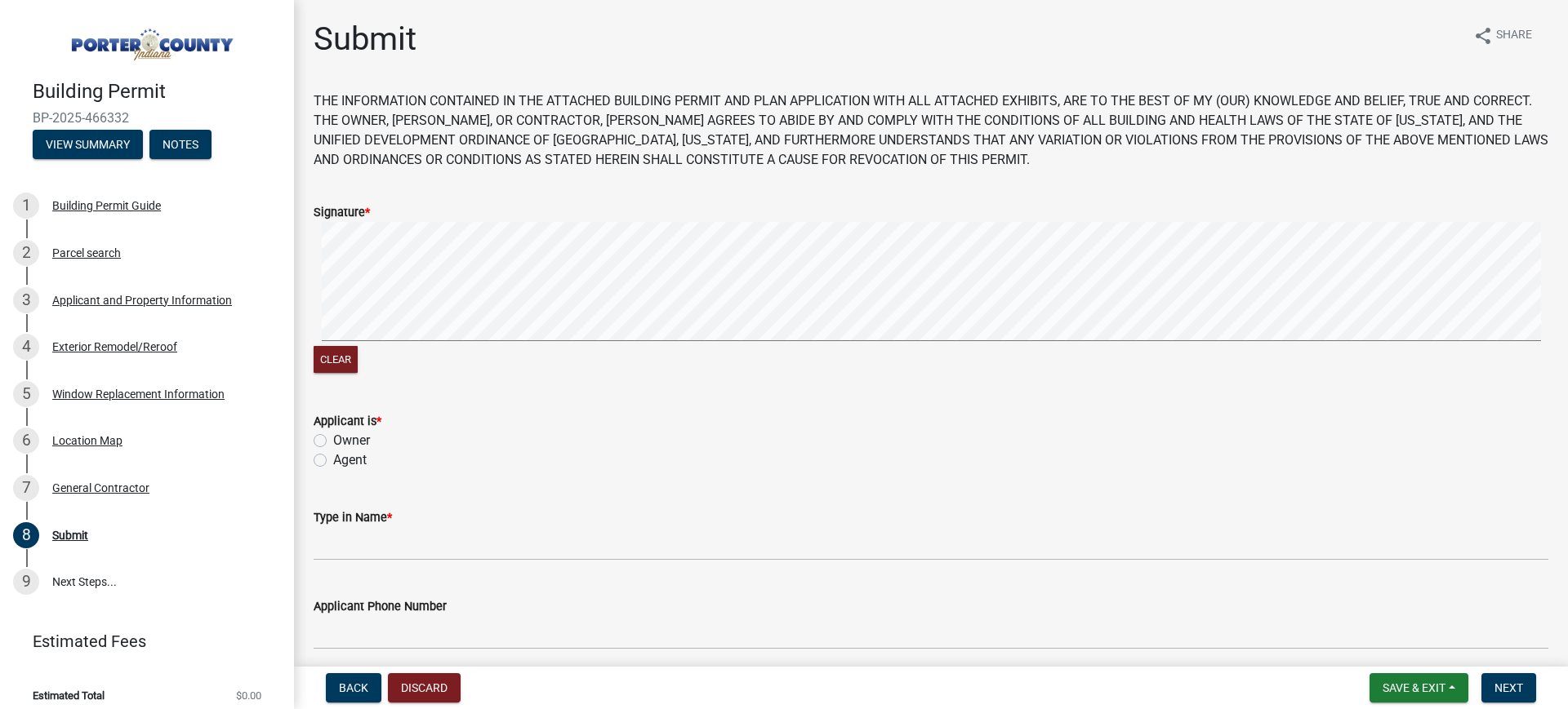
click at [342, 462] on label "Agent" at bounding box center [350, 460] width 33 height 19
click at [342, 461] on input "Agent" at bounding box center [338, 455] width 10 height 10
radio input "true"
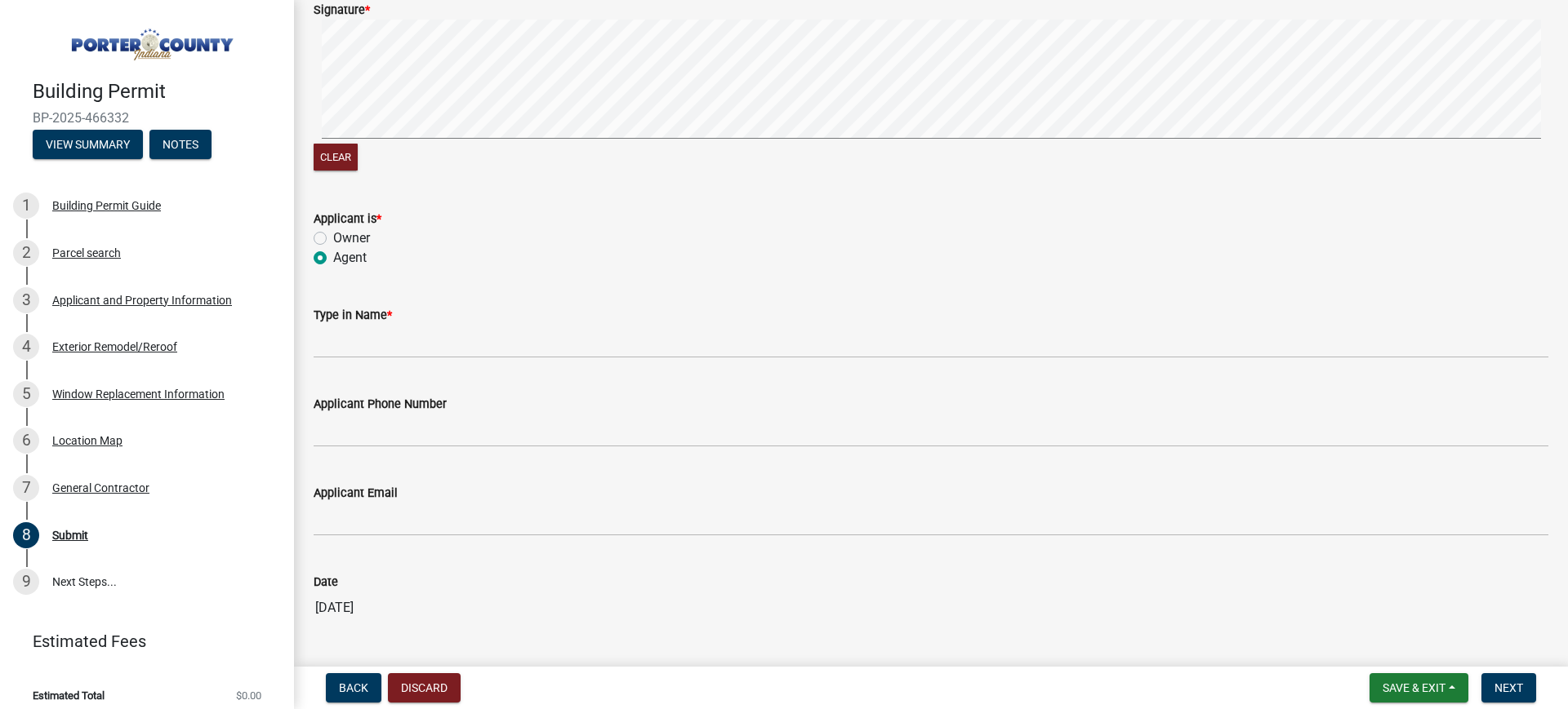
scroll to position [204, 0]
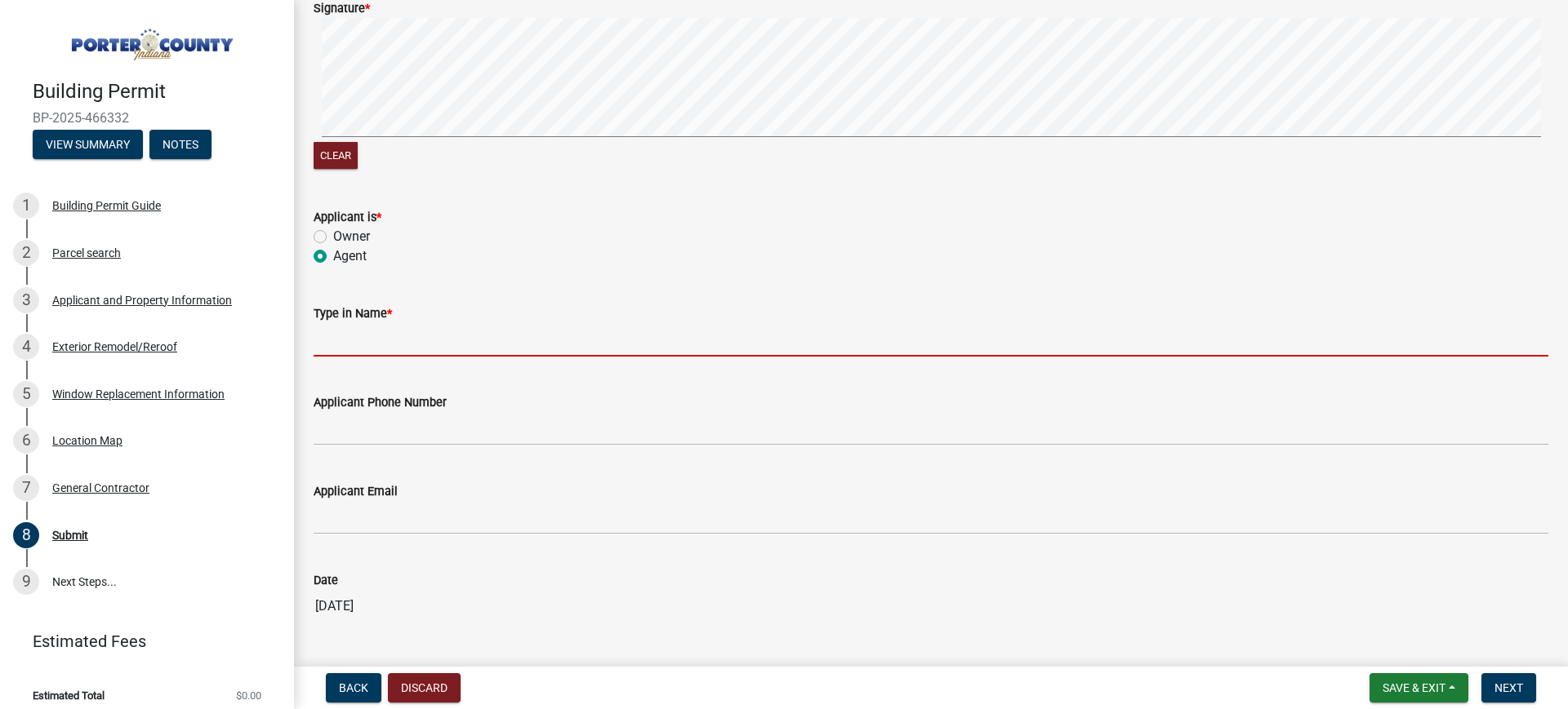
drag, startPoint x: 381, startPoint y: 339, endPoint x: 390, endPoint y: 363, distance: 25.6
click at [380, 339] on input "Type in Name *" at bounding box center [932, 340] width 1236 height 33
type input "[PERSON_NAME]"
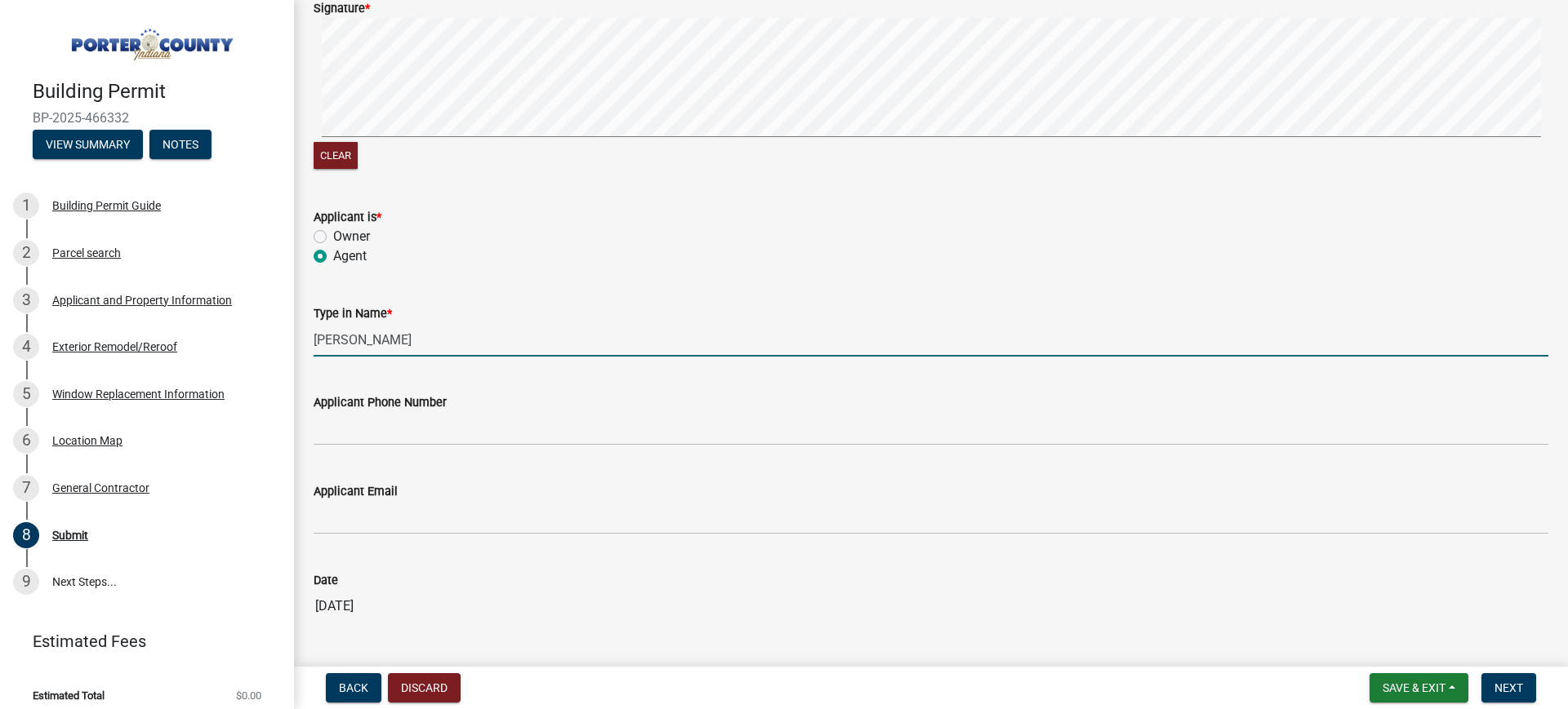
type input "6512646960"
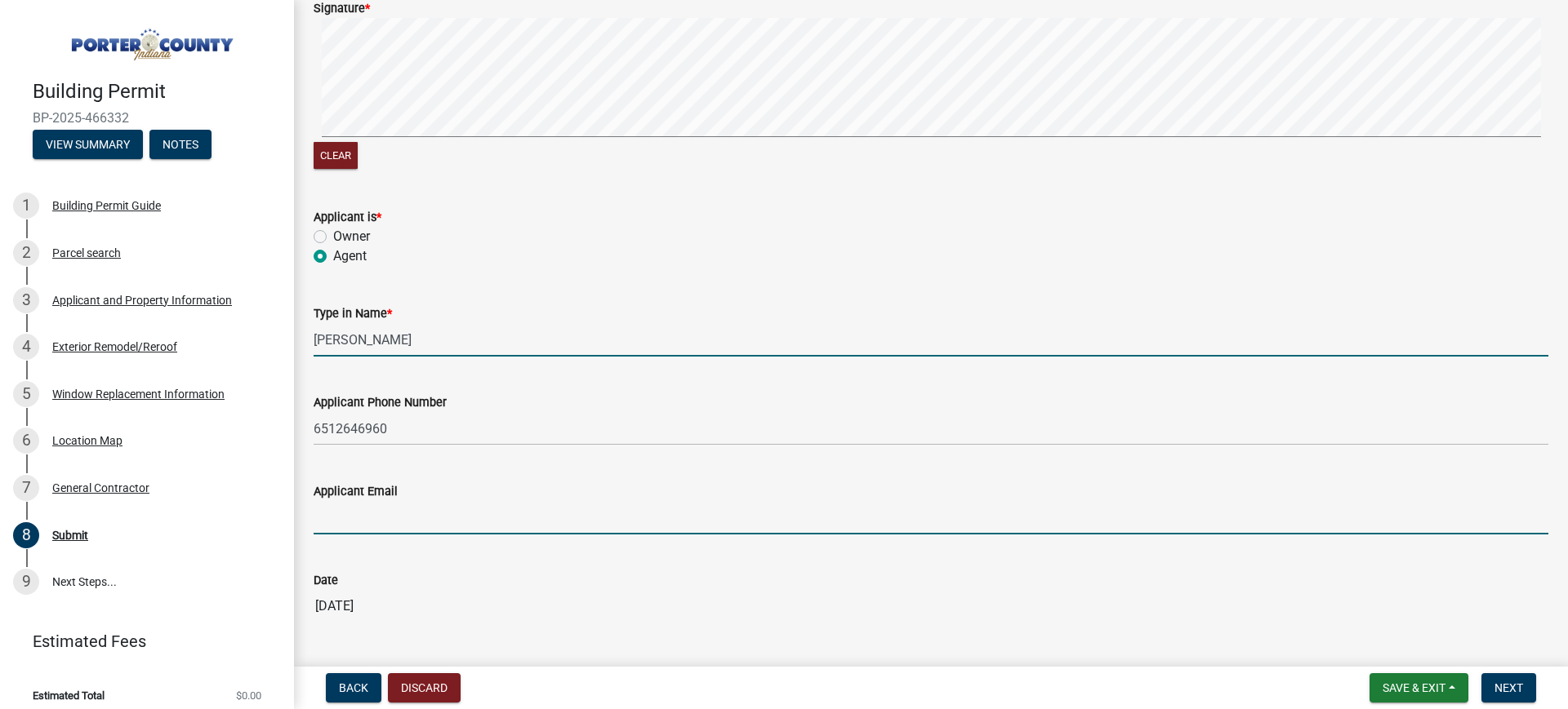
type input "[EMAIL_ADDRESS][DOMAIN_NAME]"
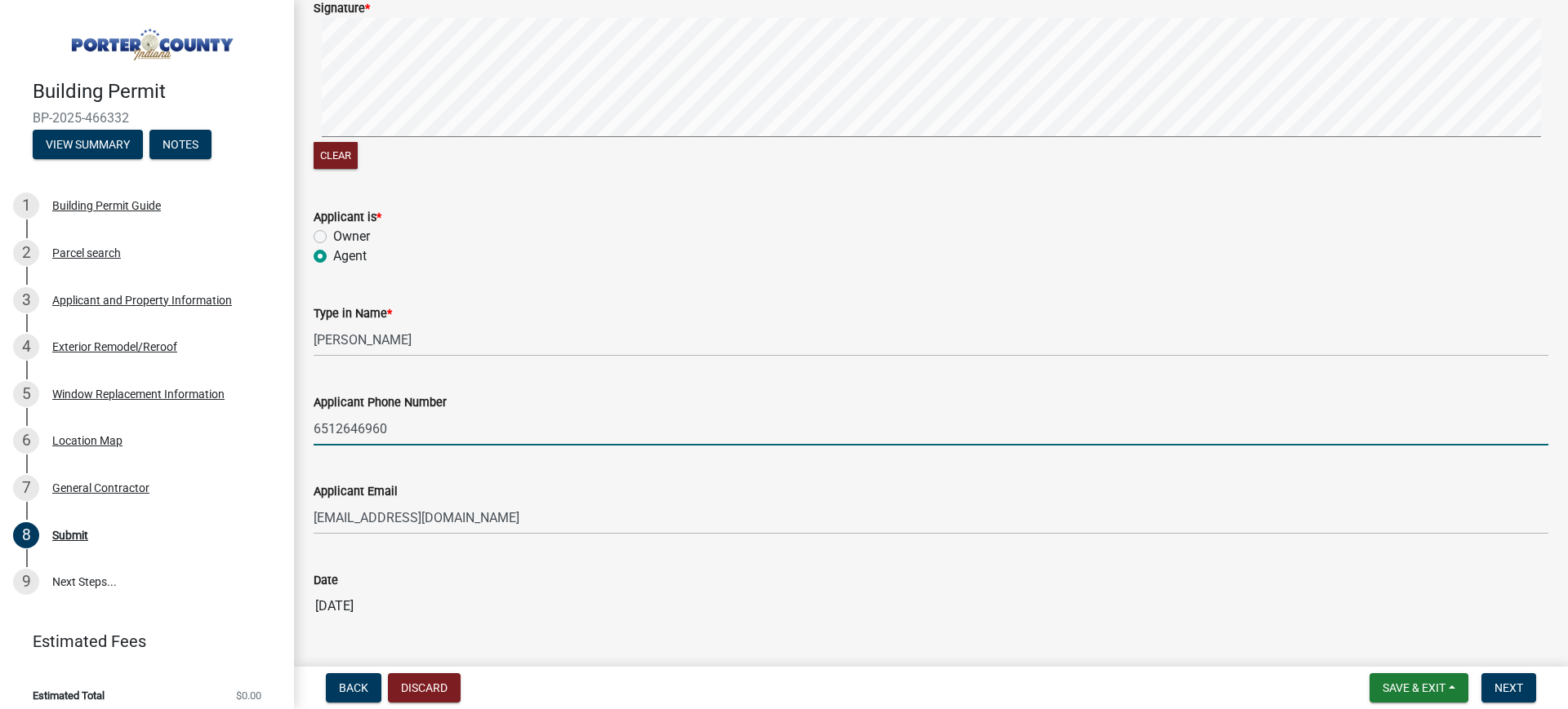
click at [370, 425] on input "6512646960" at bounding box center [932, 429] width 1236 height 33
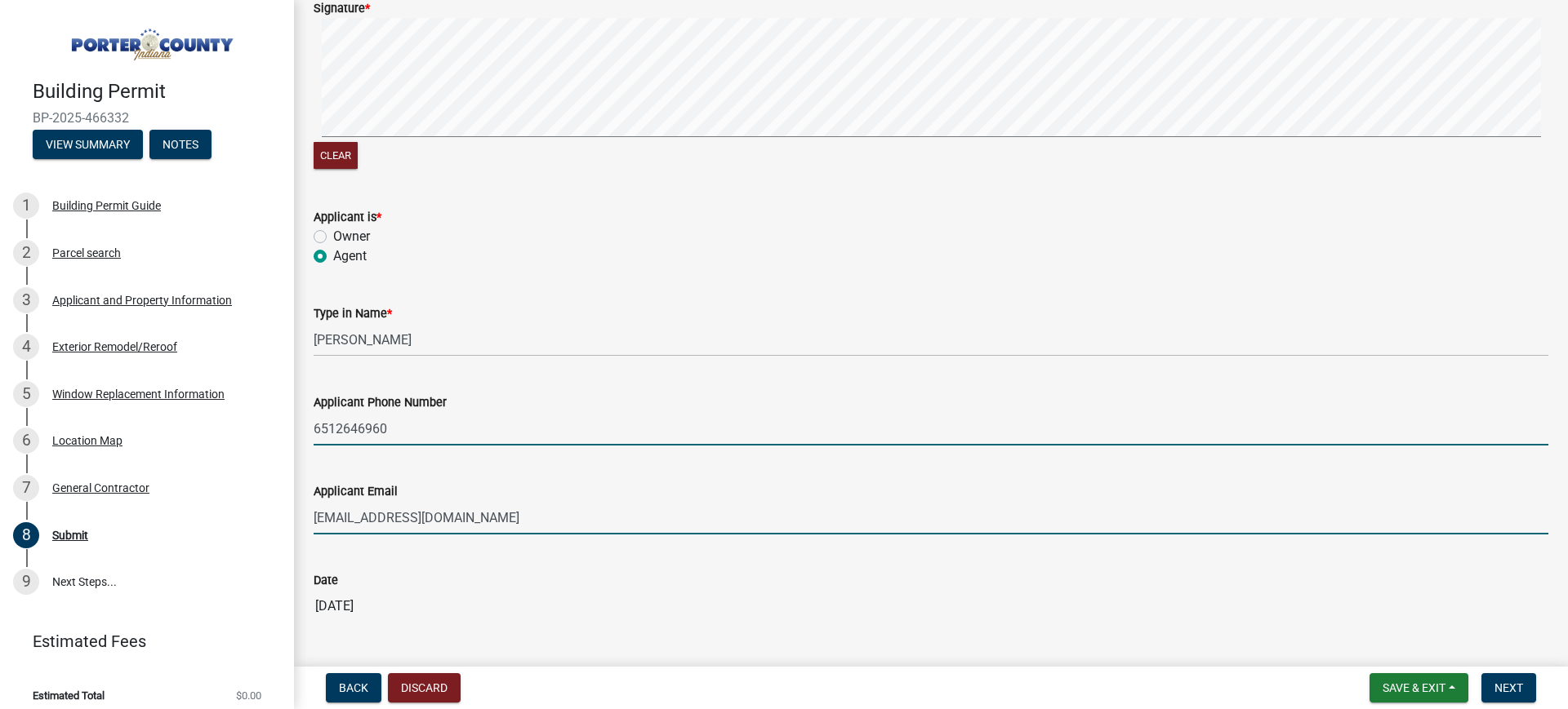
click at [374, 520] on input "[EMAIL_ADDRESS][DOMAIN_NAME]" at bounding box center [932, 518] width 1236 height 33
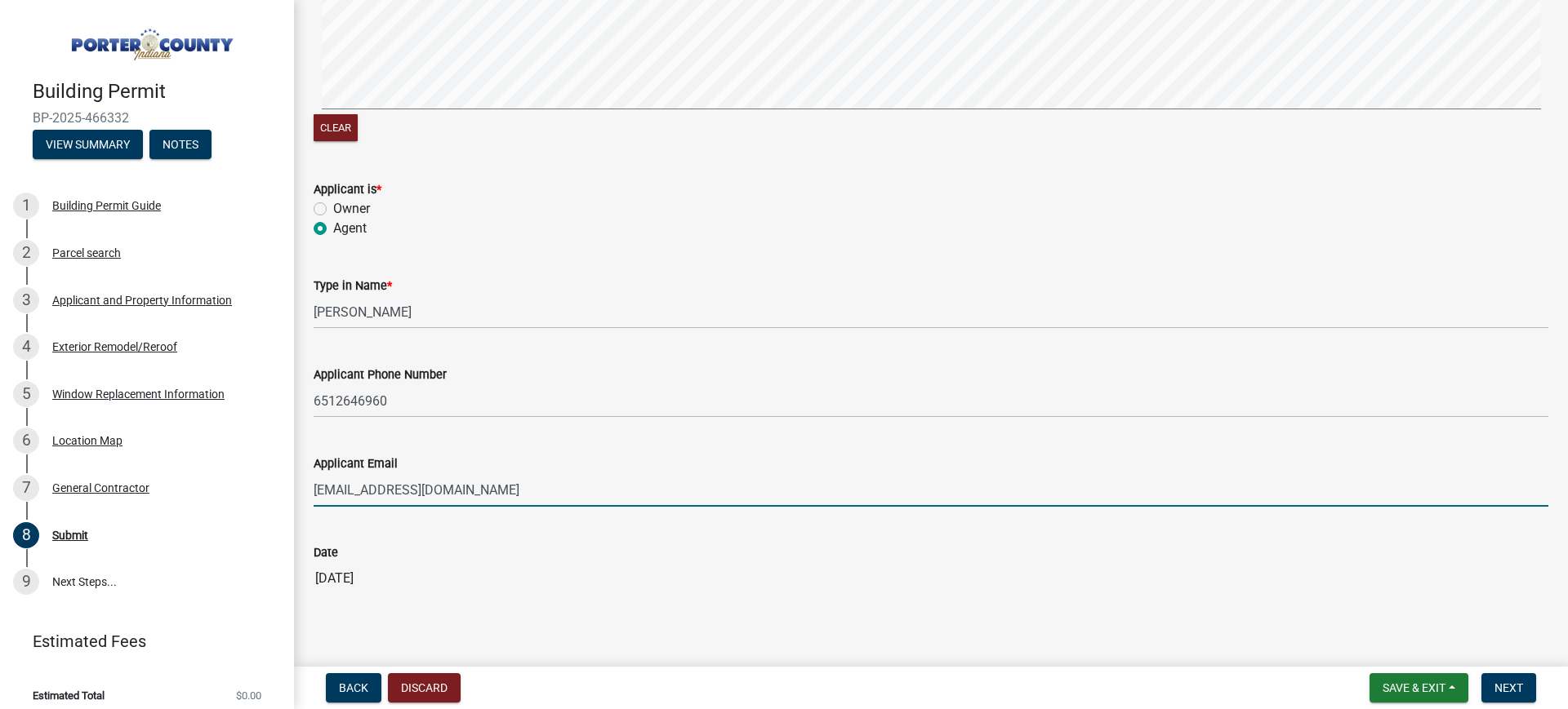
scroll to position [256, 0]
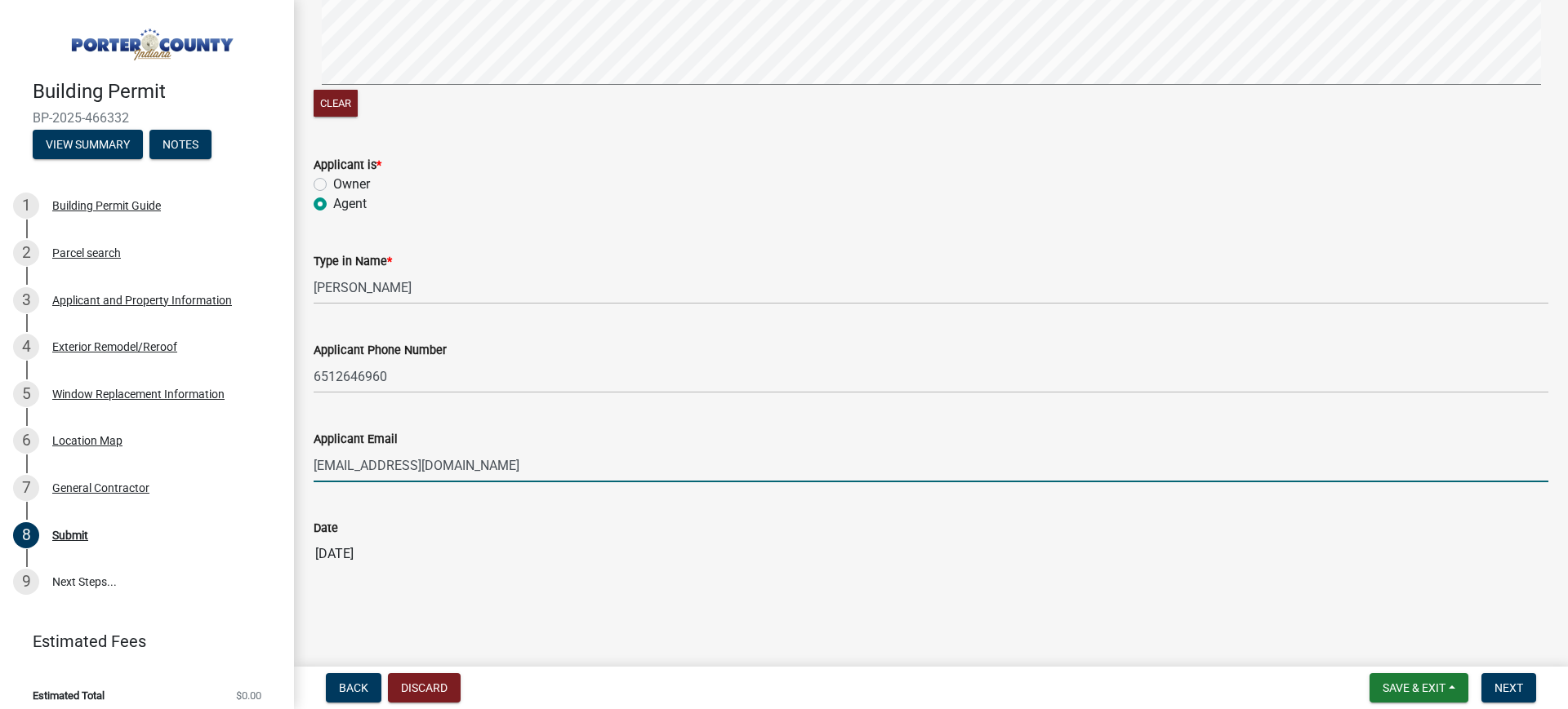
click at [345, 491] on wm-data-entity-input "Applicant Email [EMAIL_ADDRESS][DOMAIN_NAME]" at bounding box center [932, 451] width 1236 height 89
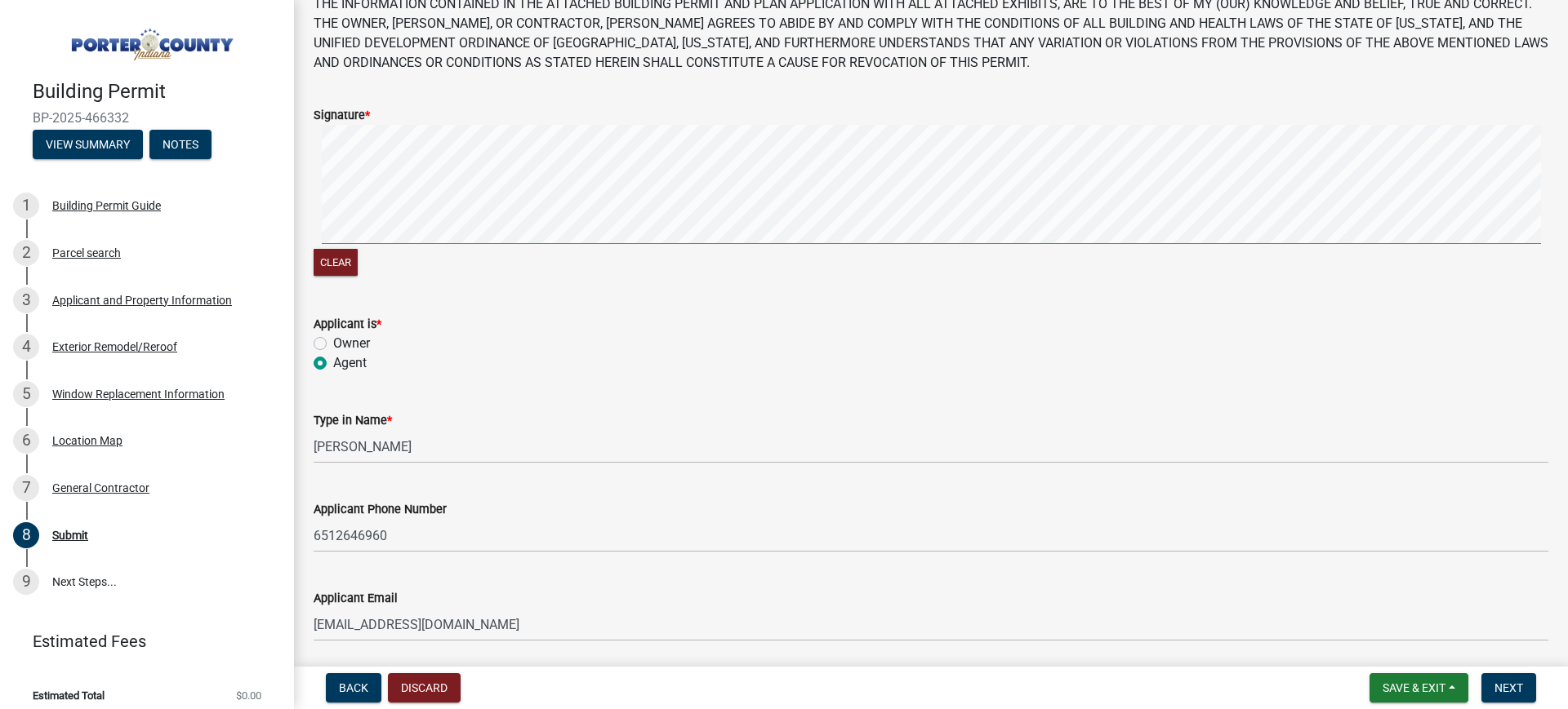
scroll to position [0, 0]
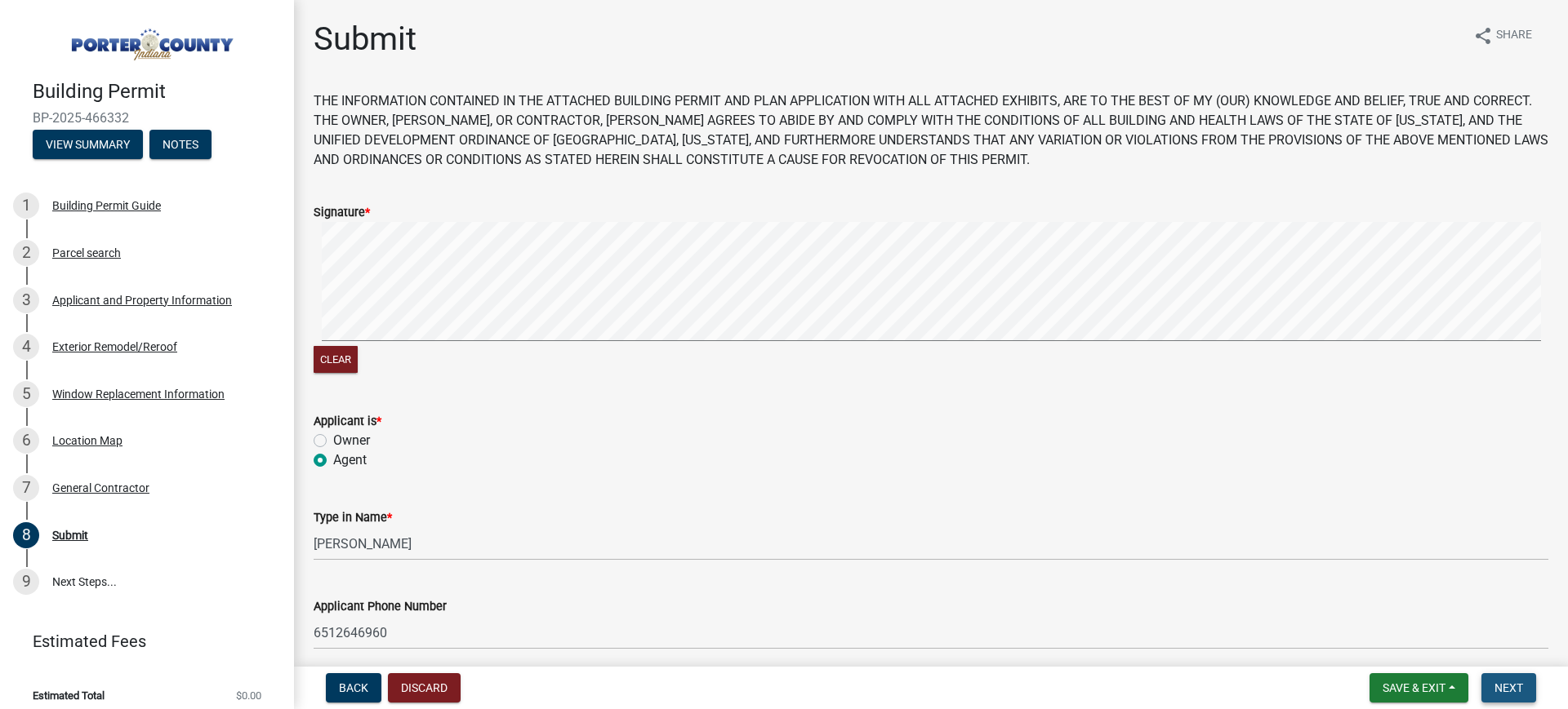
click at [1242, 566] on span "Next" at bounding box center [1509, 688] width 29 height 13
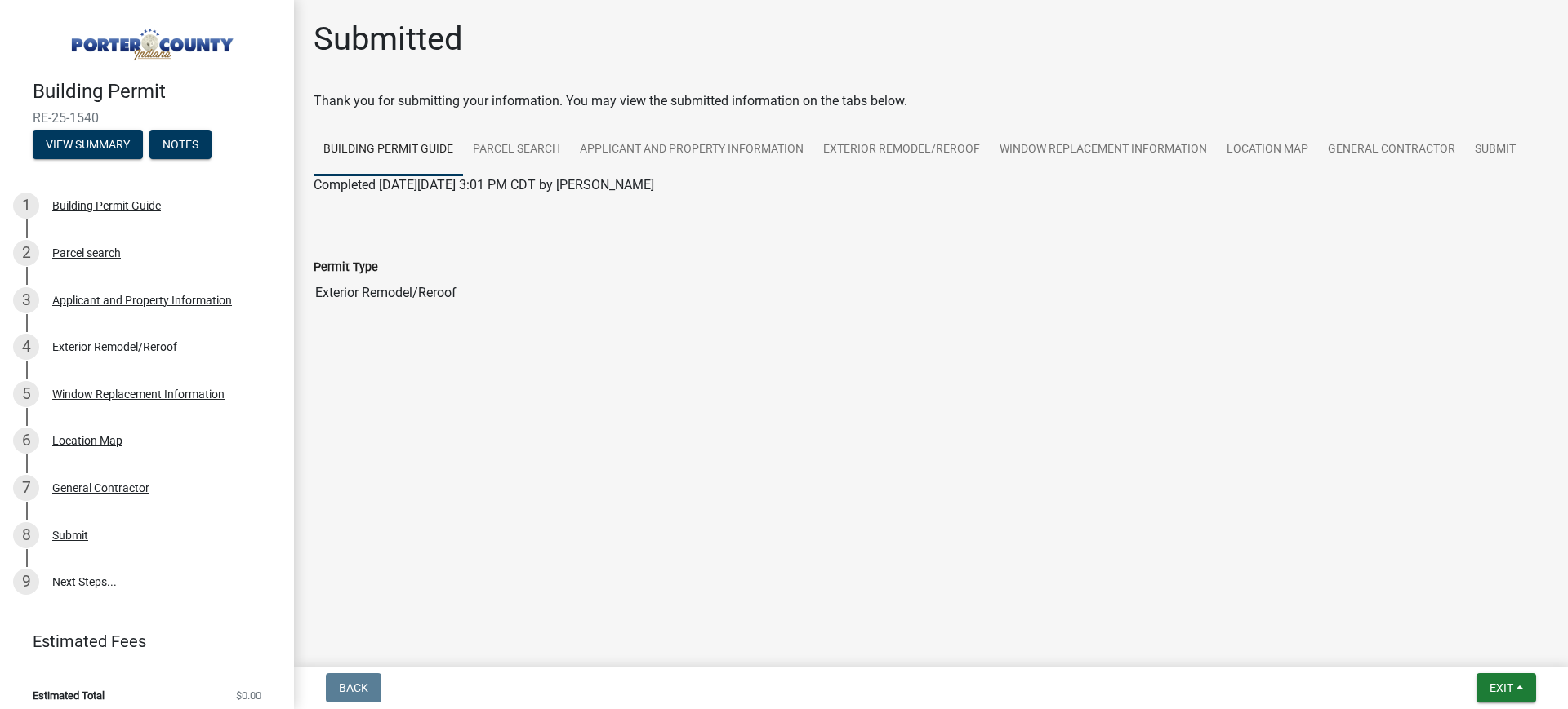
click at [379, 32] on h1 "Submitted" at bounding box center [388, 39] width 149 height 39
click at [64, 110] on span "RE-25-1540" at bounding box center [146, 118] width 229 height 16
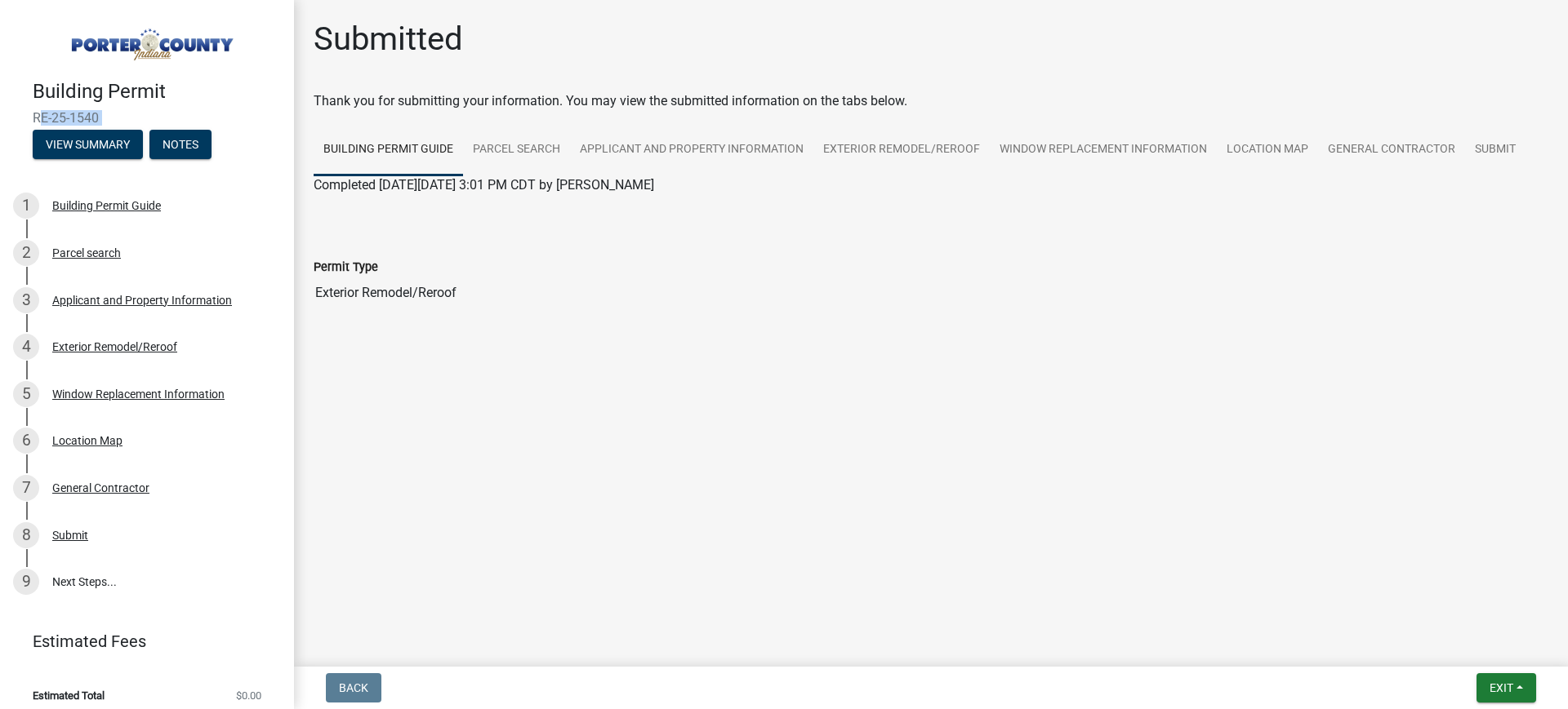
copy div "RE-25-1540 View Summary Notes"
